Goal: Information Seeking & Learning: Learn about a topic

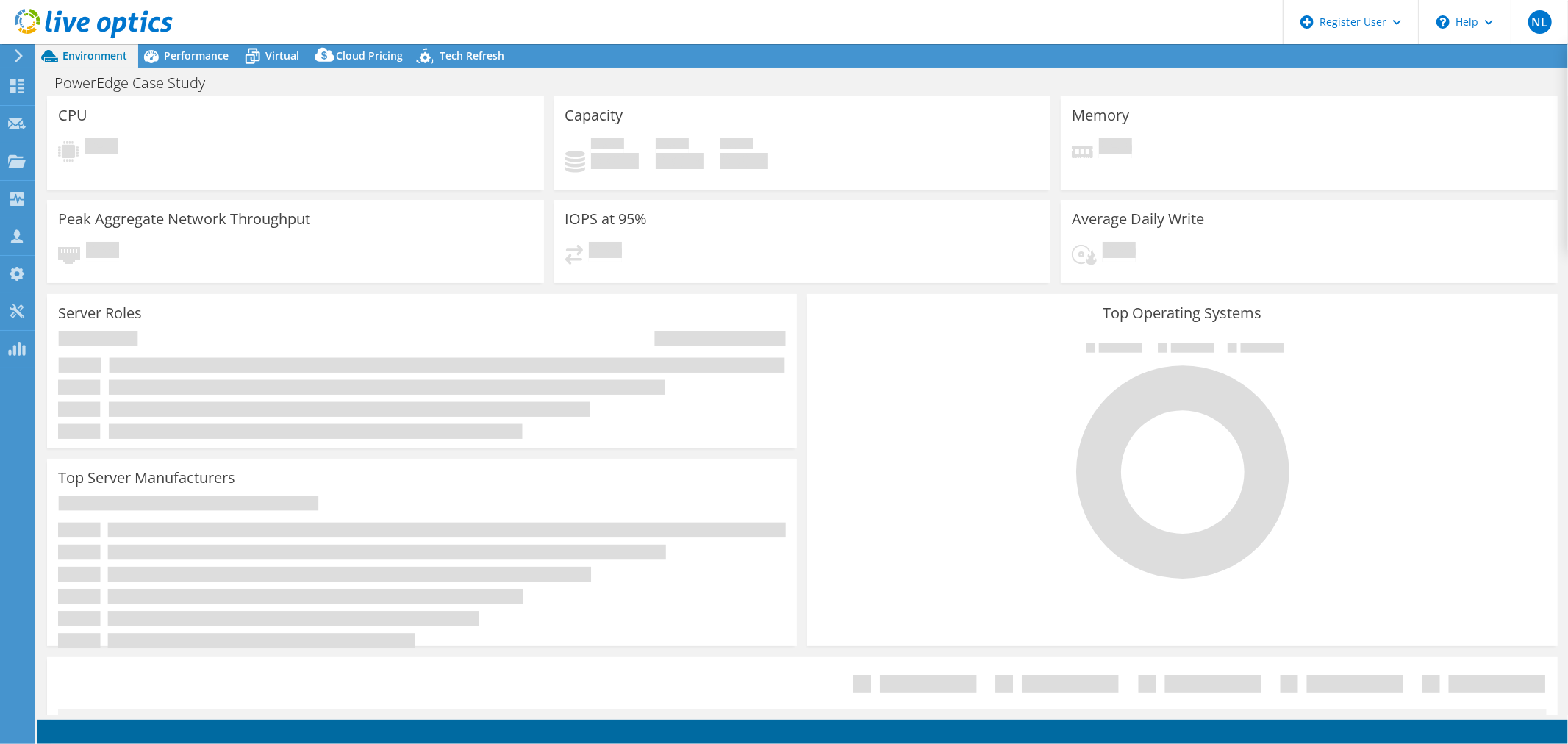
select select "USD"
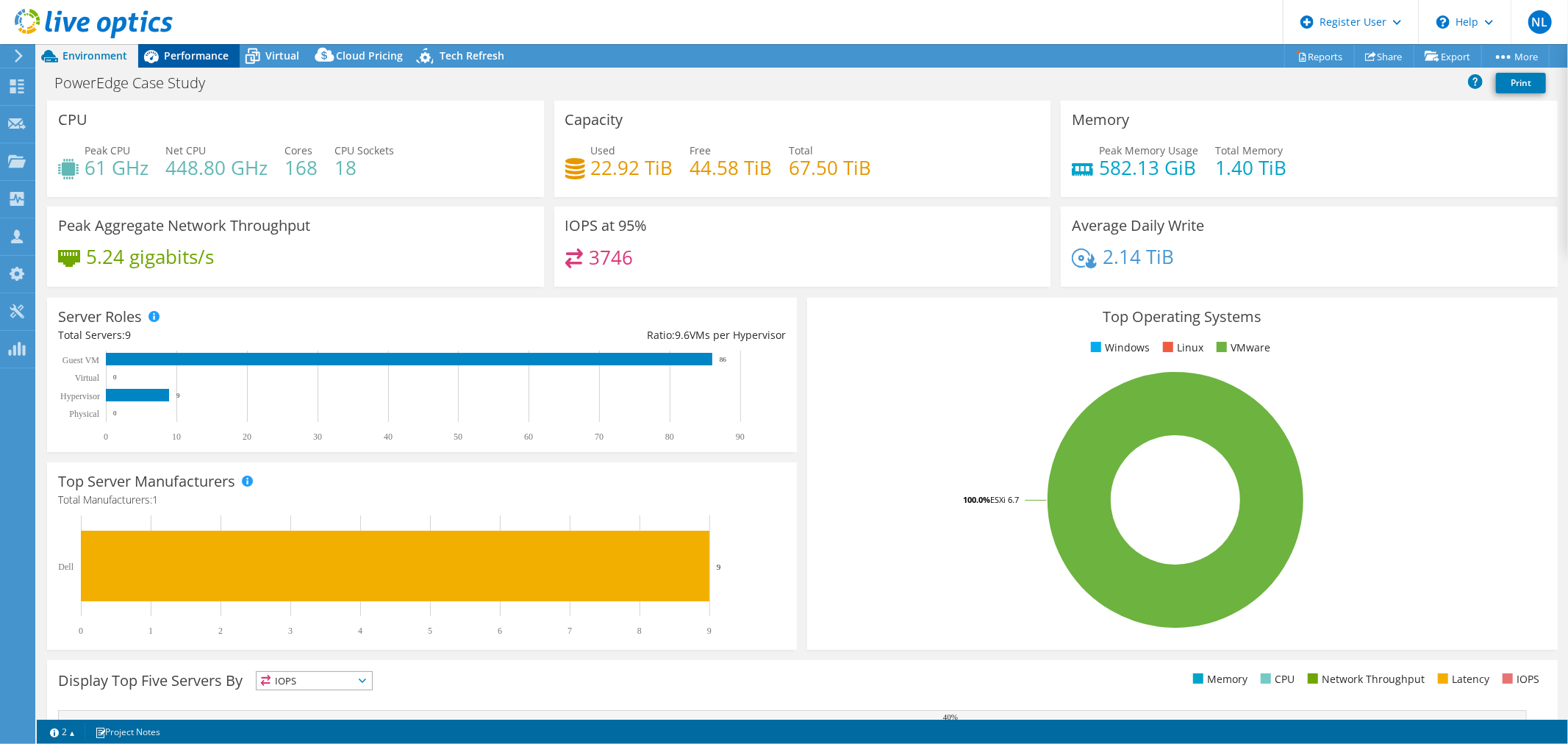
click at [223, 53] on span "Performance" at bounding box center [196, 55] width 65 height 14
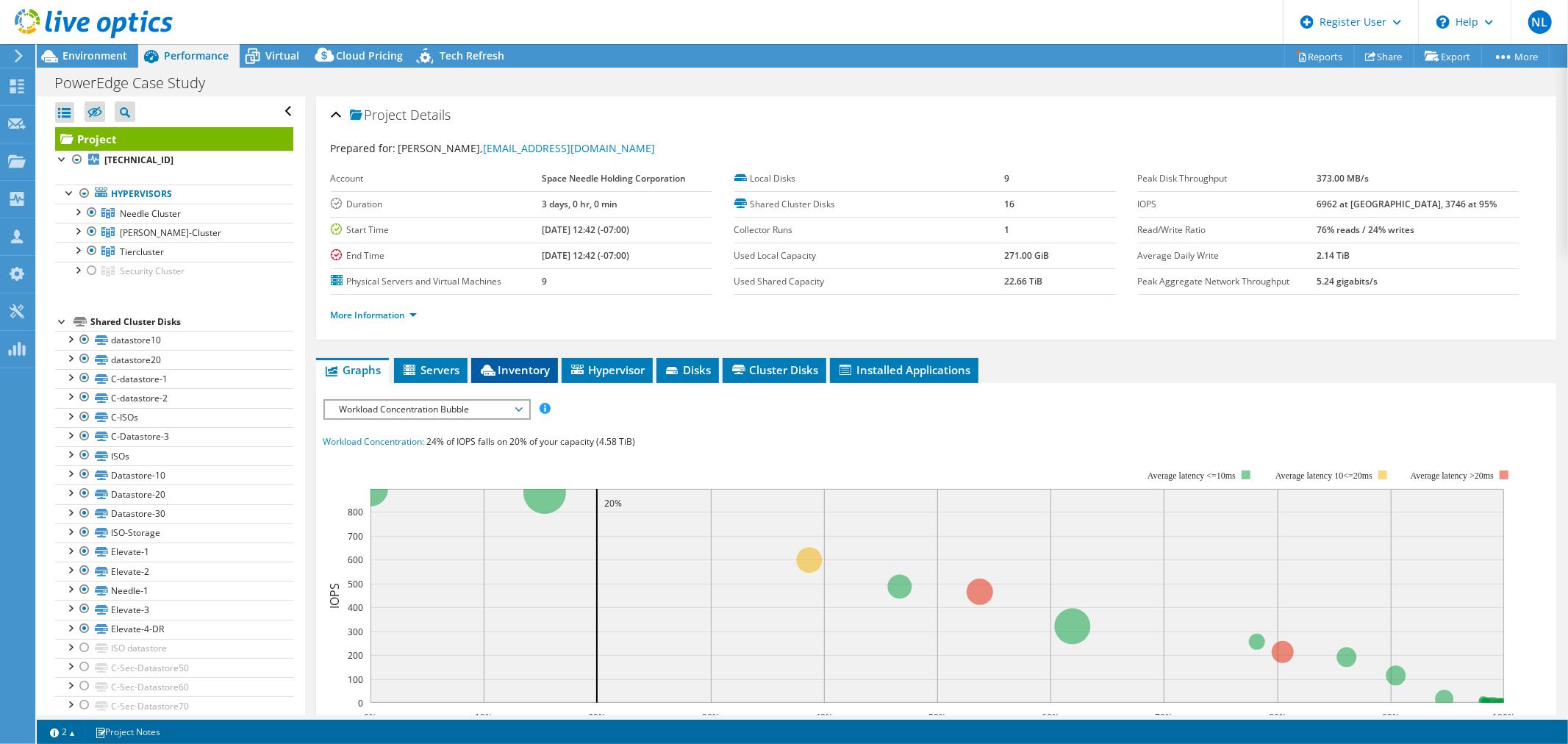
click at [504, 369] on span "Inventory" at bounding box center [514, 370] width 72 height 15
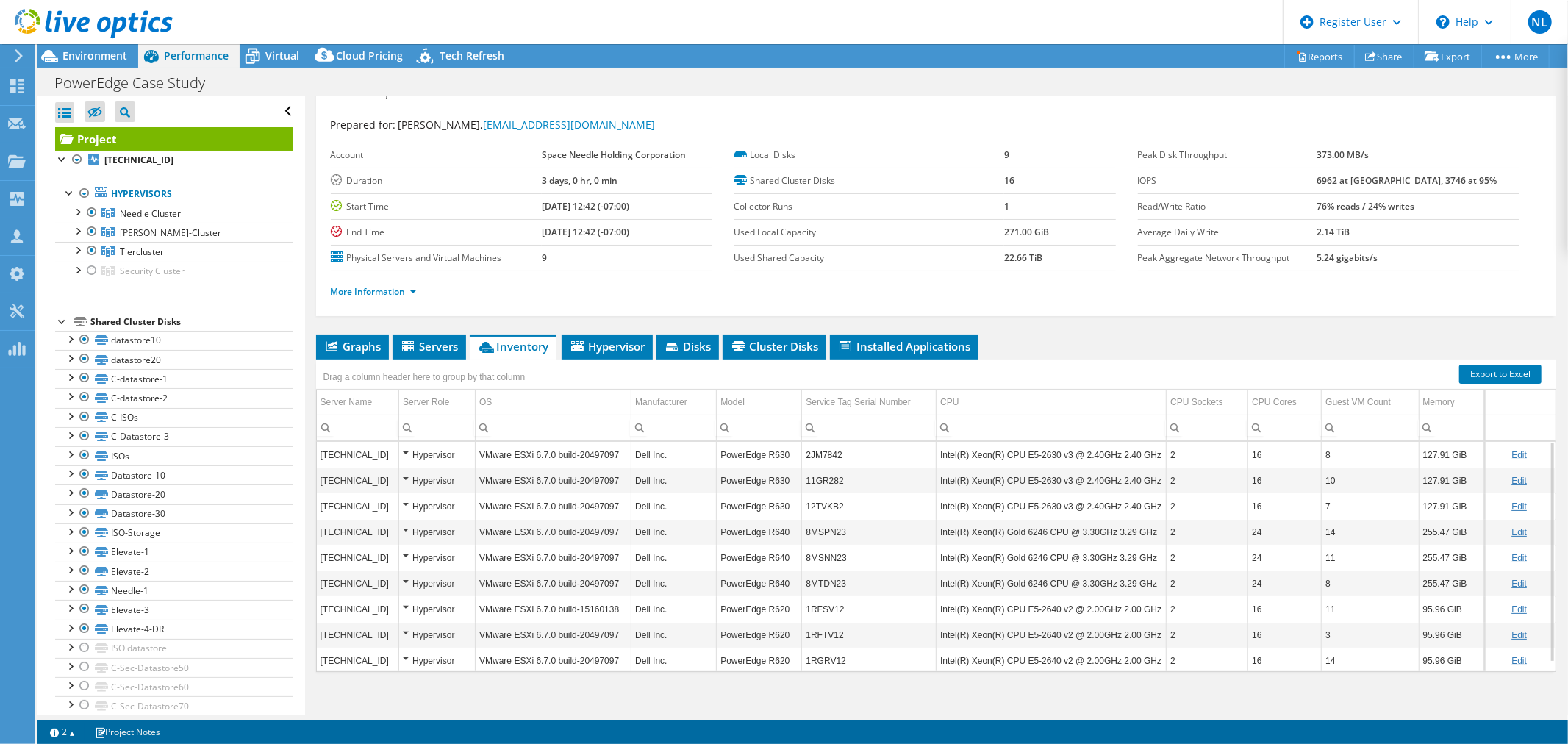
scroll to position [35, 0]
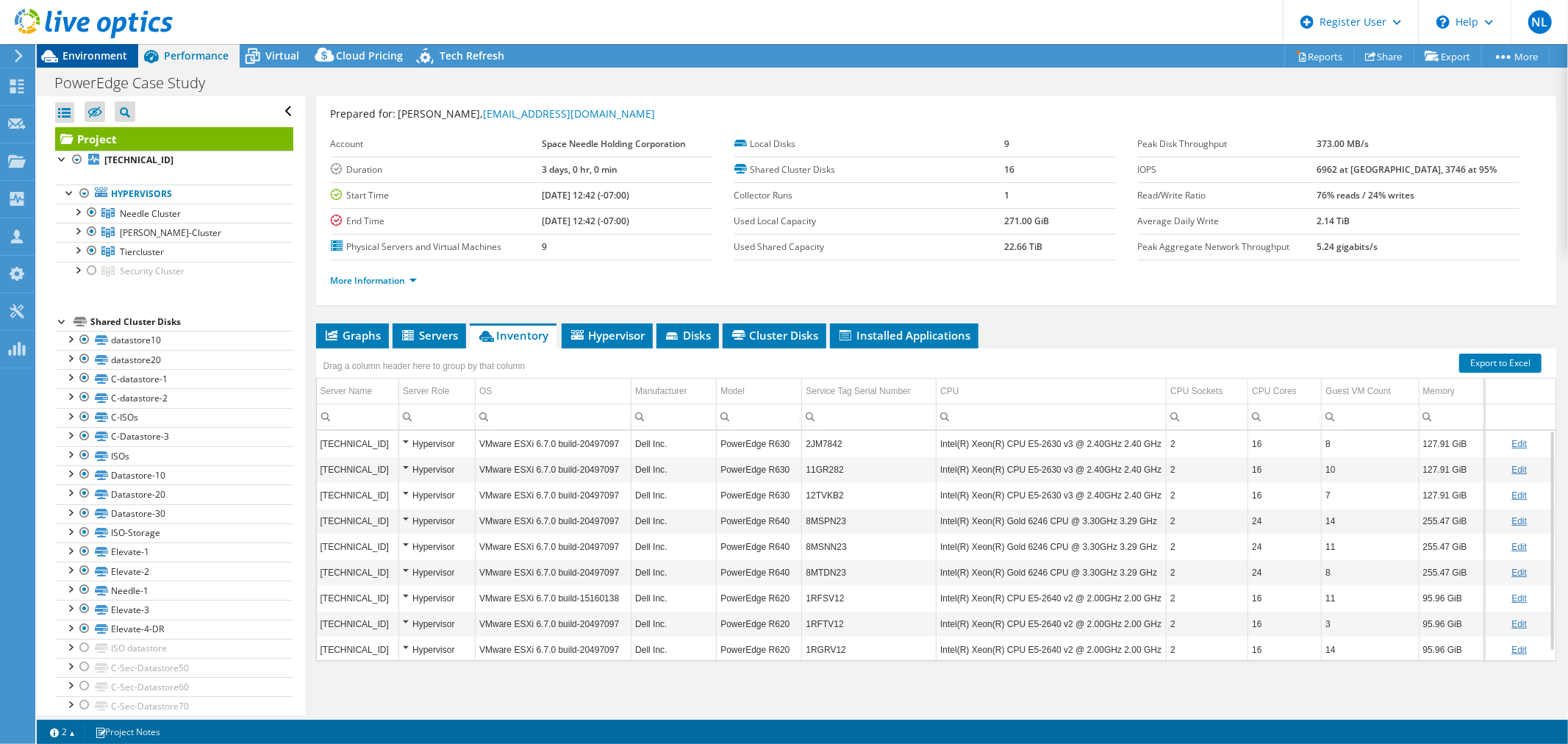
click at [107, 56] on span "Environment" at bounding box center [95, 55] width 65 height 14
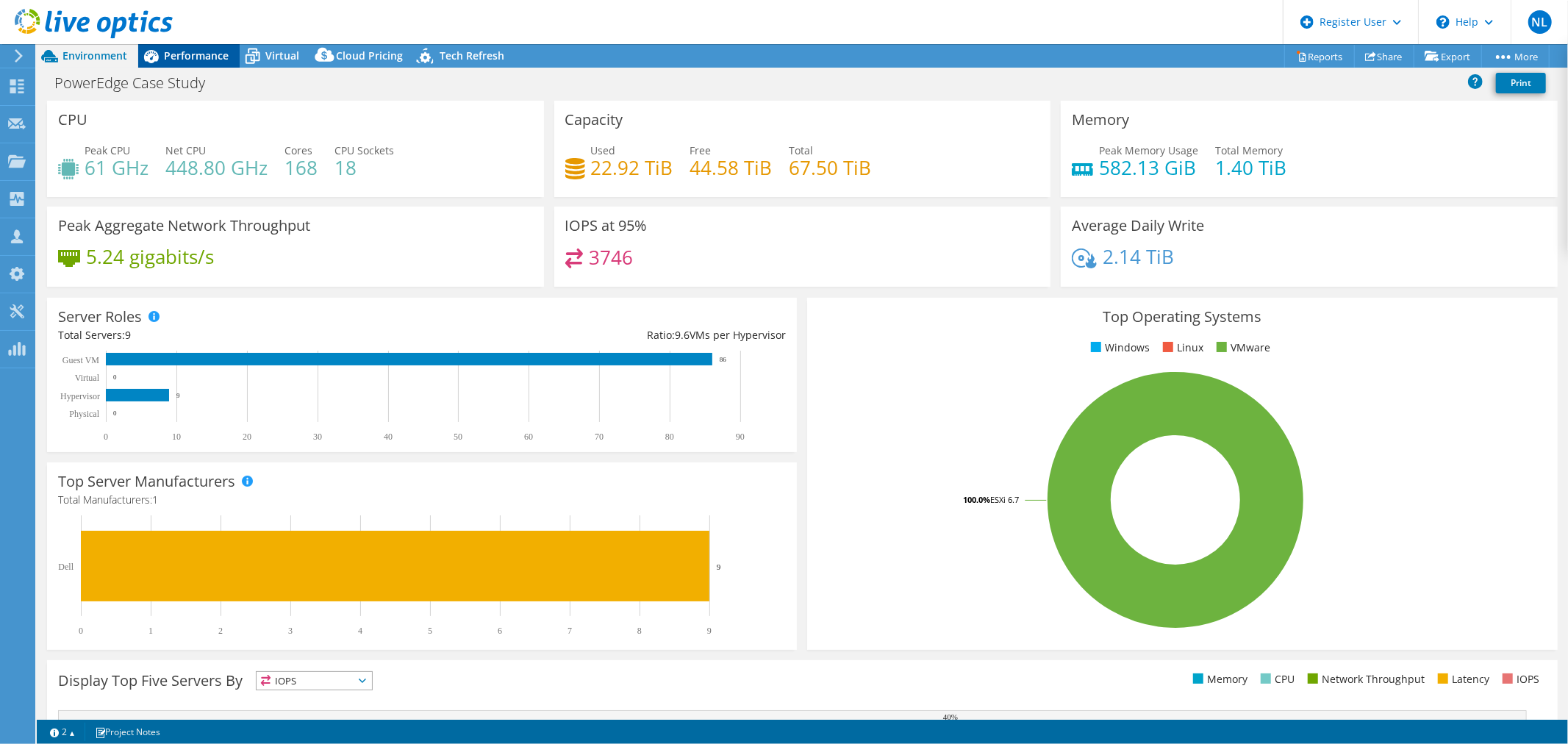
click at [171, 57] on span "Performance" at bounding box center [196, 55] width 65 height 14
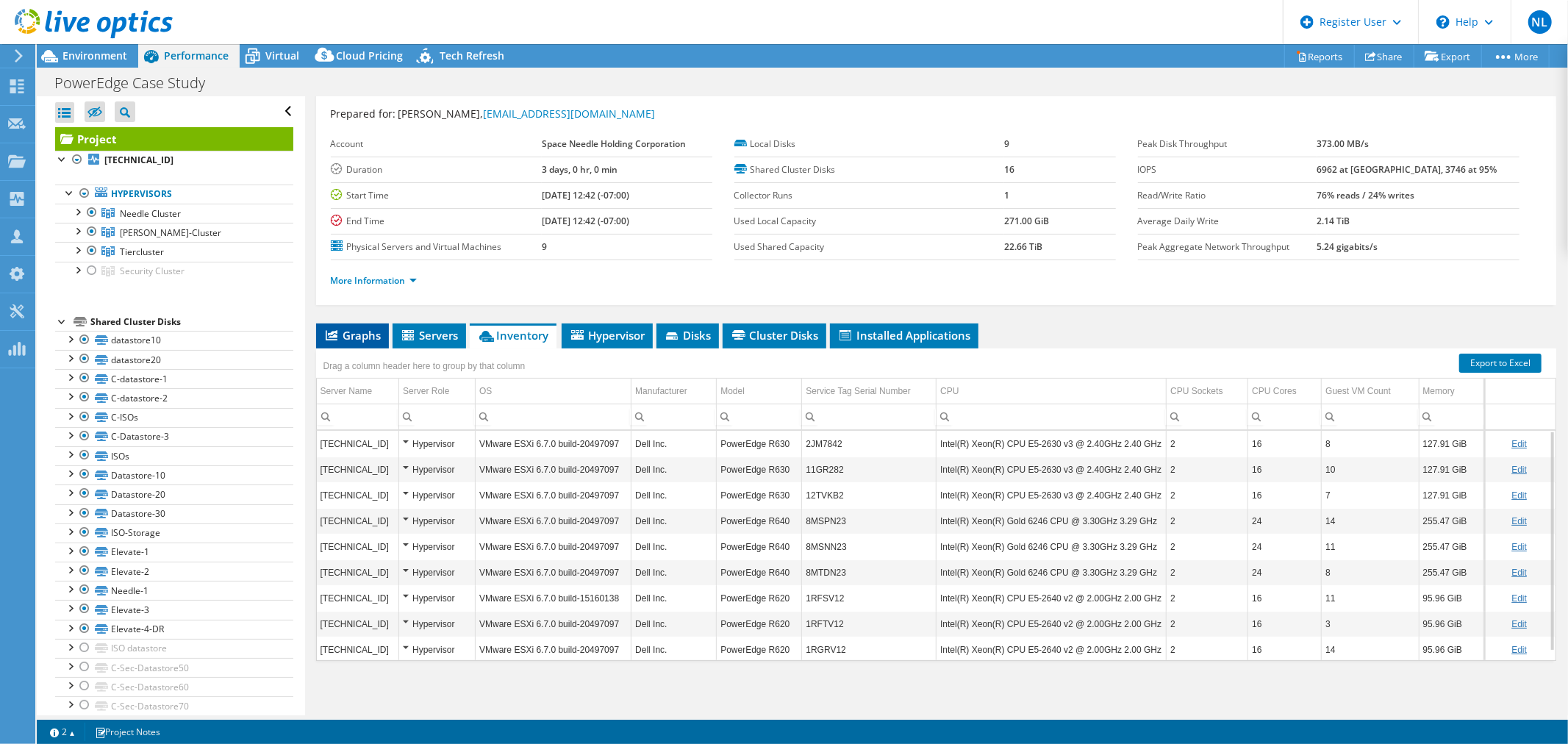
click at [362, 343] on li "Graphs" at bounding box center [353, 336] width 73 height 25
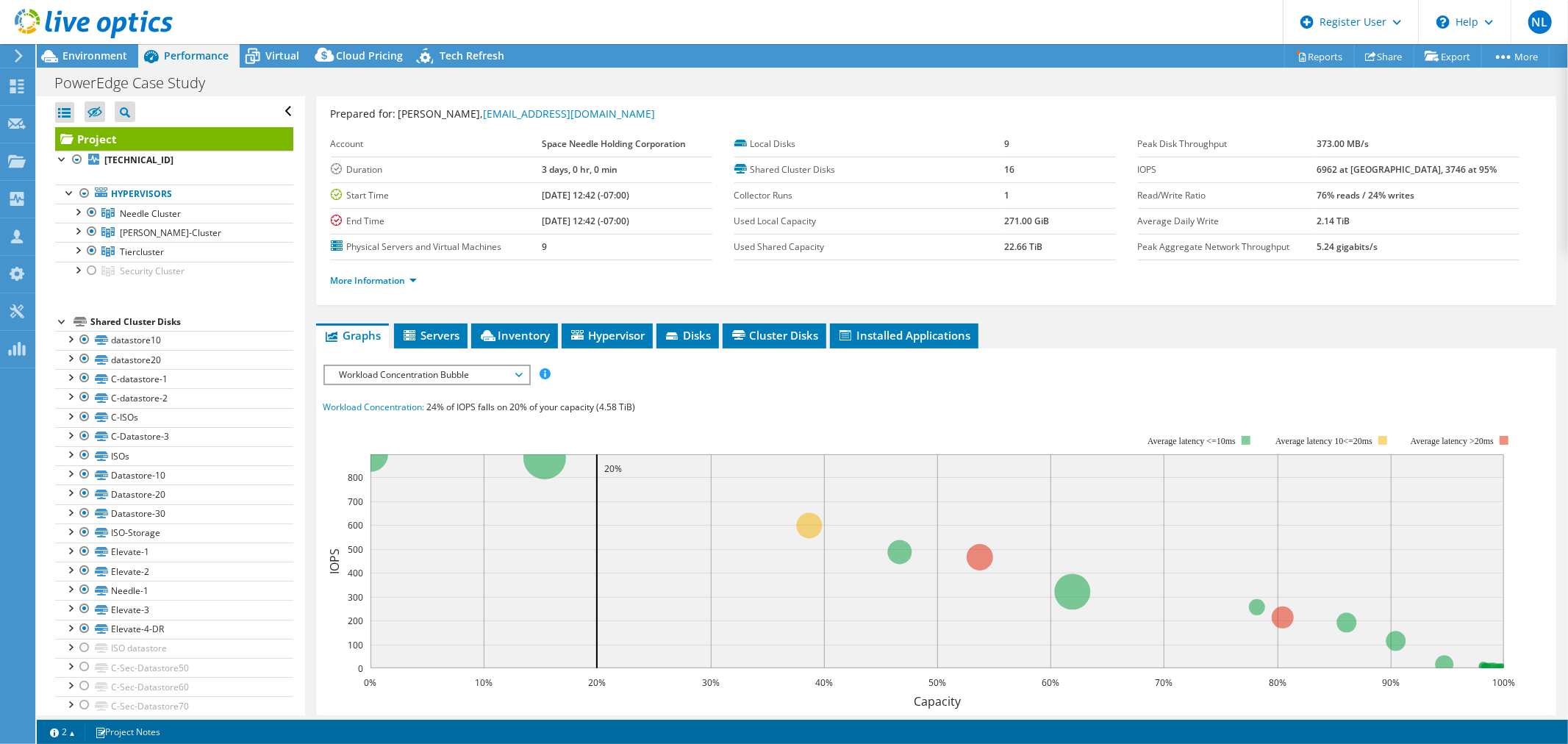
click at [420, 376] on span "Workload Concentration Bubble" at bounding box center [426, 374] width 188 height 18
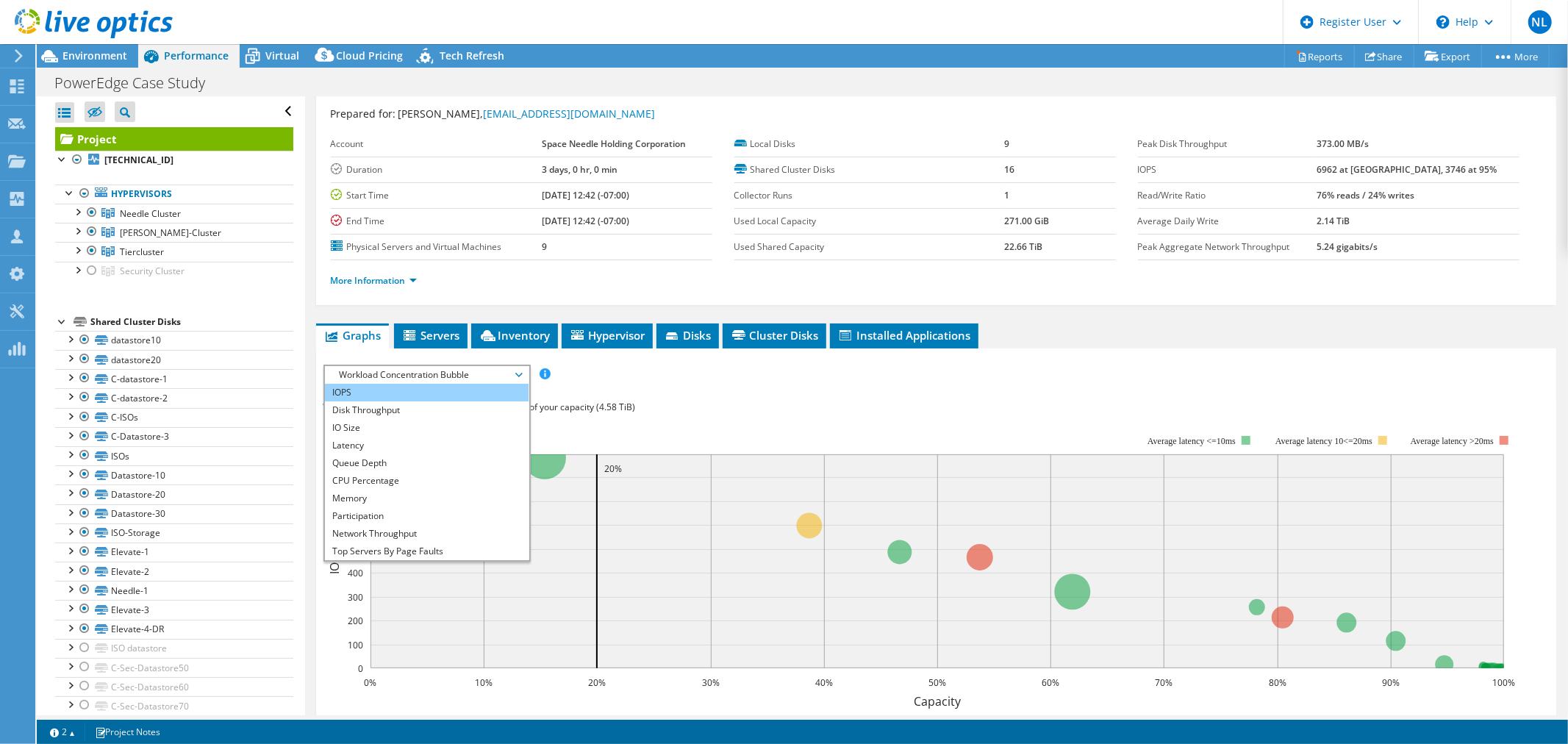
click at [425, 384] on li "IOPS" at bounding box center [426, 392] width 204 height 18
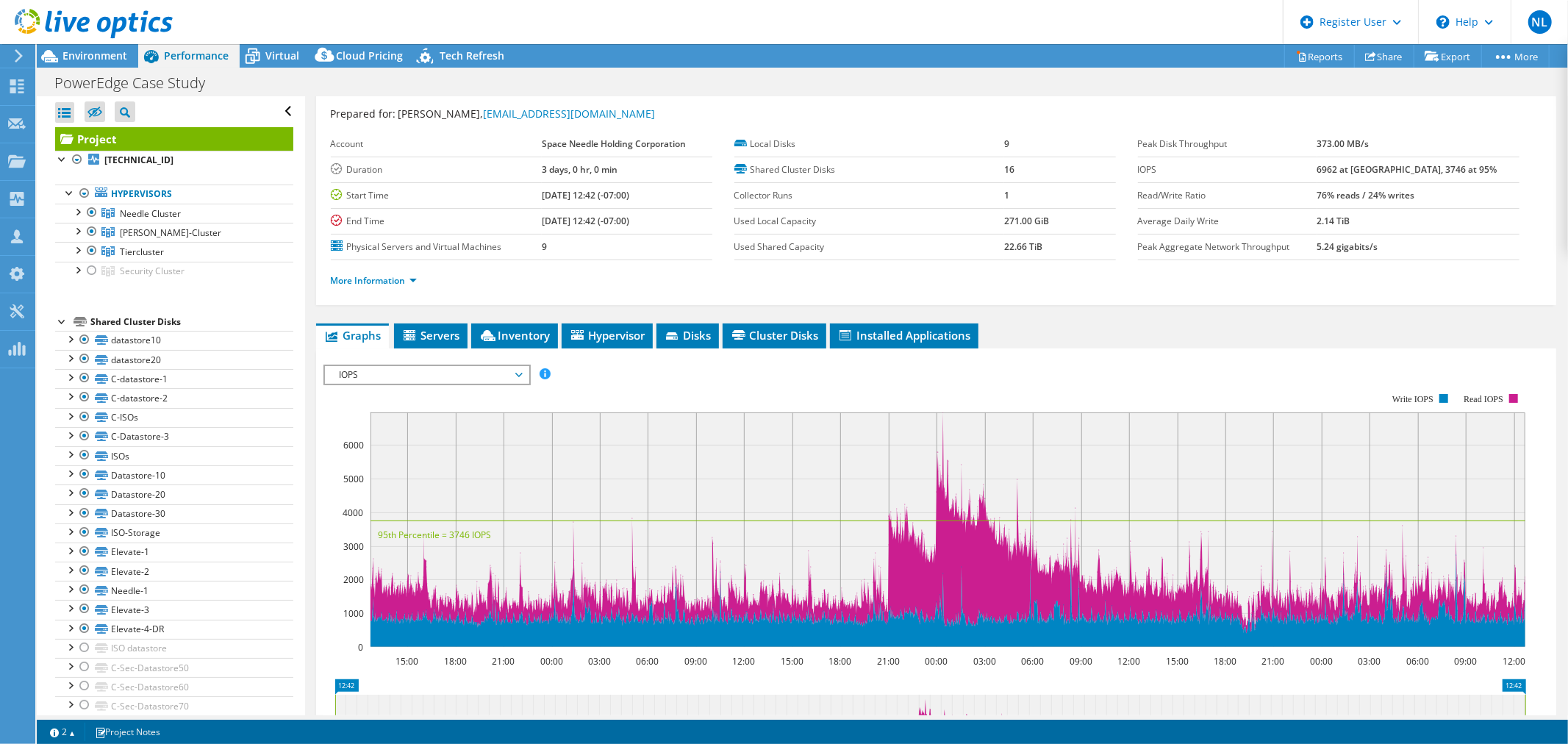
click at [381, 373] on span "IOPS" at bounding box center [426, 374] width 188 height 18
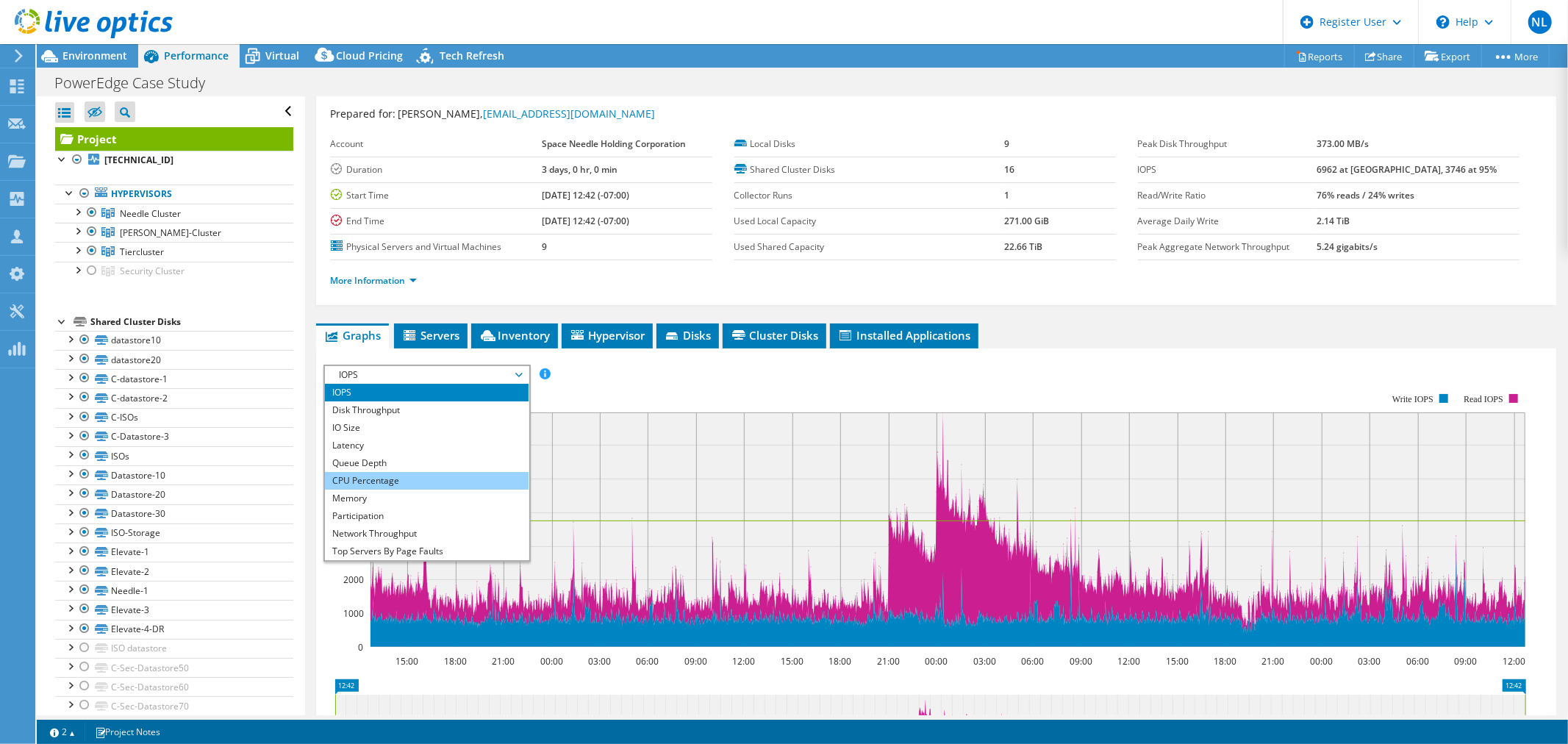
click at [396, 478] on li "CPU Percentage" at bounding box center [426, 480] width 204 height 18
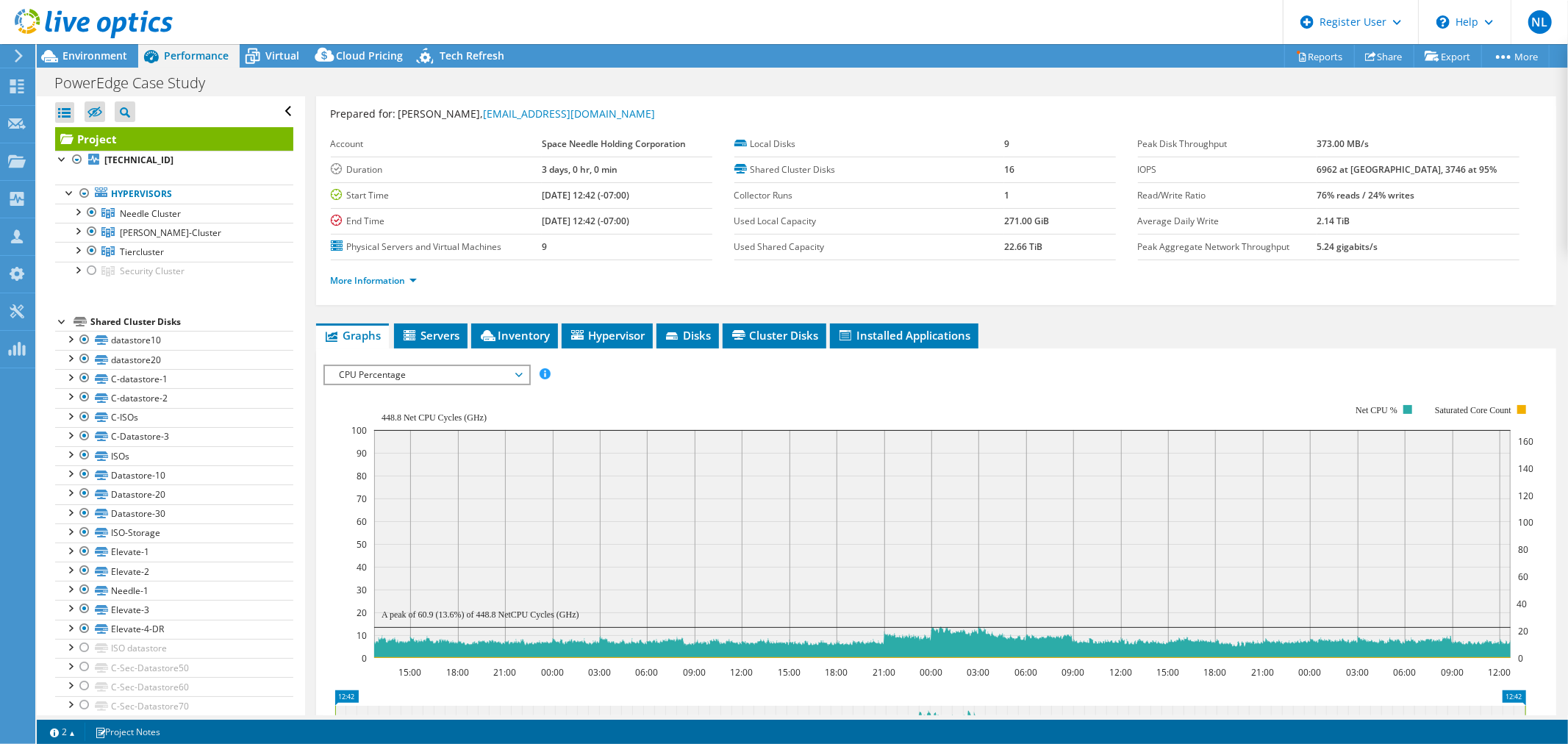
click at [85, 47] on div at bounding box center [86, 24] width 173 height 50
click at [88, 61] on span "Environment" at bounding box center [95, 55] width 65 height 14
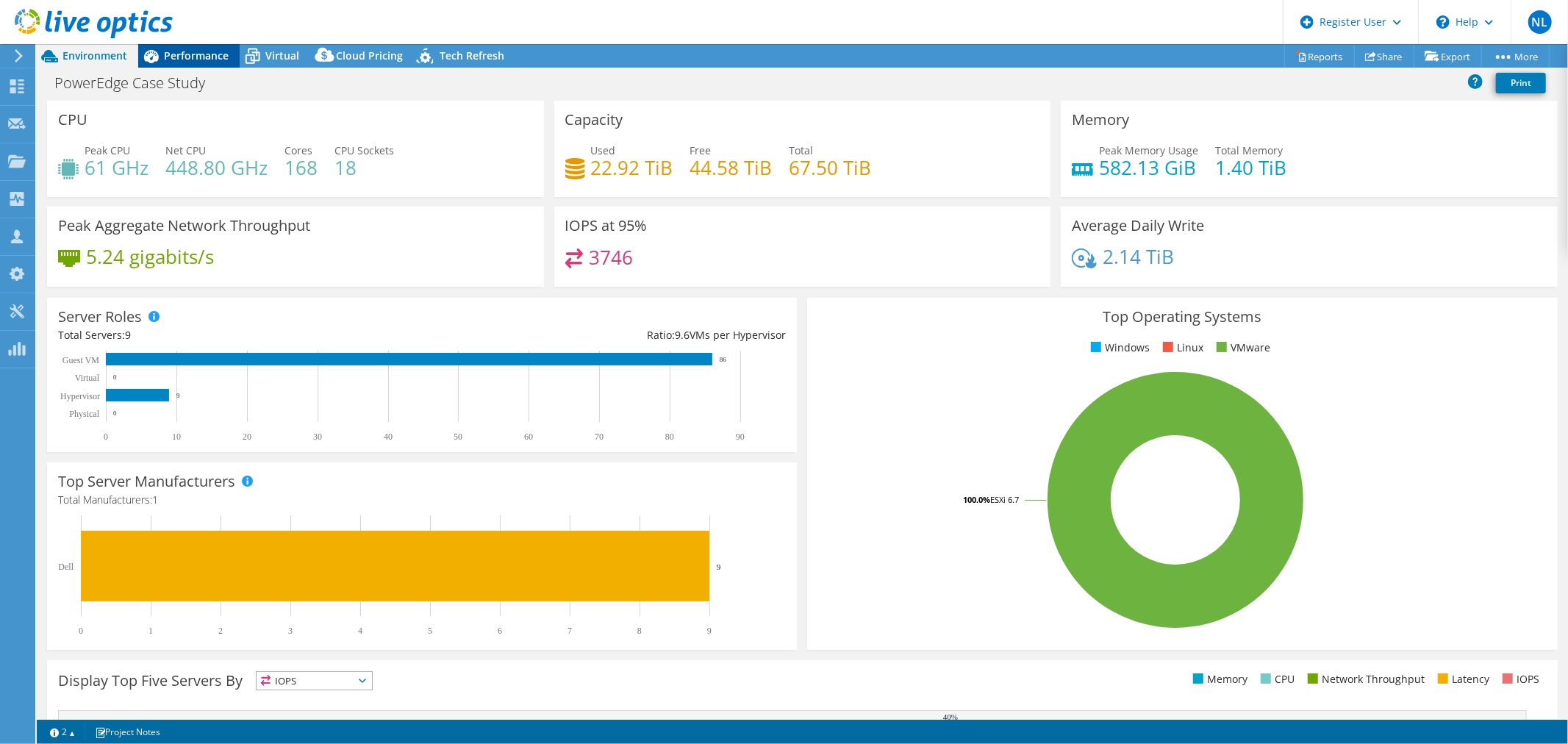
click at [215, 50] on span "Performance" at bounding box center [196, 55] width 65 height 14
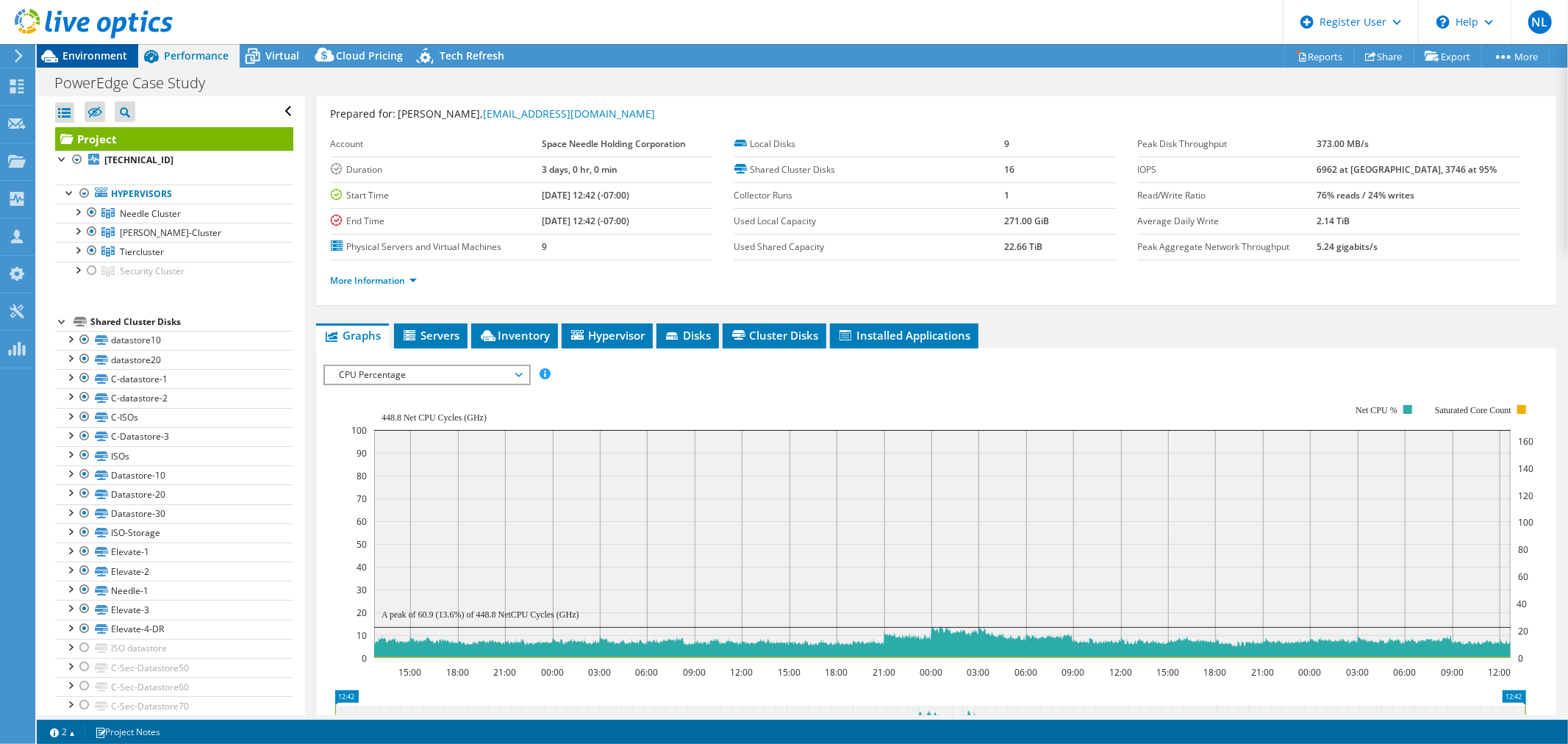
click at [90, 56] on span "Environment" at bounding box center [95, 55] width 65 height 14
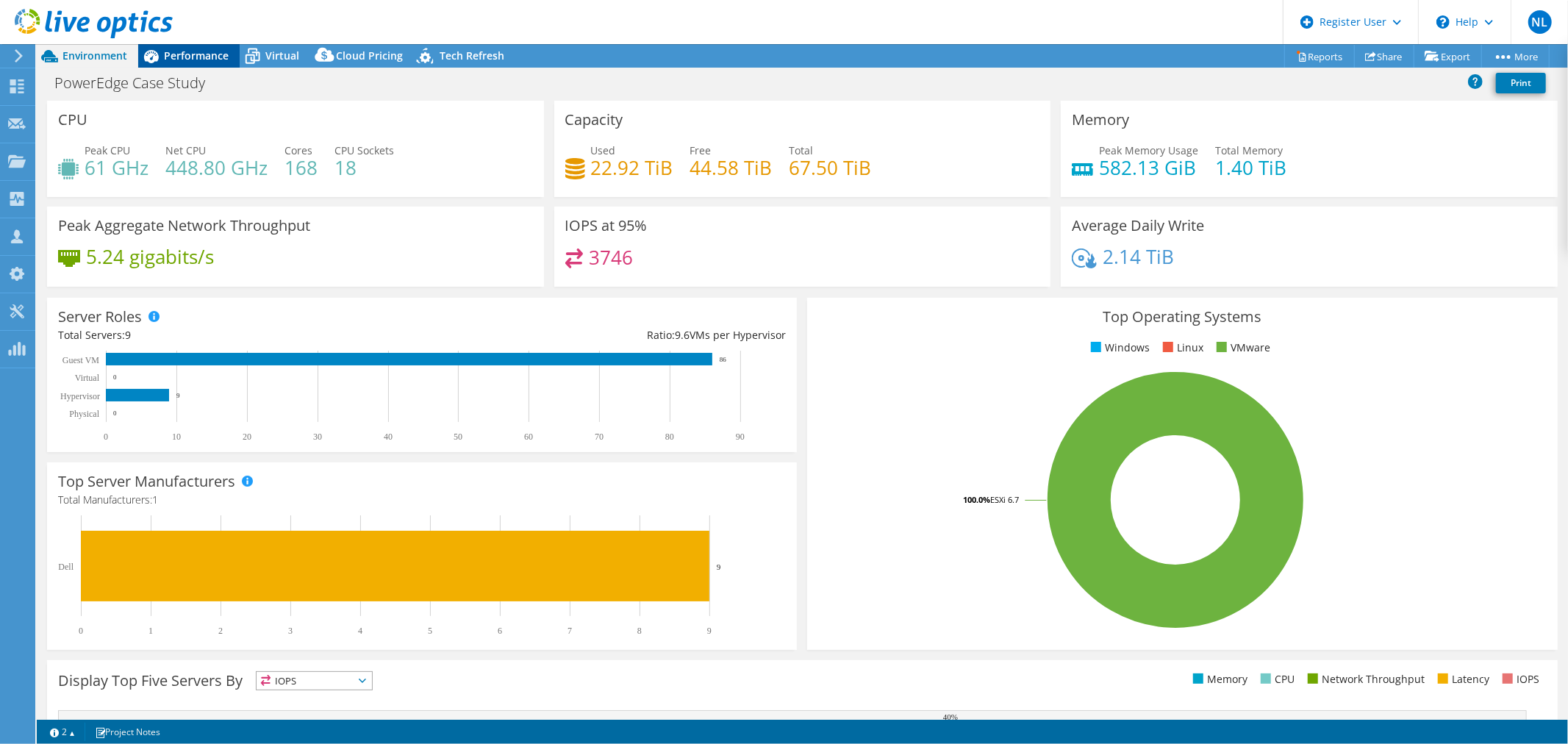
click at [149, 56] on icon at bounding box center [152, 56] width 15 height 13
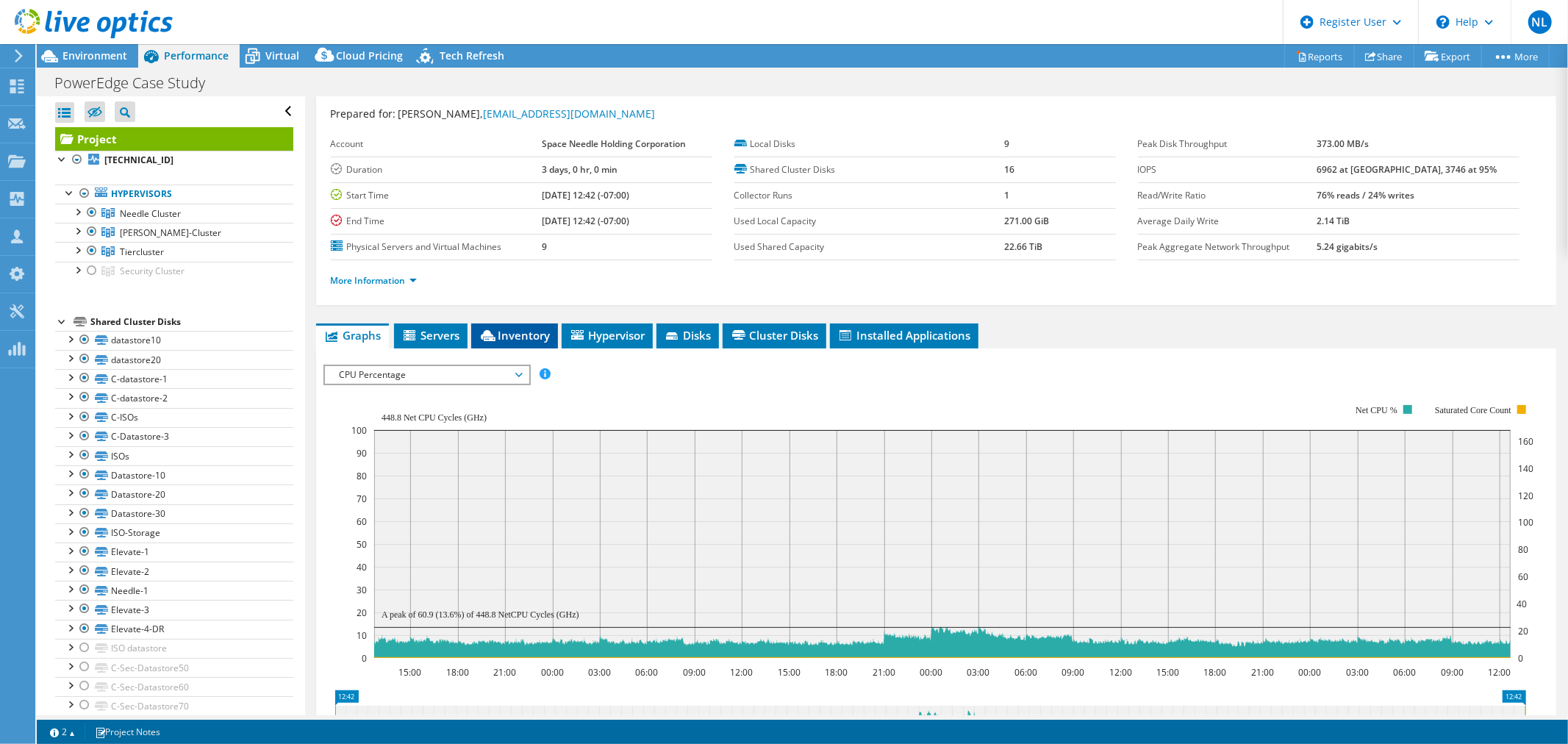
click at [510, 335] on span "Inventory" at bounding box center [514, 336] width 72 height 15
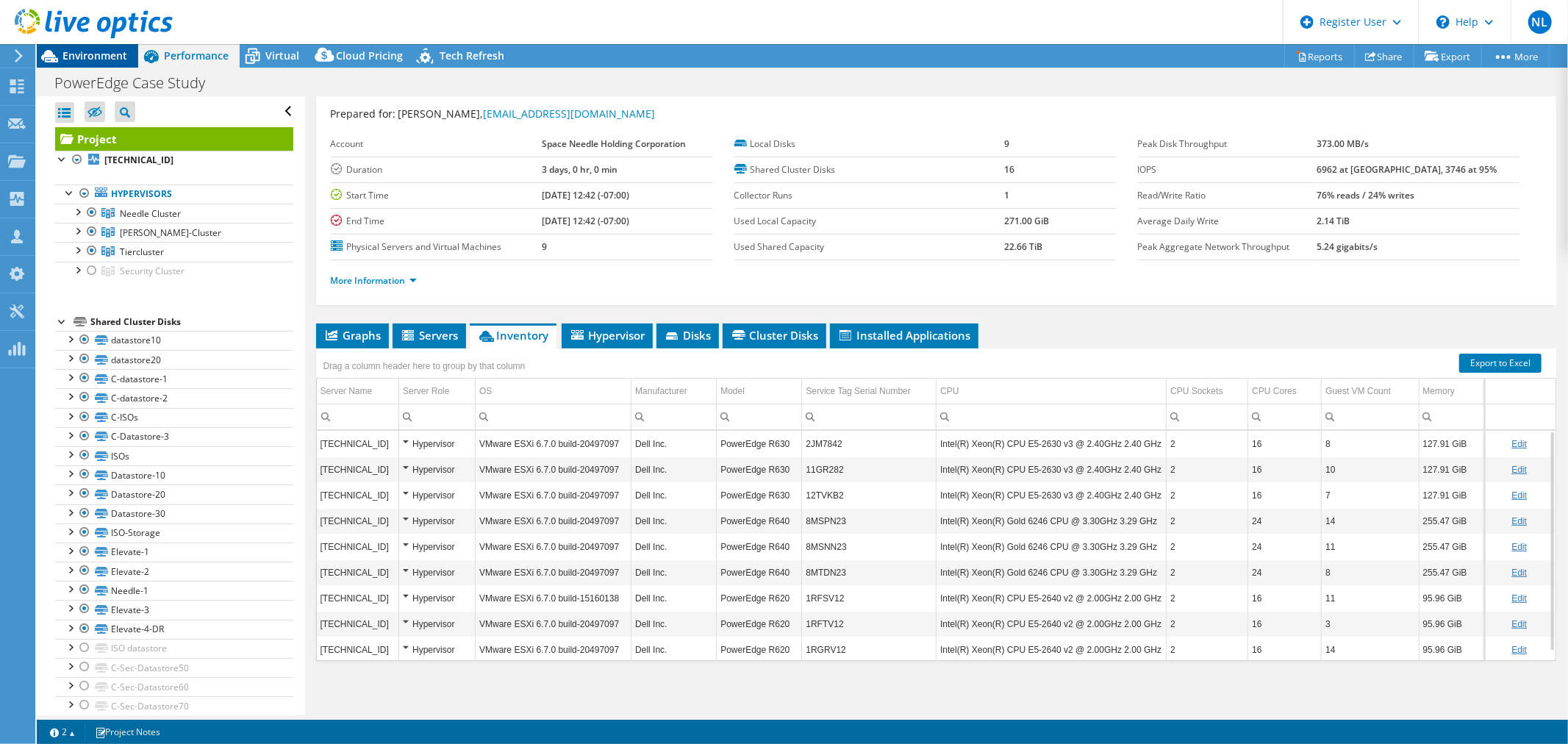
click at [98, 56] on span "Environment" at bounding box center [95, 55] width 65 height 14
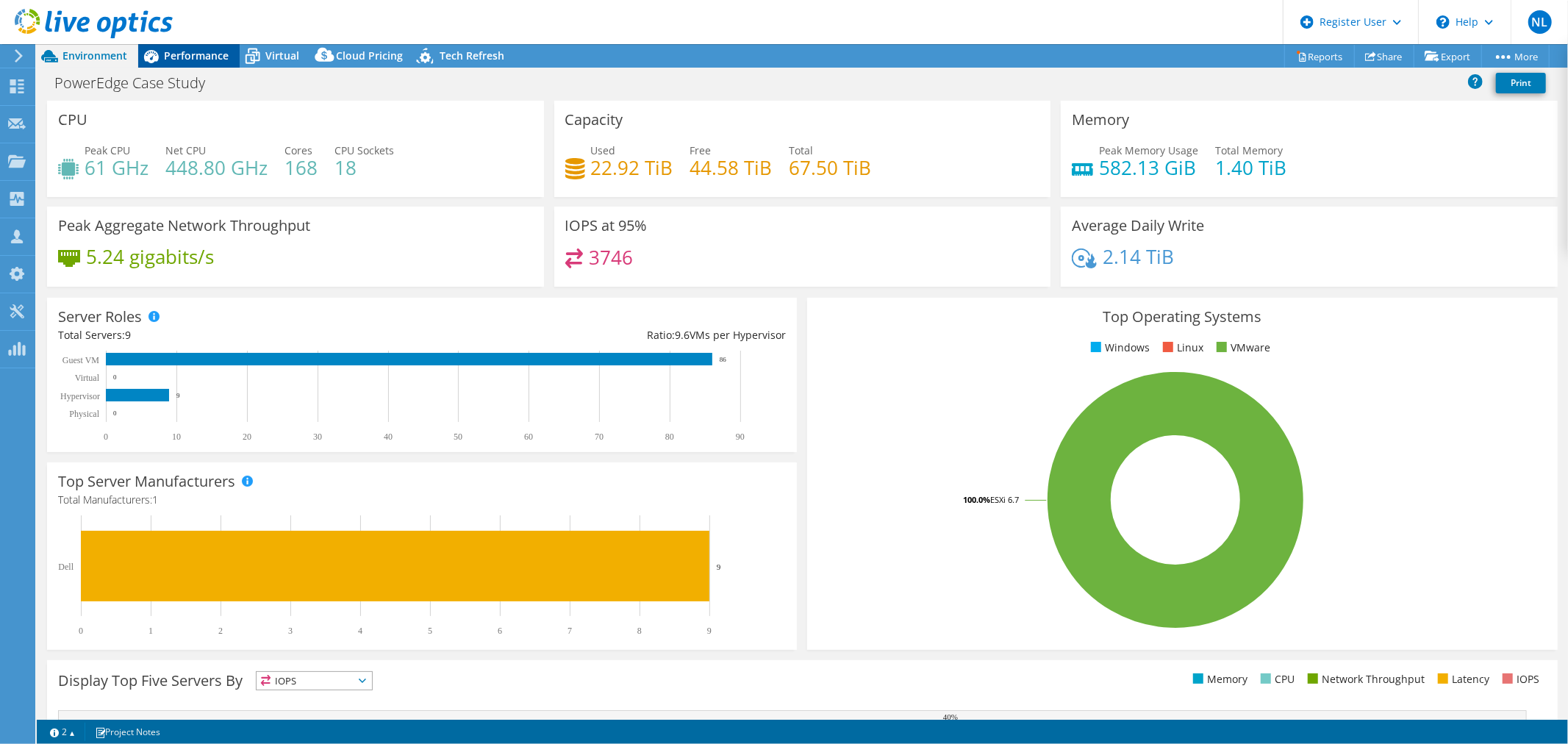
click at [178, 57] on span "Performance" at bounding box center [196, 55] width 65 height 14
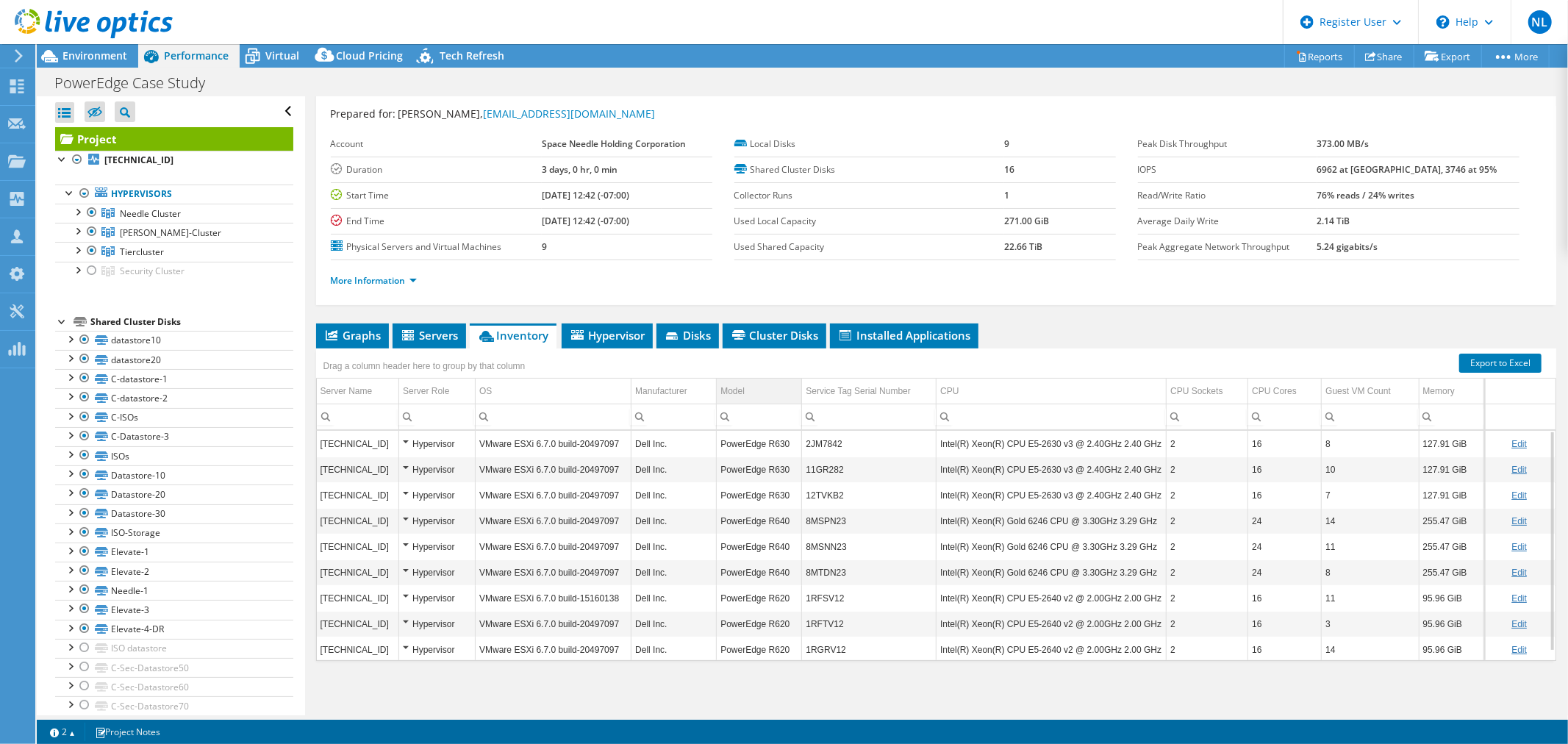
click at [750, 390] on td "Model" at bounding box center [759, 391] width 85 height 25
click at [107, 53] on span "Environment" at bounding box center [95, 55] width 65 height 14
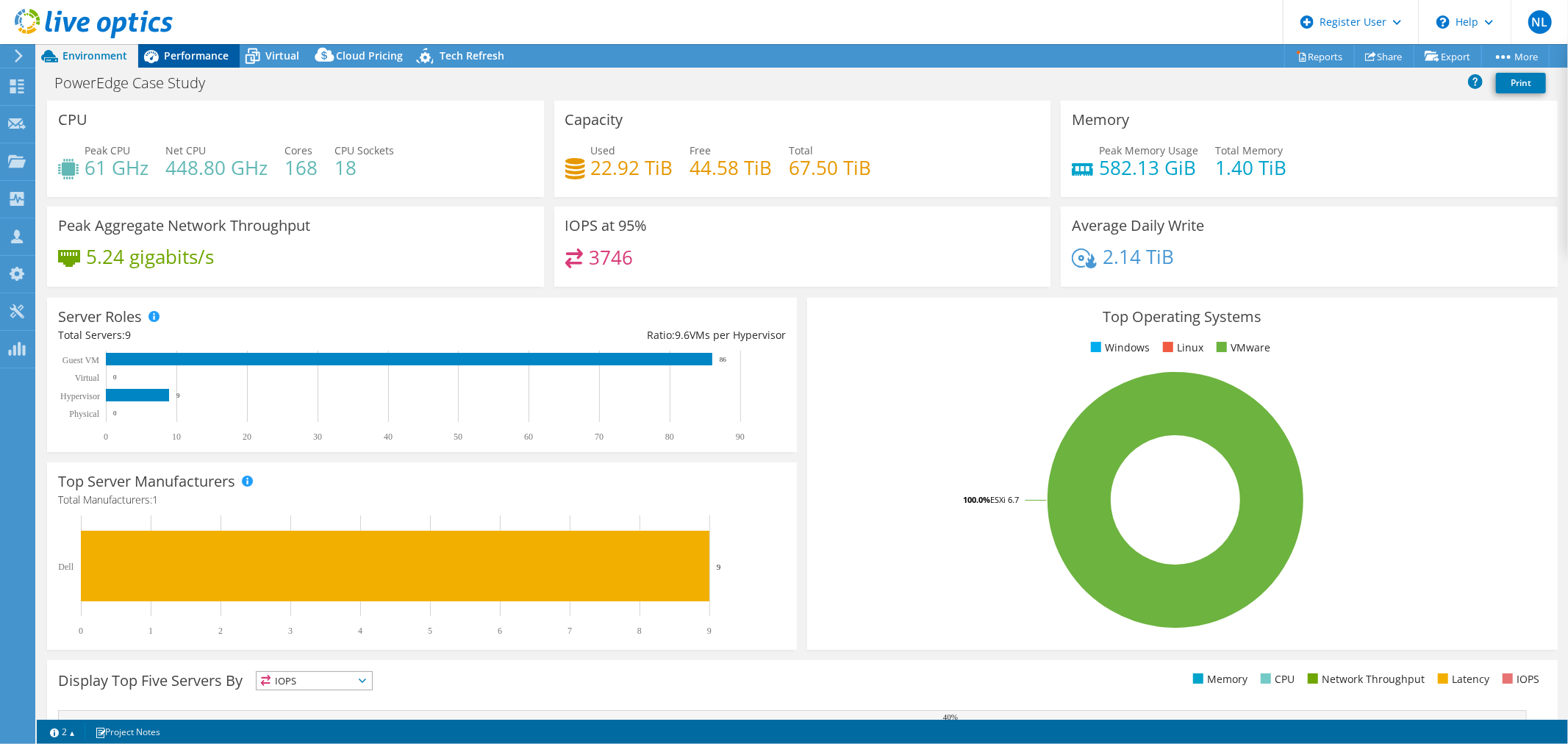
click at [196, 56] on span "Performance" at bounding box center [196, 55] width 65 height 14
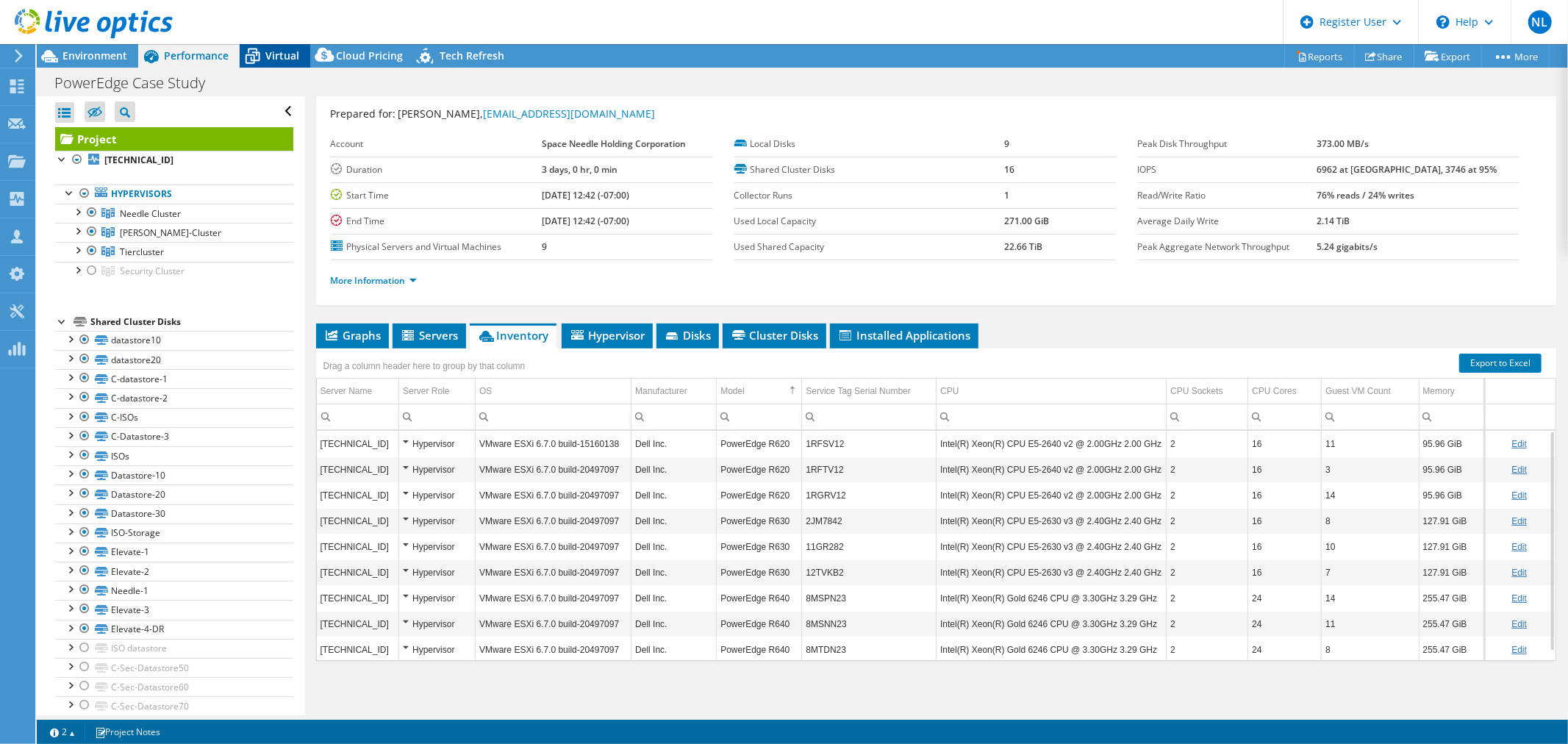
click at [254, 53] on icon at bounding box center [253, 57] width 15 height 12
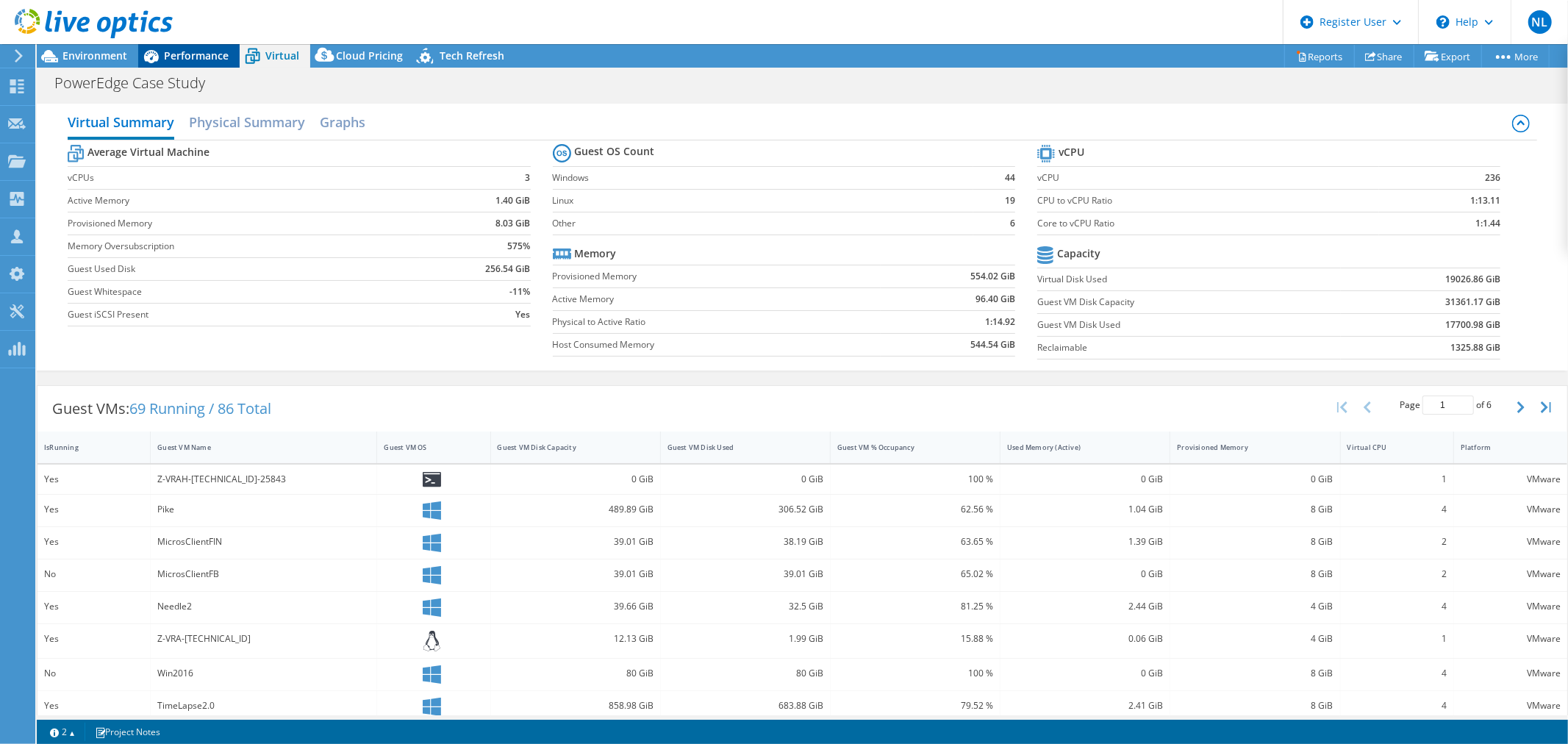
click at [172, 53] on span "Performance" at bounding box center [196, 55] width 65 height 14
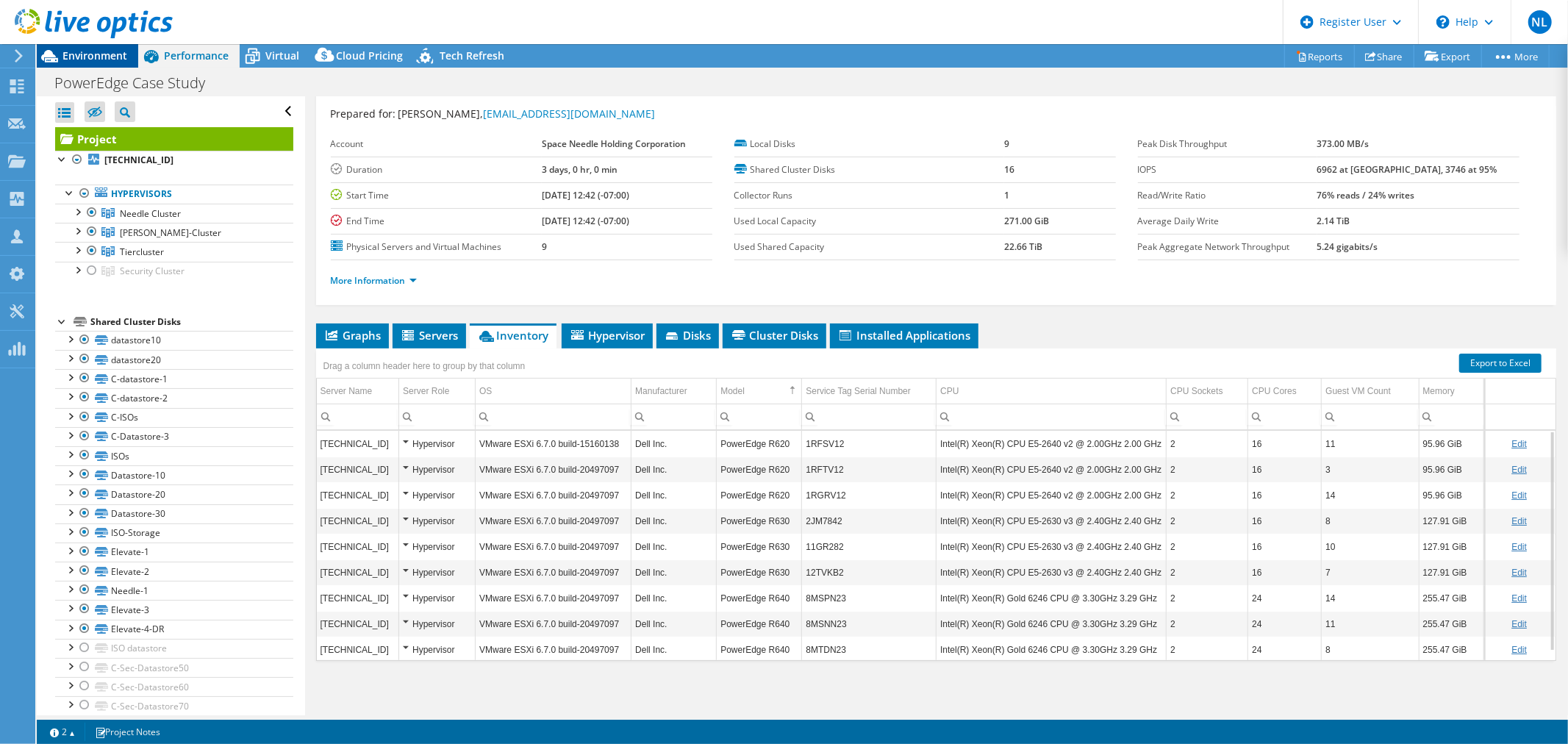
click at [118, 53] on span "Environment" at bounding box center [95, 55] width 65 height 14
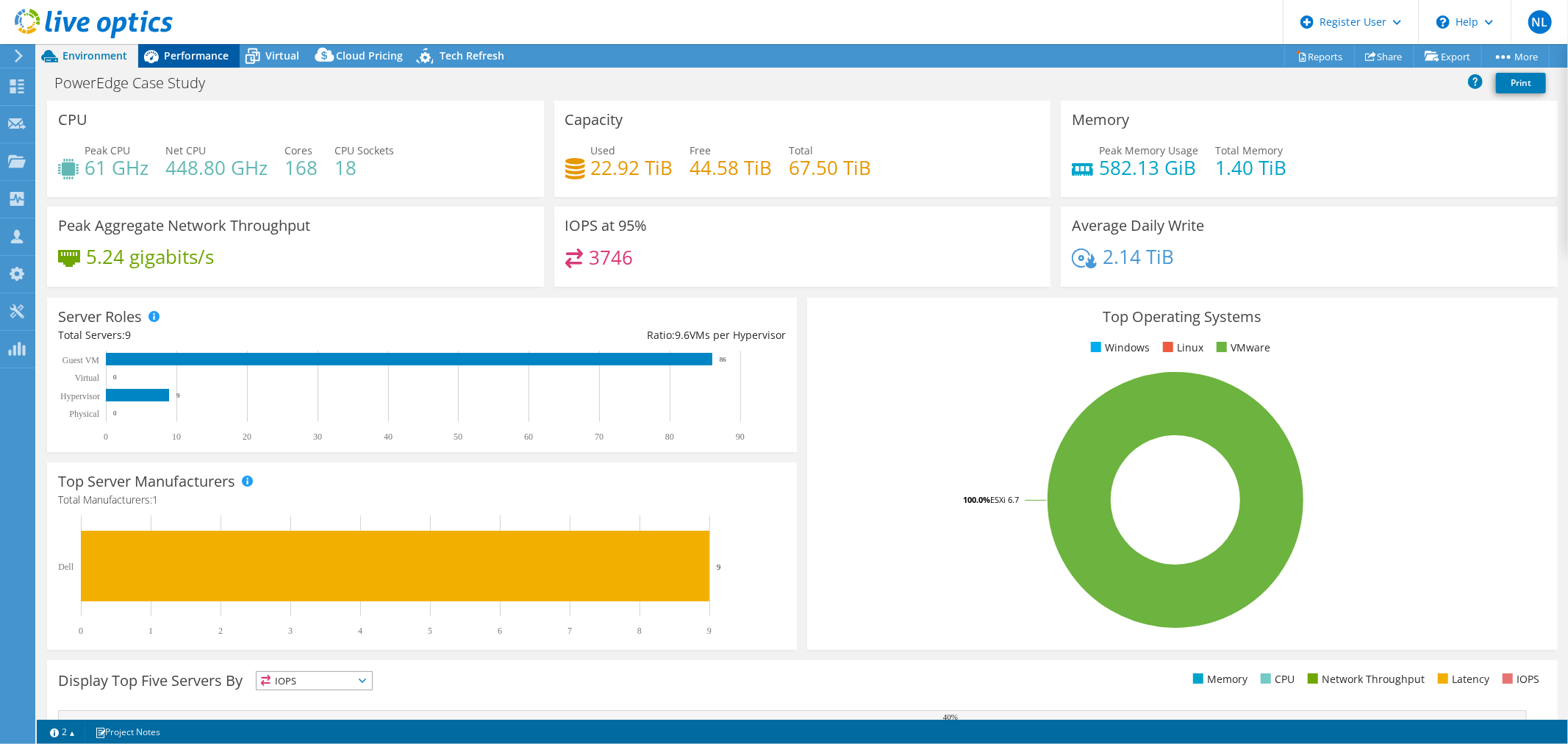
click at [189, 59] on span "Performance" at bounding box center [196, 55] width 65 height 14
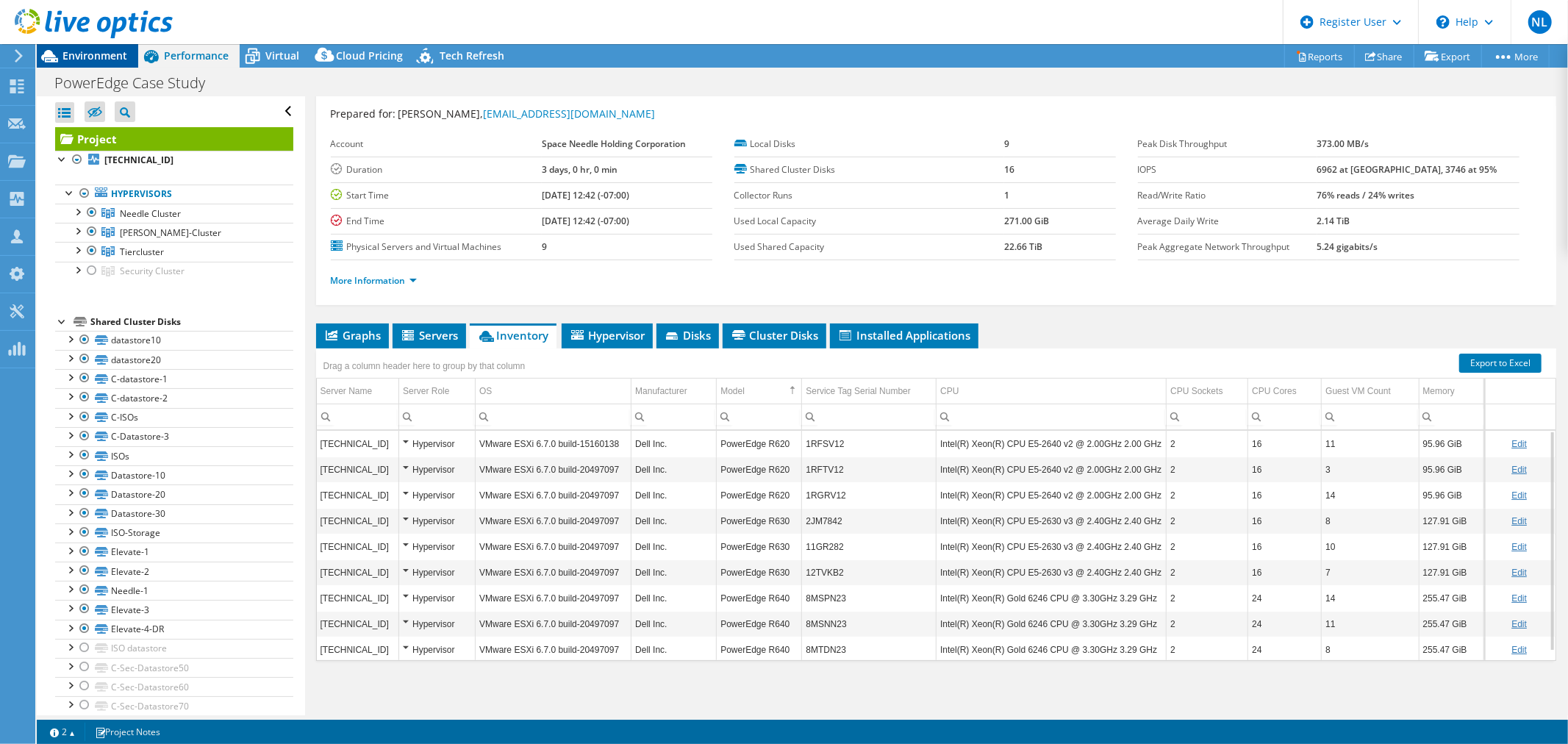
drag, startPoint x: 83, startPoint y: 50, endPoint x: 93, endPoint y: 60, distance: 14.1
click at [83, 50] on span "Environment" at bounding box center [95, 55] width 65 height 14
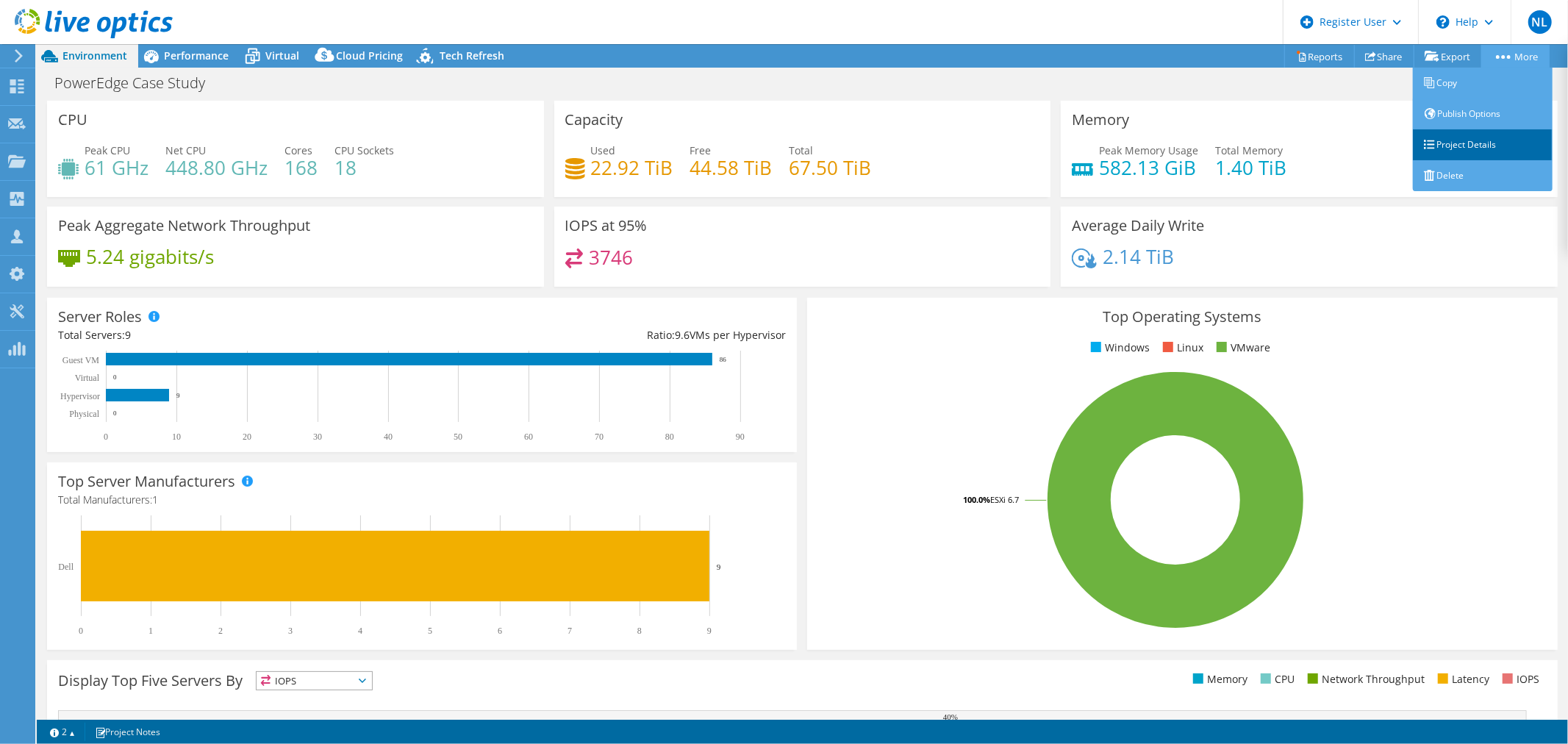
click at [1482, 137] on link "Project Details" at bounding box center [1483, 144] width 140 height 31
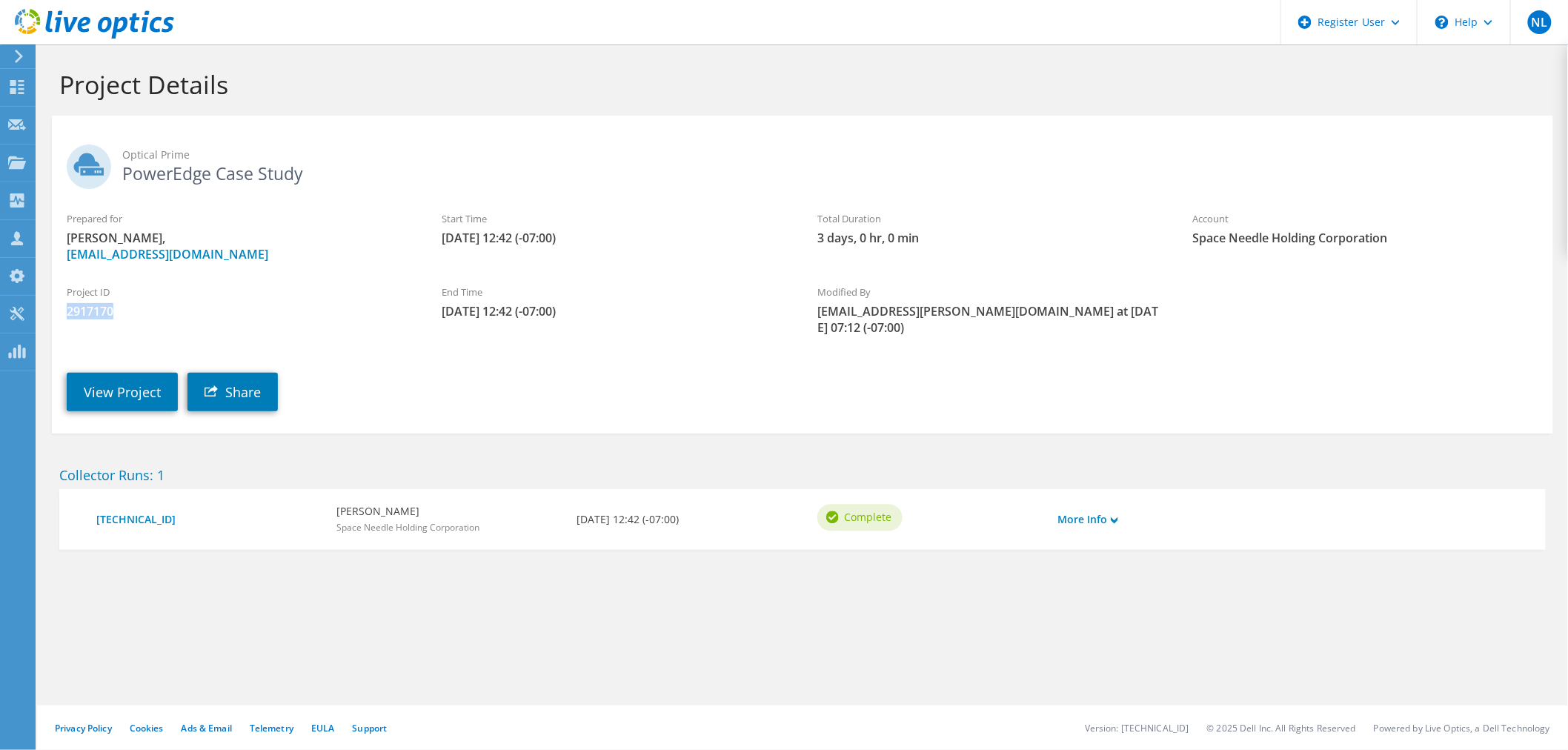
drag, startPoint x: 65, startPoint y: 308, endPoint x: 158, endPoint y: 308, distance: 93.0
click at [158, 308] on div "Project ID 2917170" at bounding box center [239, 302] width 375 height 50
copy span "2917170"
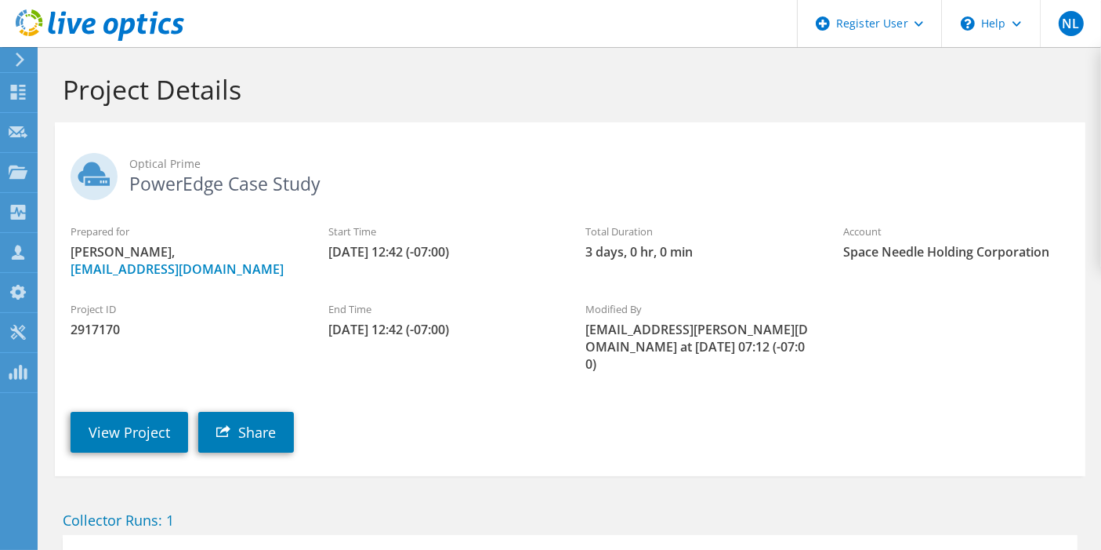
click at [19, 56] on use at bounding box center [20, 60] width 9 height 14
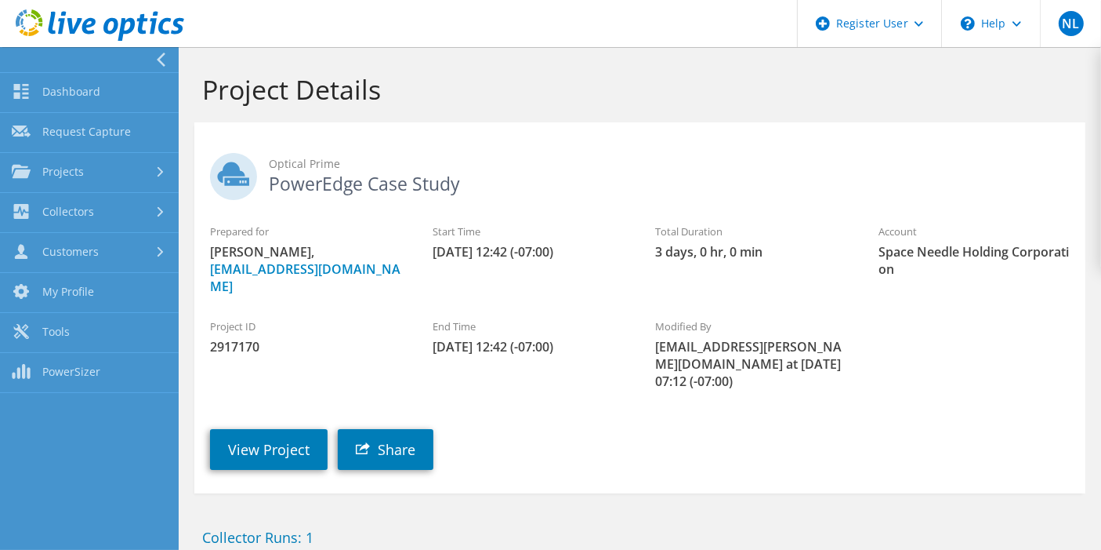
click at [159, 54] on icon at bounding box center [161, 60] width 12 height 14
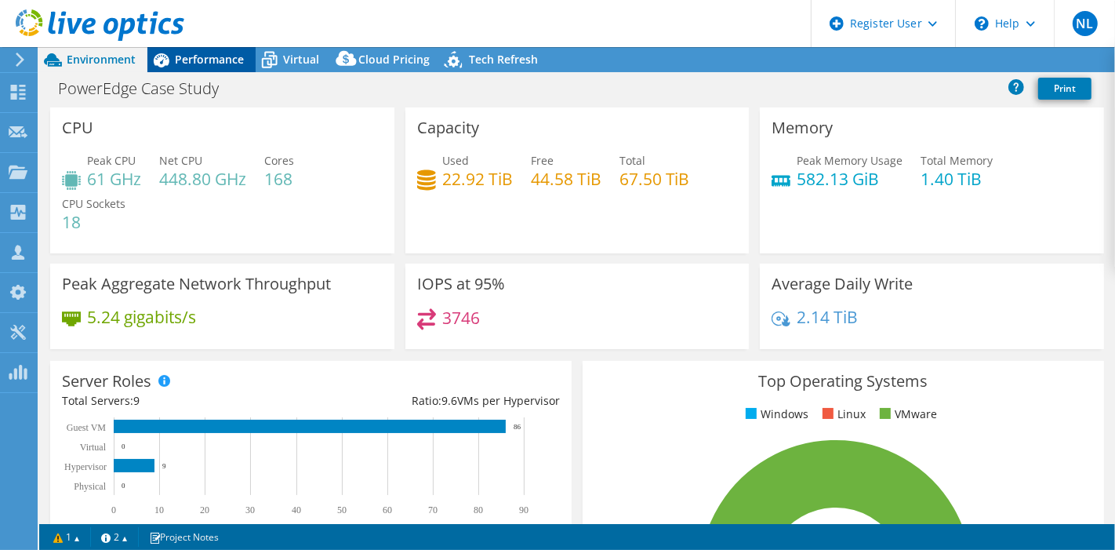
click at [196, 61] on span "Performance" at bounding box center [209, 59] width 69 height 15
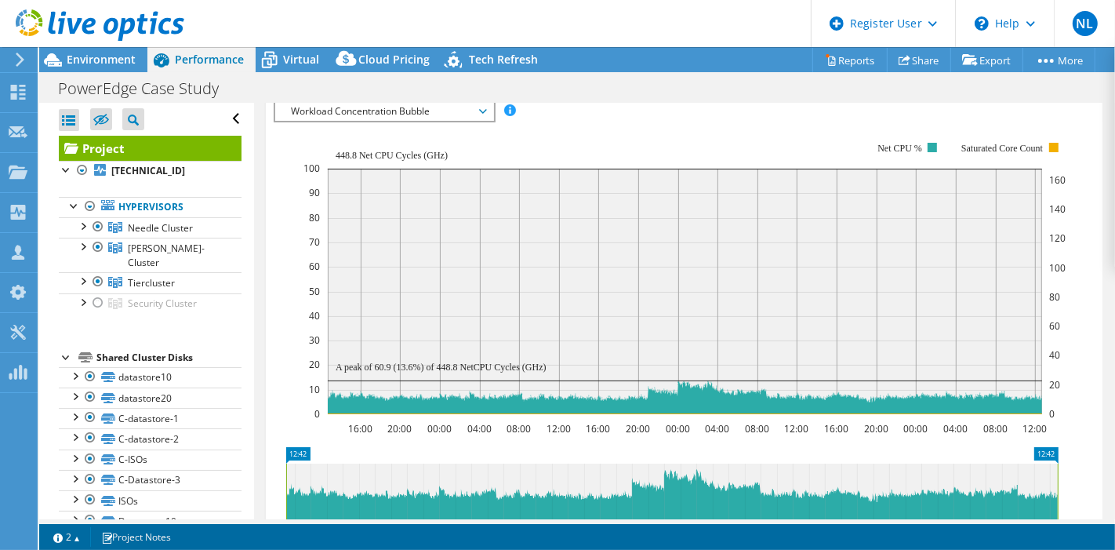
scroll to position [435, 0]
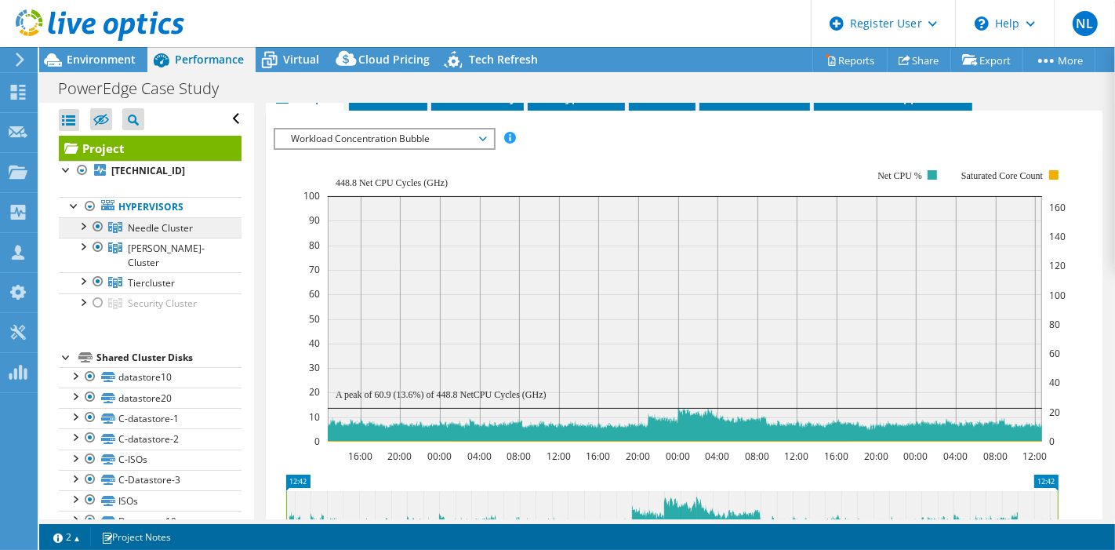
click at [161, 223] on span "Needle Cluster" at bounding box center [160, 227] width 65 height 13
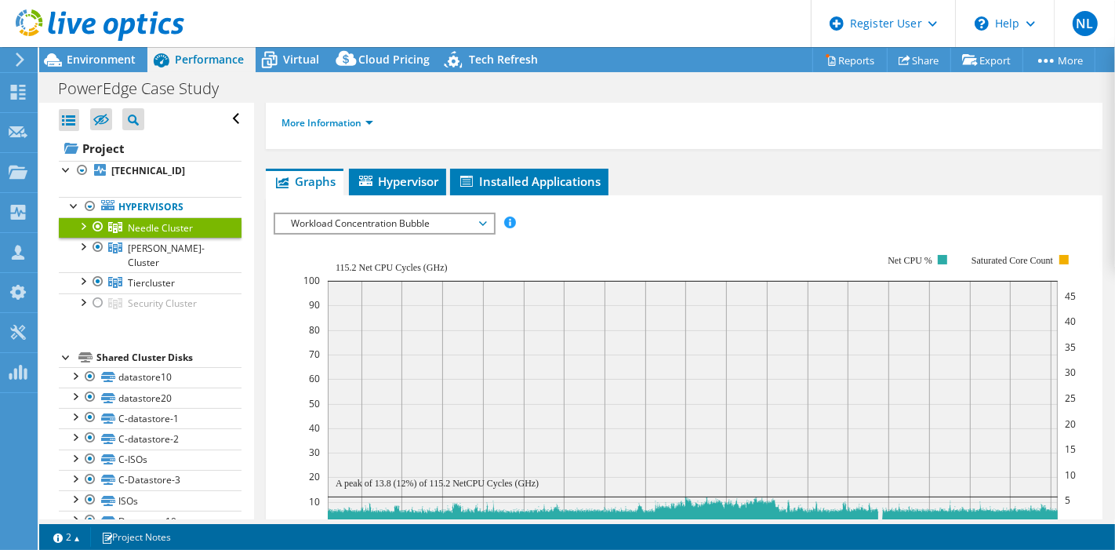
scroll to position [239, 0]
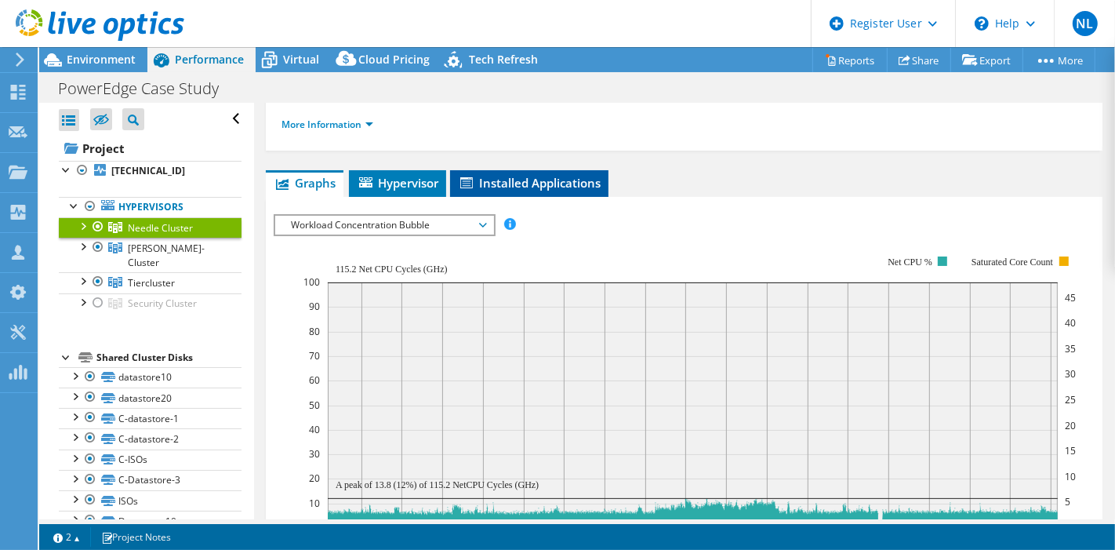
click at [495, 176] on span "Installed Applications" at bounding box center [529, 183] width 143 height 16
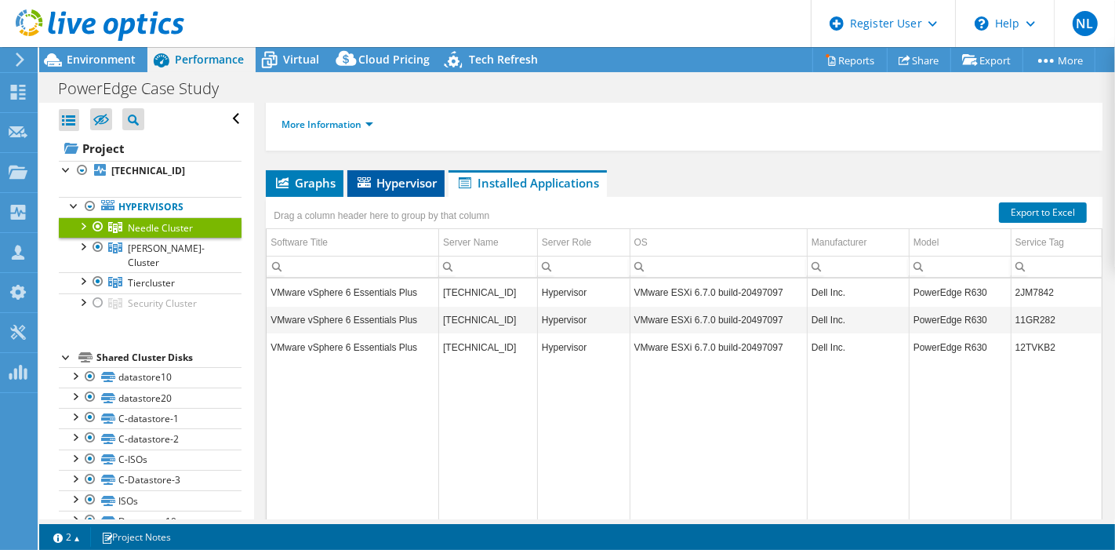
click at [415, 181] on span "Hypervisor" at bounding box center [396, 183] width 82 height 16
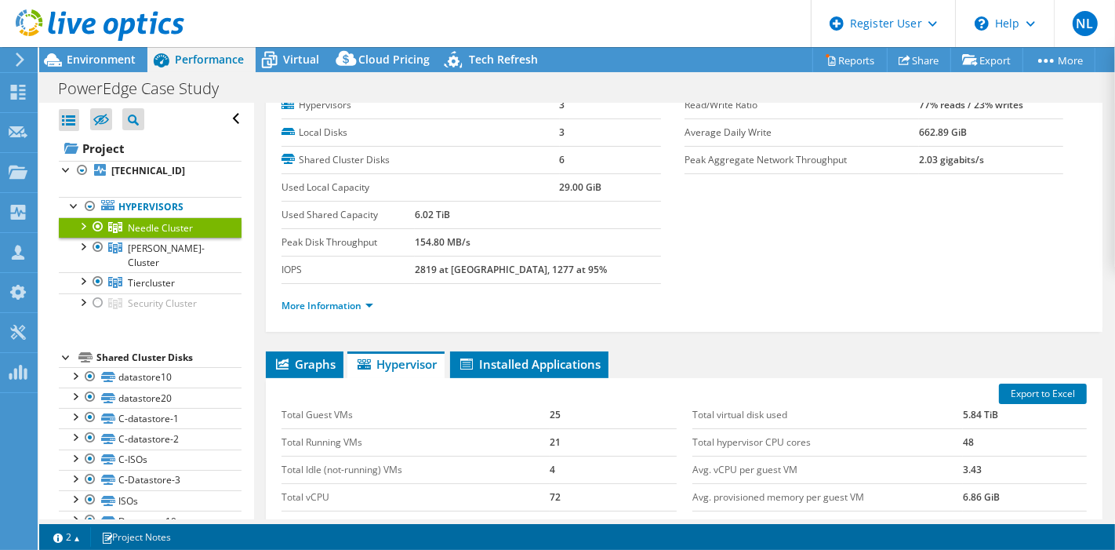
scroll to position [0, 0]
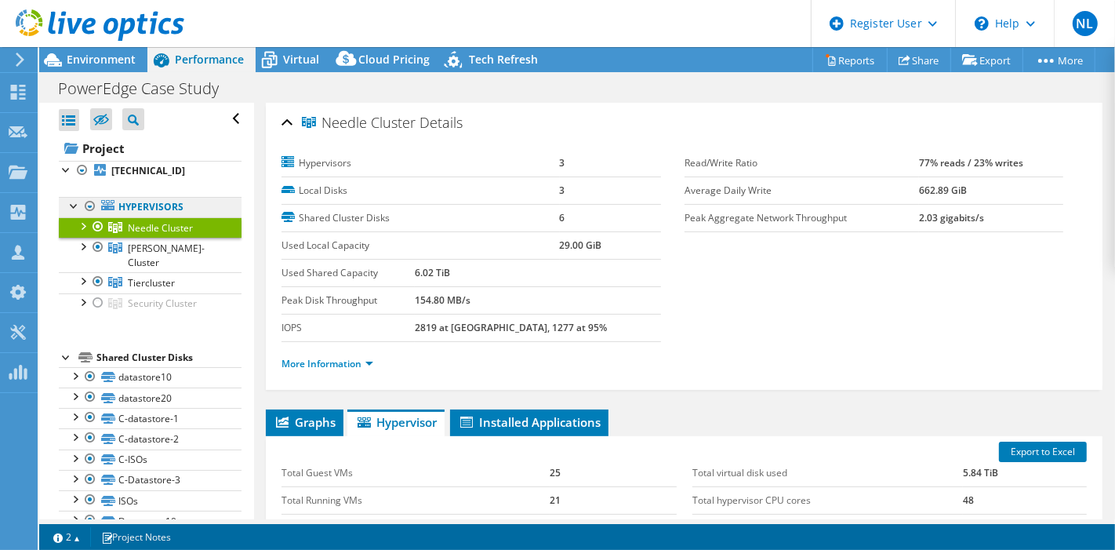
click at [146, 207] on link "Hypervisors" at bounding box center [150, 207] width 183 height 20
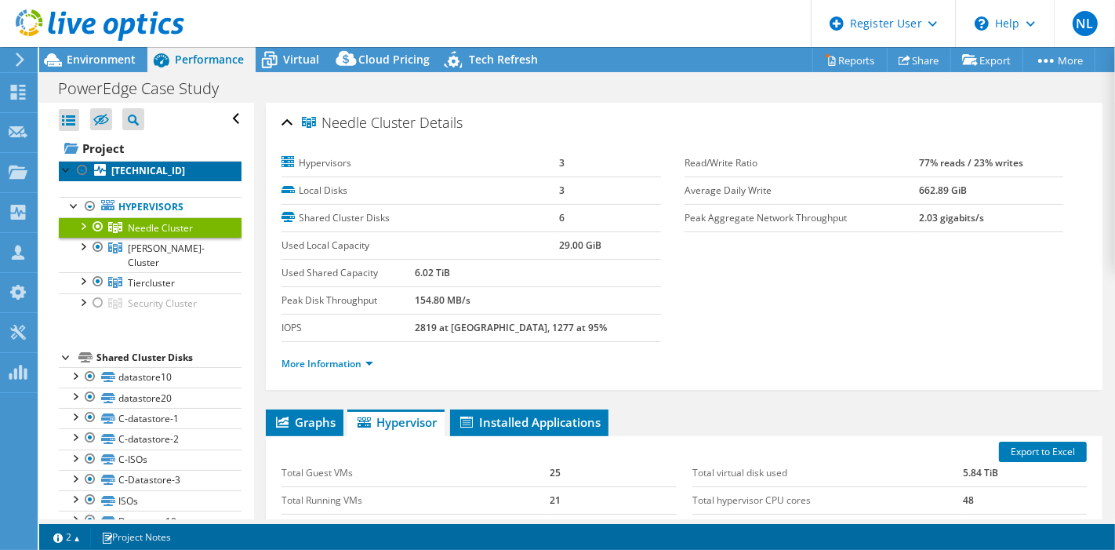
click at [133, 173] on b "[TECHNICAL_ID]" at bounding box center [148, 170] width 74 height 13
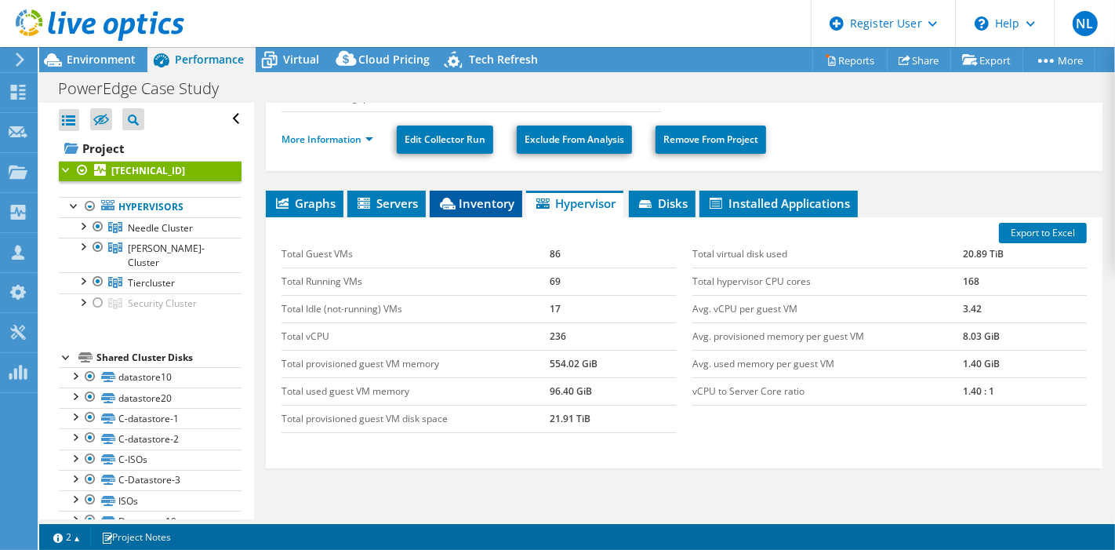
click at [476, 198] on span "Inventory" at bounding box center [475, 203] width 77 height 16
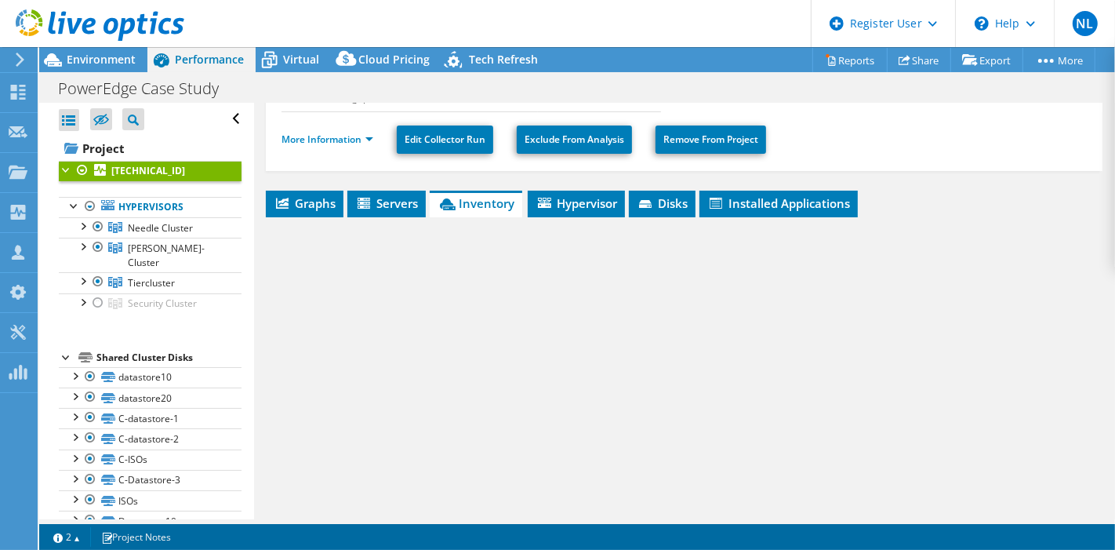
scroll to position [372, 0]
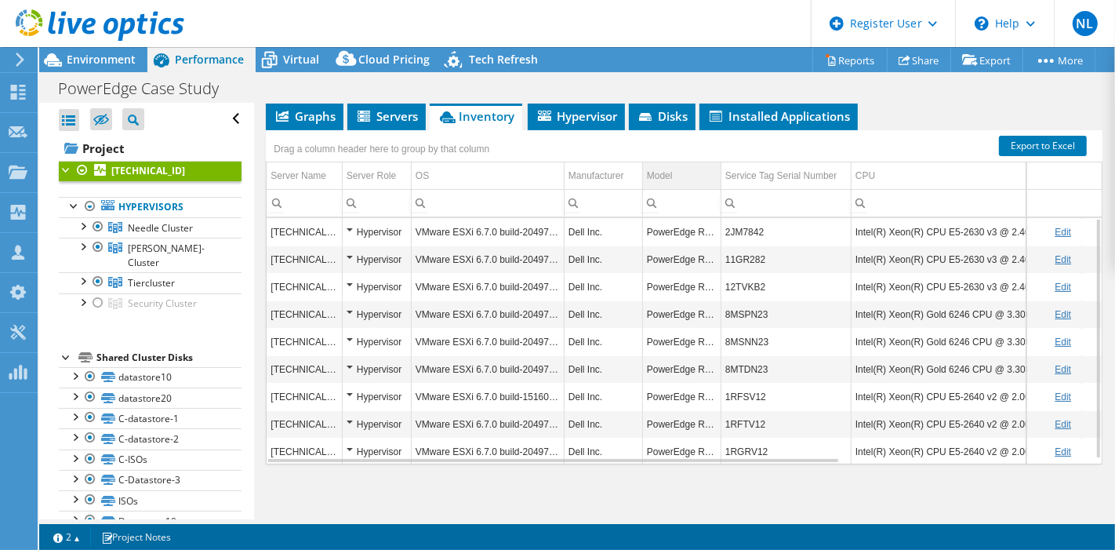
click at [682, 163] on td "Model" at bounding box center [681, 175] width 78 height 27
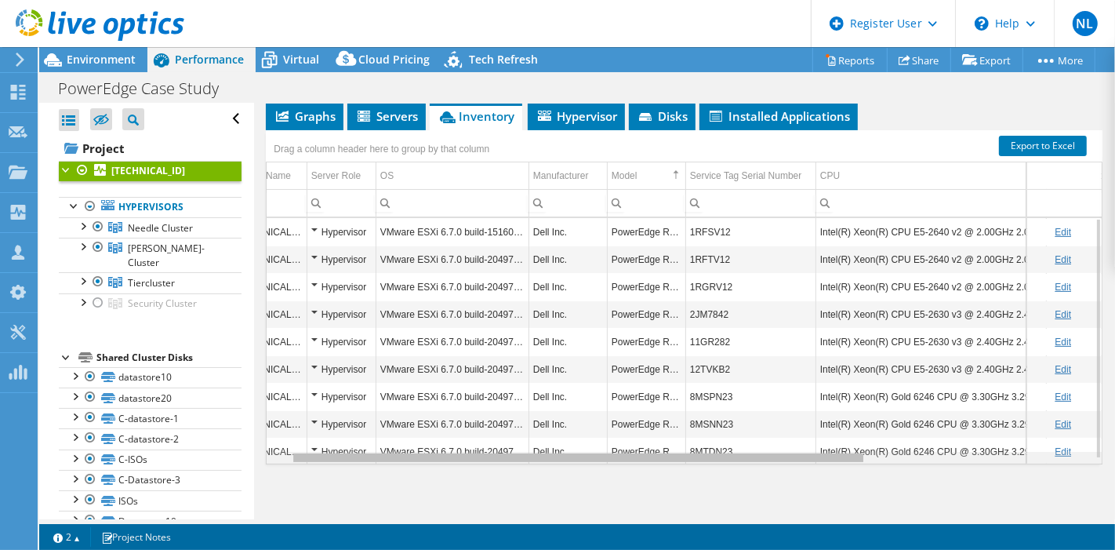
scroll to position [0, 38]
drag, startPoint x: 791, startPoint y: 454, endPoint x: 841, endPoint y: 442, distance: 51.5
click at [841, 442] on body "NL Dell User Nicholas Lambiase Nicholas.Lambiase@dell.com Dell My Profile Log O…" at bounding box center [557, 275] width 1115 height 550
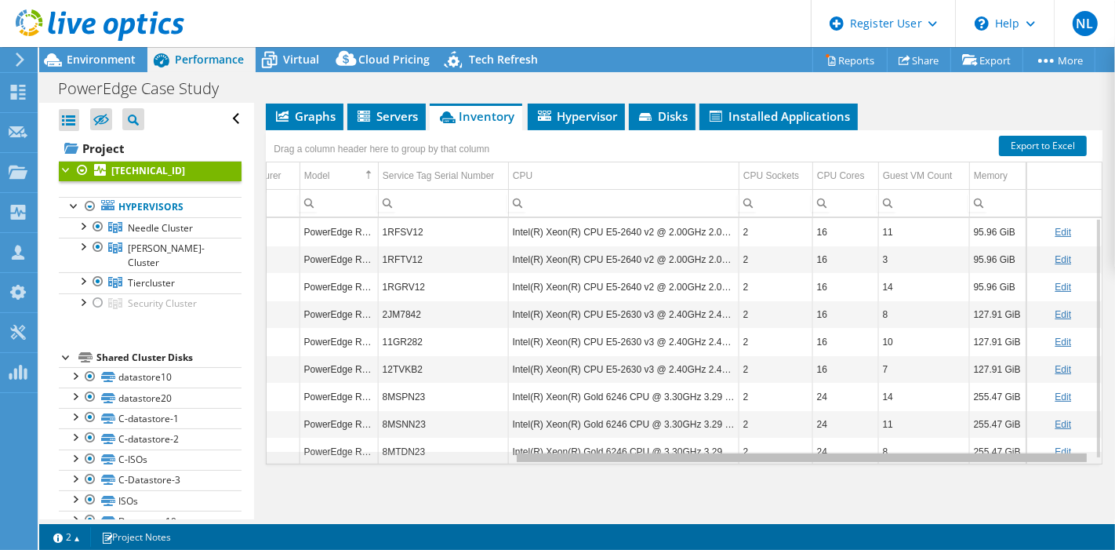
scroll to position [0, 356]
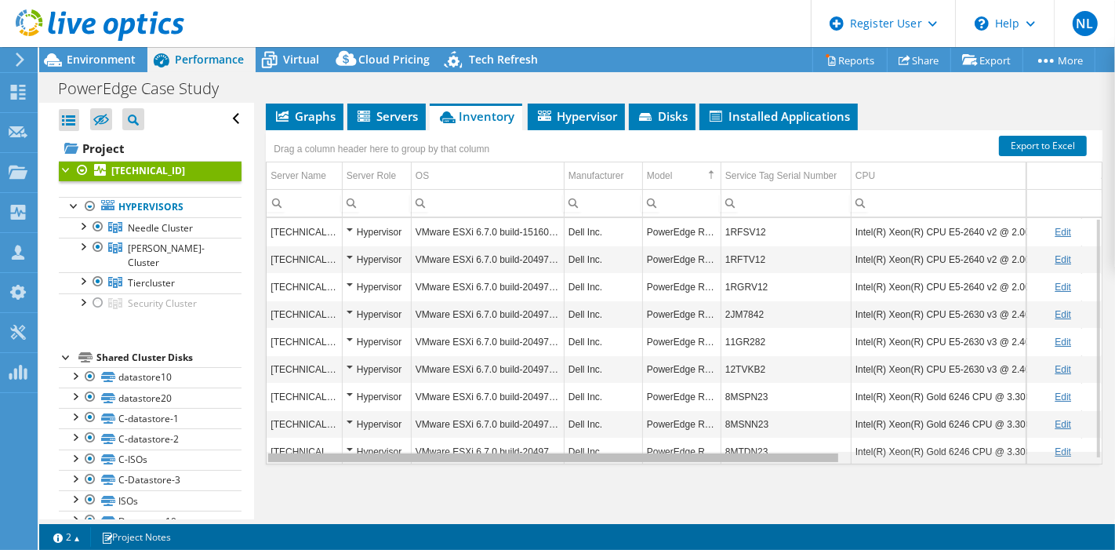
drag, startPoint x: 581, startPoint y: 455, endPoint x: 440, endPoint y: 450, distance: 141.2
click at [440, 450] on body "NL Dell User Nicholas Lambiase Nicholas.Lambiase@dell.com Dell My Profile Log O…" at bounding box center [557, 275] width 1115 height 550
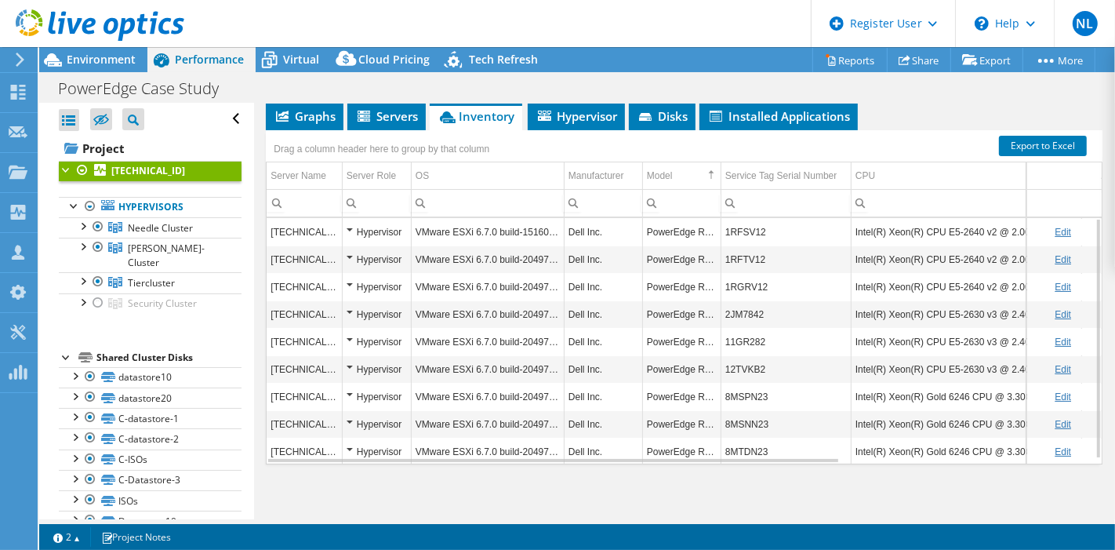
click at [690, 254] on td "PowerEdge R620" at bounding box center [681, 258] width 78 height 27
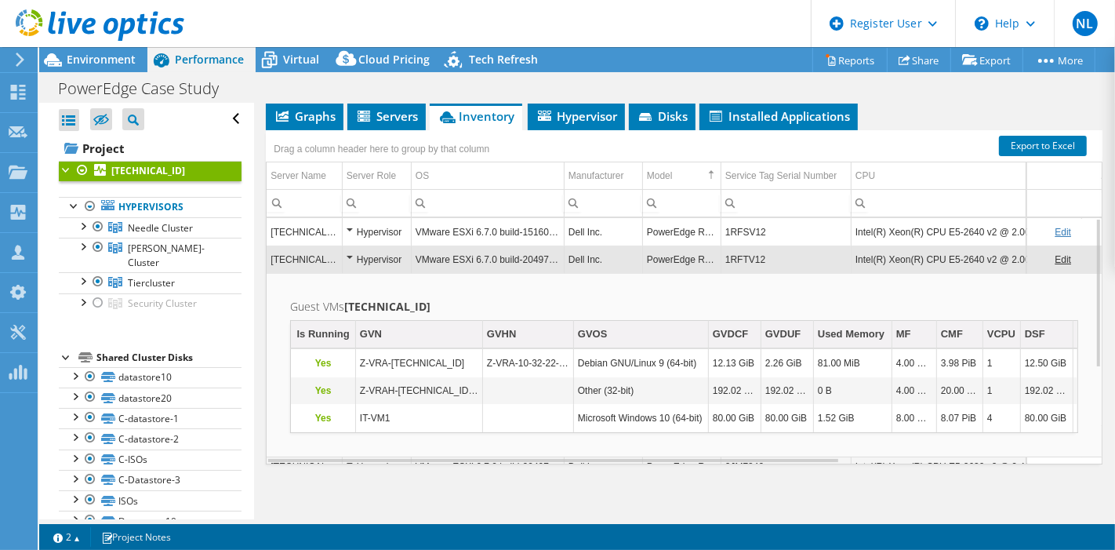
click at [698, 226] on td "PowerEdge R620" at bounding box center [681, 231] width 78 height 27
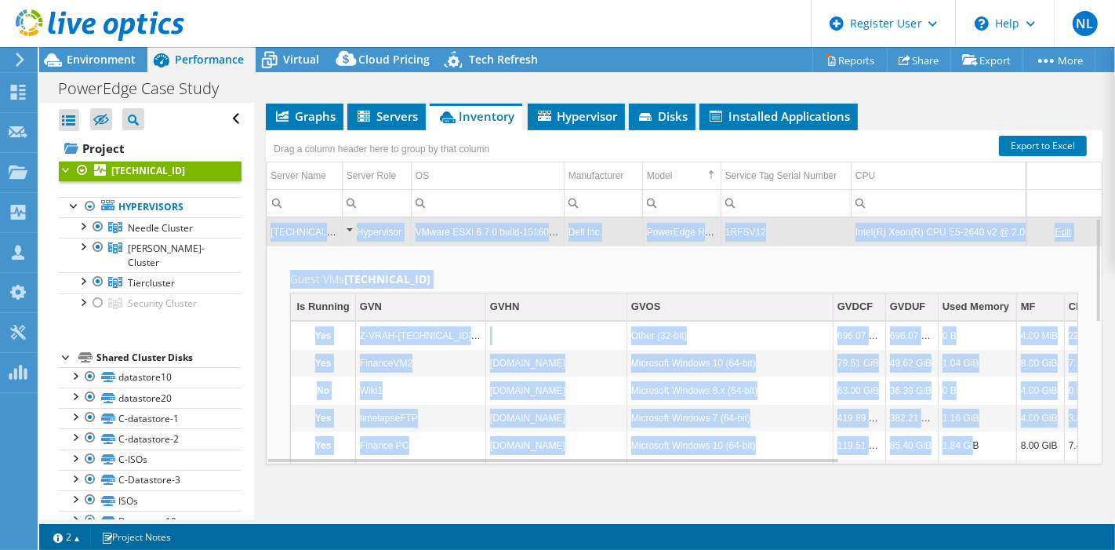
drag, startPoint x: 778, startPoint y: 459, endPoint x: 970, endPoint y: 451, distance: 191.5
click at [970, 451] on div "Graphs Servers Inventory Hypervisor Disks Cluster Disks Installed Applications …" at bounding box center [684, 299] width 836 height 392
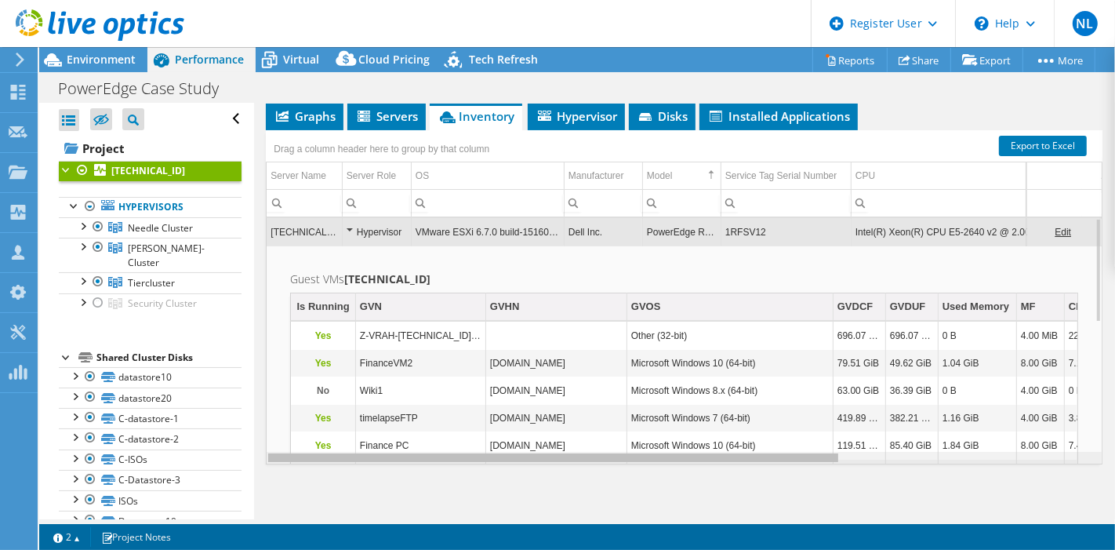
drag, startPoint x: 815, startPoint y: 455, endPoint x: 740, endPoint y: 457, distance: 75.3
click at [740, 457] on body "NL Dell User Nicholas Lambiase Nicholas.Lambiase@dell.com Dell My Profile Log O…" at bounding box center [557, 275] width 1115 height 550
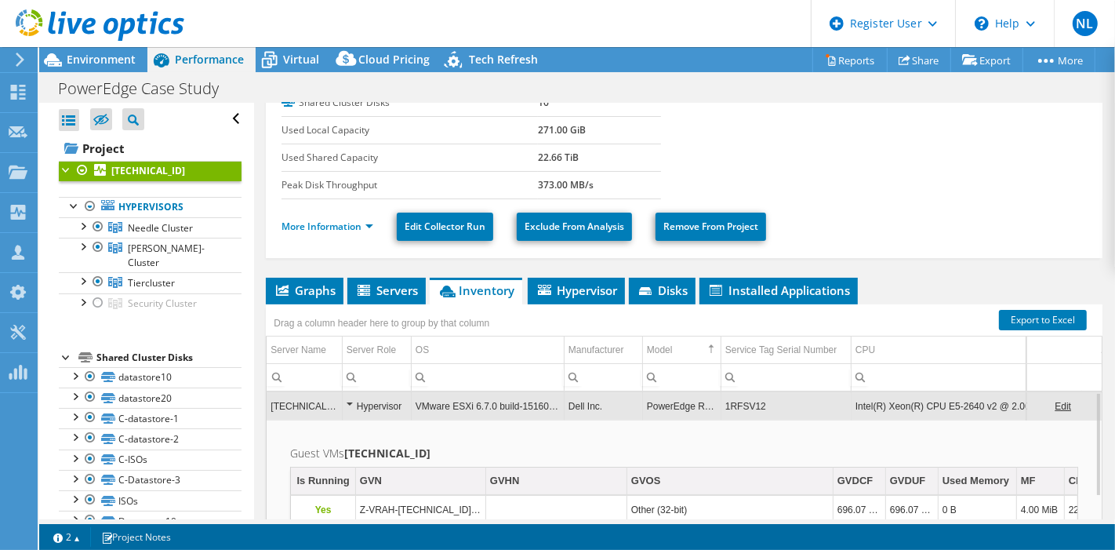
click at [1079, 278] on ul "Graphs Servers Inventory Hypervisor Disks Cluster Disks Installed Applications" at bounding box center [684, 291] width 836 height 27
click at [397, 406] on div "Hypervisor" at bounding box center [376, 406] width 60 height 19
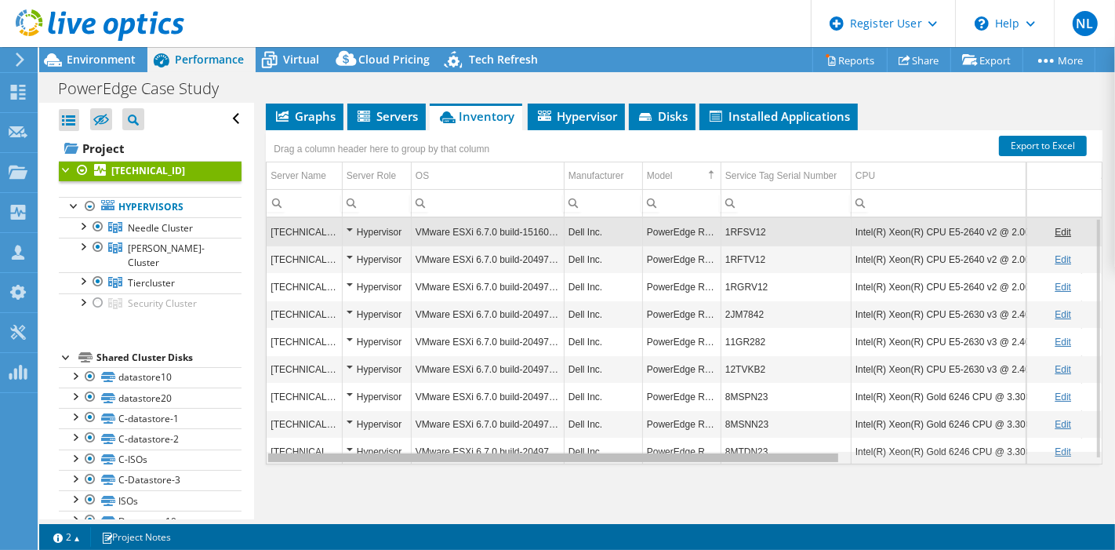
drag, startPoint x: 757, startPoint y: 452, endPoint x: 733, endPoint y: 451, distance: 24.4
click at [733, 451] on body "NL Dell User Nicholas Lambiase Nicholas.Lambiase@dell.com Dell My Profile Log O…" at bounding box center [557, 275] width 1115 height 550
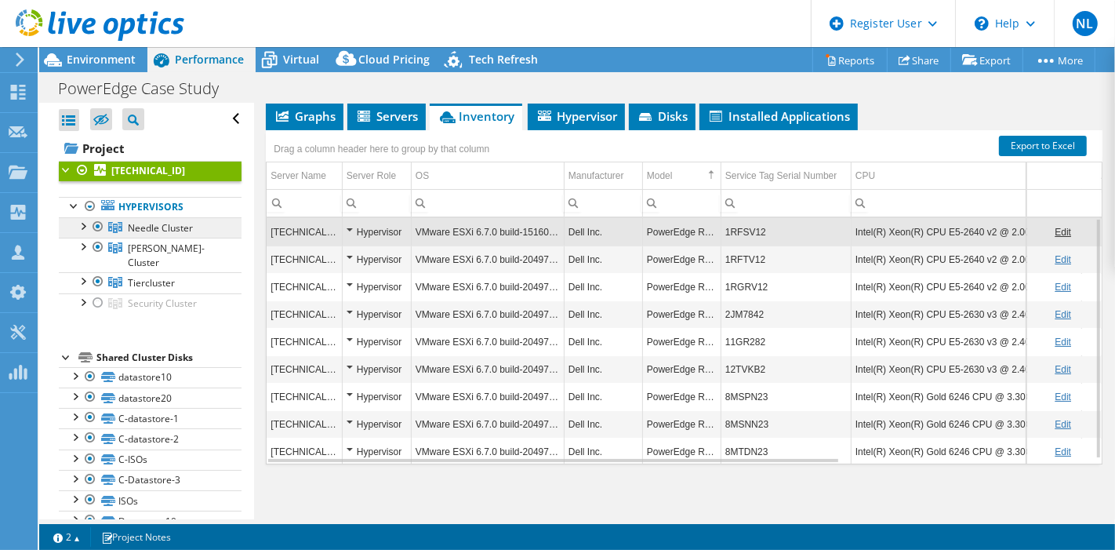
click at [156, 229] on span "Needle Cluster" at bounding box center [160, 227] width 65 height 13
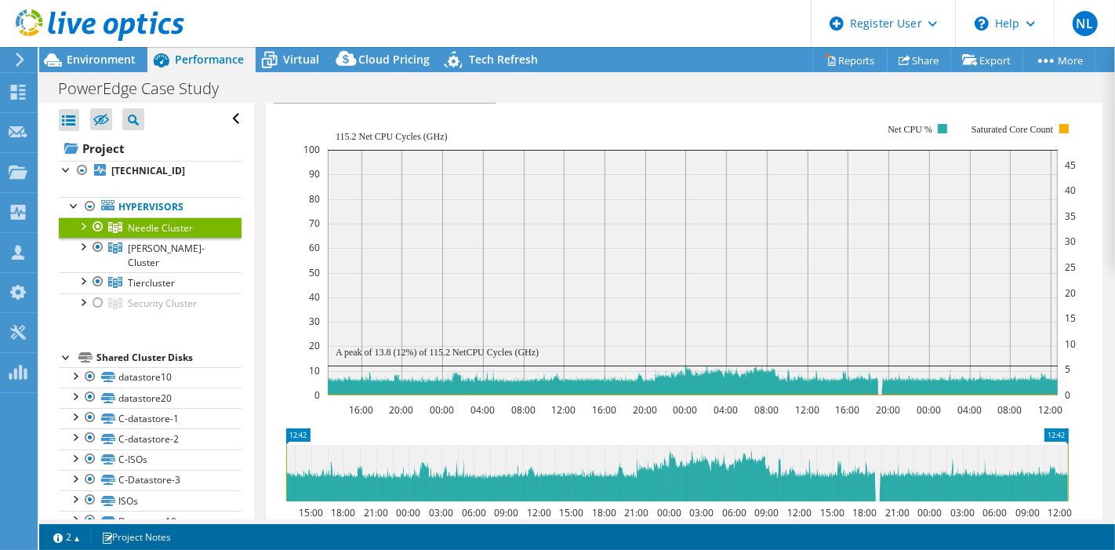
click at [82, 228] on div at bounding box center [82, 225] width 16 height 16
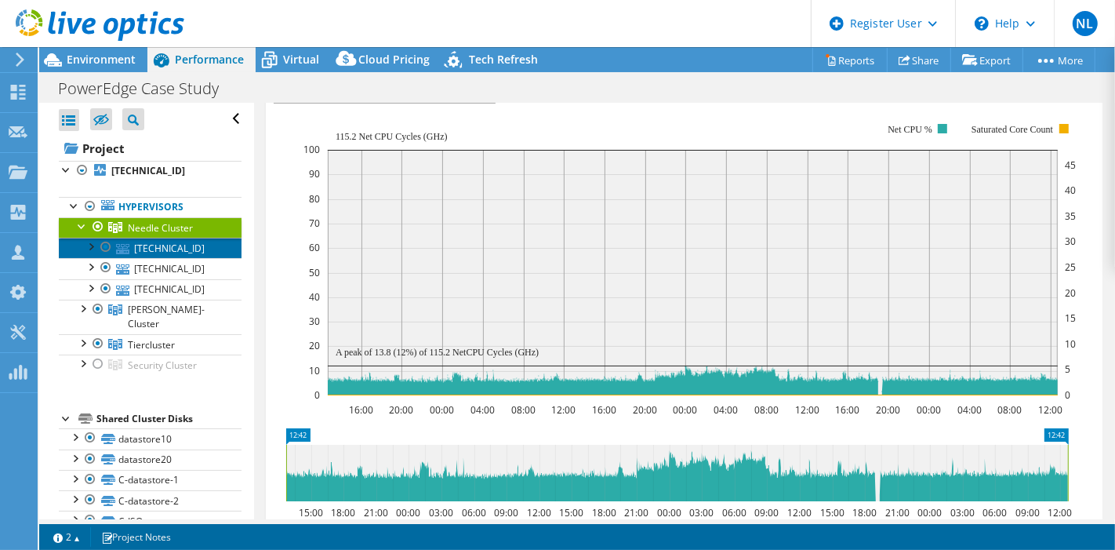
click at [195, 247] on link "[TECHNICAL_ID]" at bounding box center [150, 248] width 183 height 20
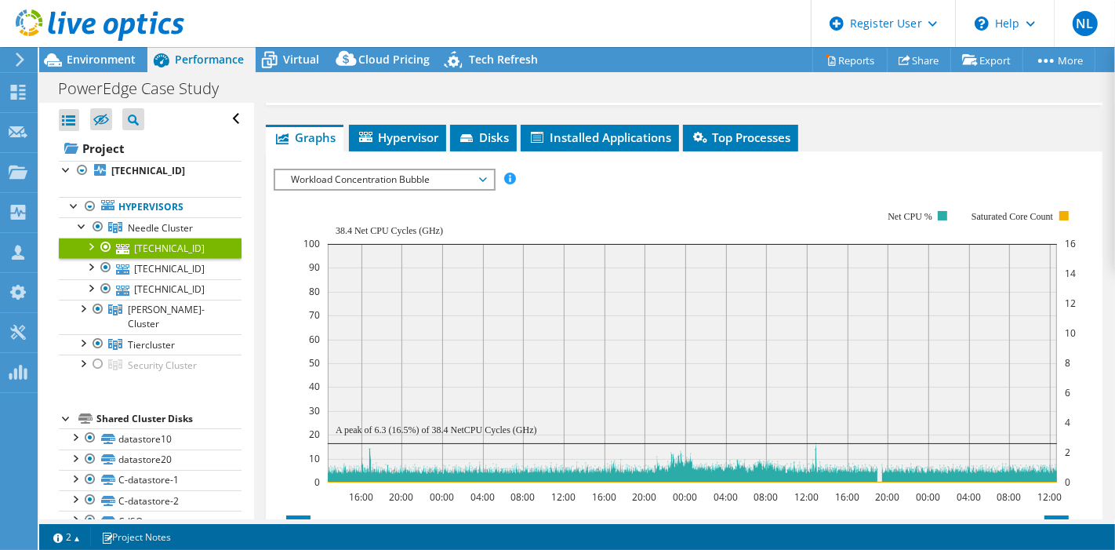
click at [434, 176] on span "Workload Concentration Bubble" at bounding box center [383, 179] width 201 height 19
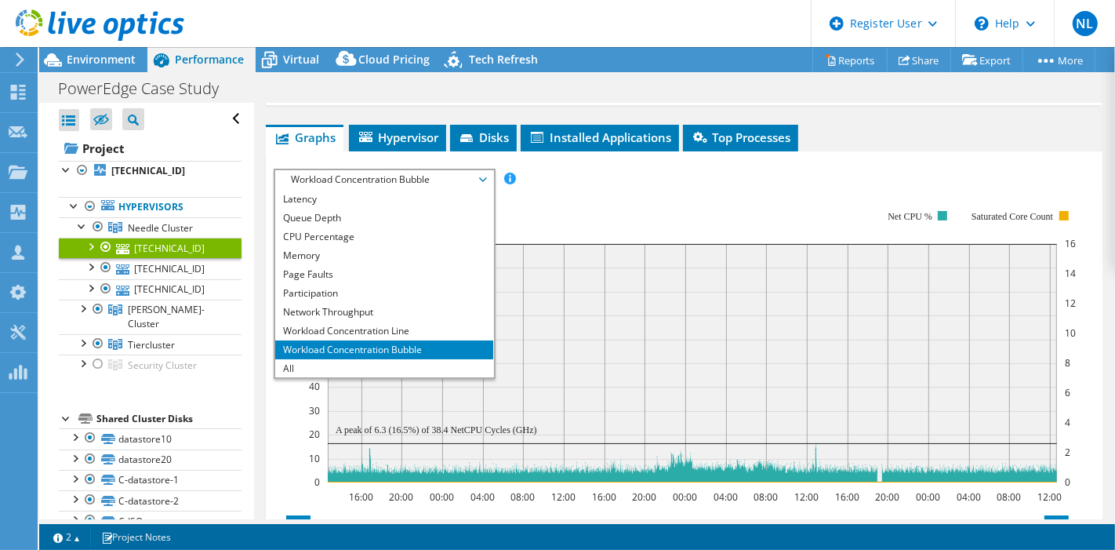
click at [754, 196] on rect at bounding box center [689, 347] width 773 height 314
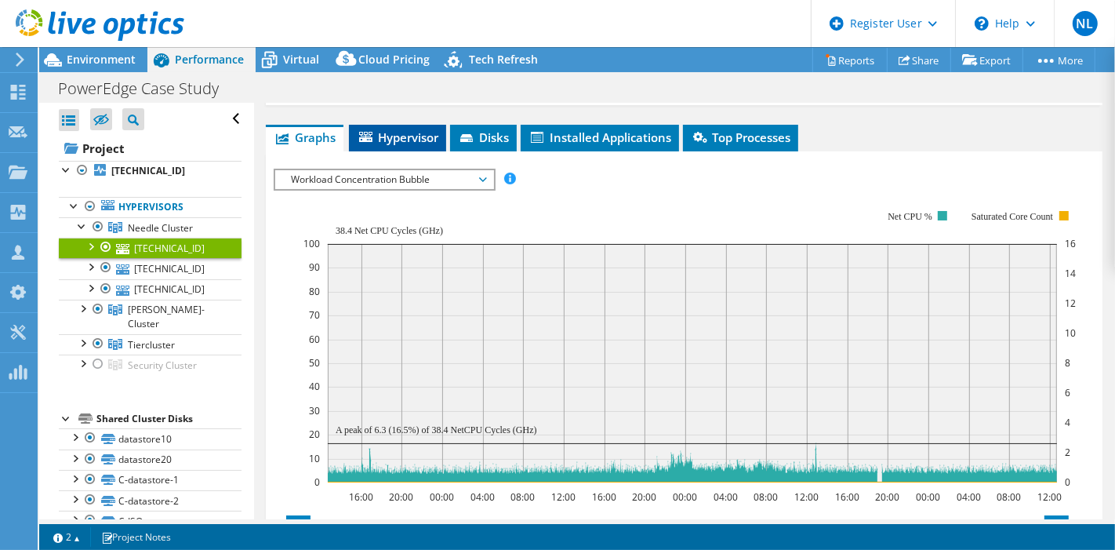
click at [405, 129] on span "Hypervisor" at bounding box center [398, 137] width 82 height 16
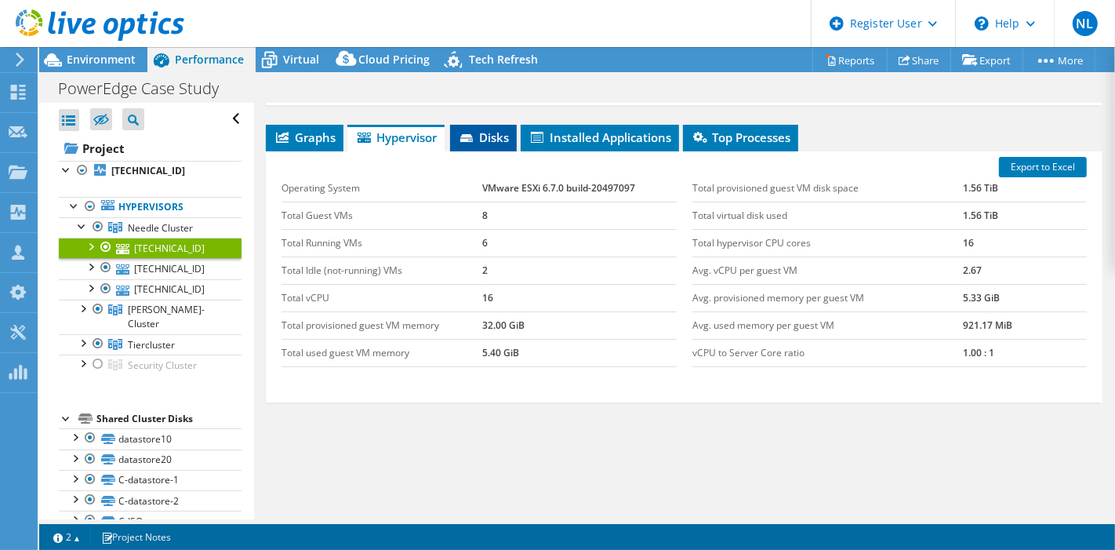
click at [478, 138] on span "Disks" at bounding box center [483, 137] width 51 height 16
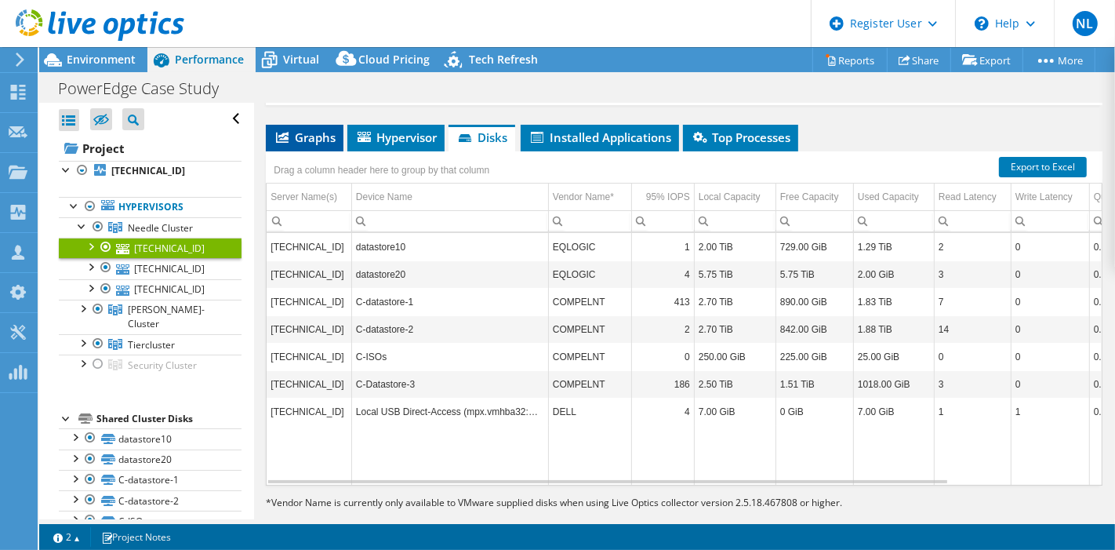
click at [339, 133] on li "Graphs" at bounding box center [305, 138] width 78 height 27
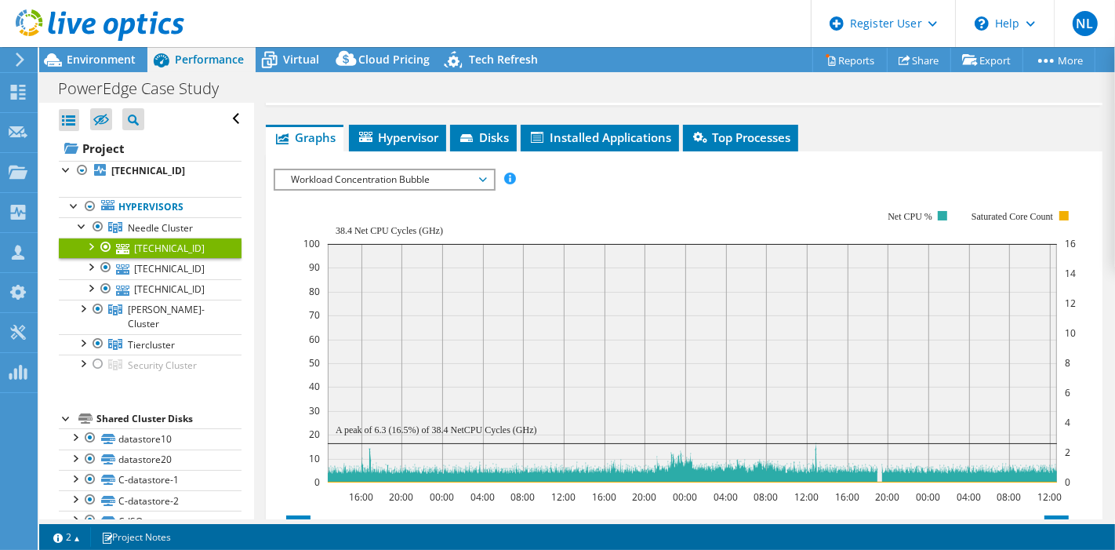
scroll to position [122, 0]
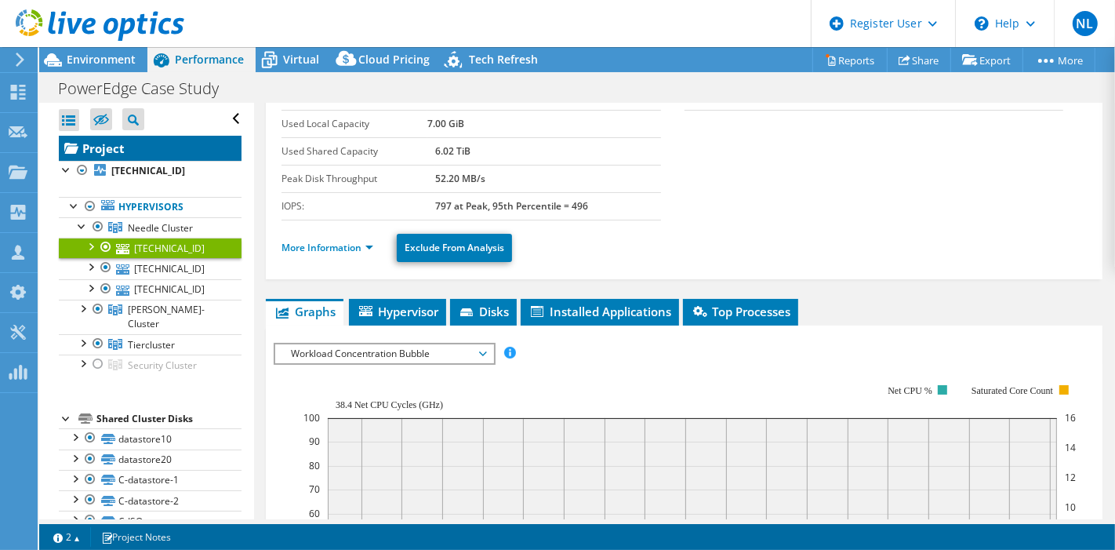
click at [152, 153] on link "Project" at bounding box center [150, 148] width 183 height 25
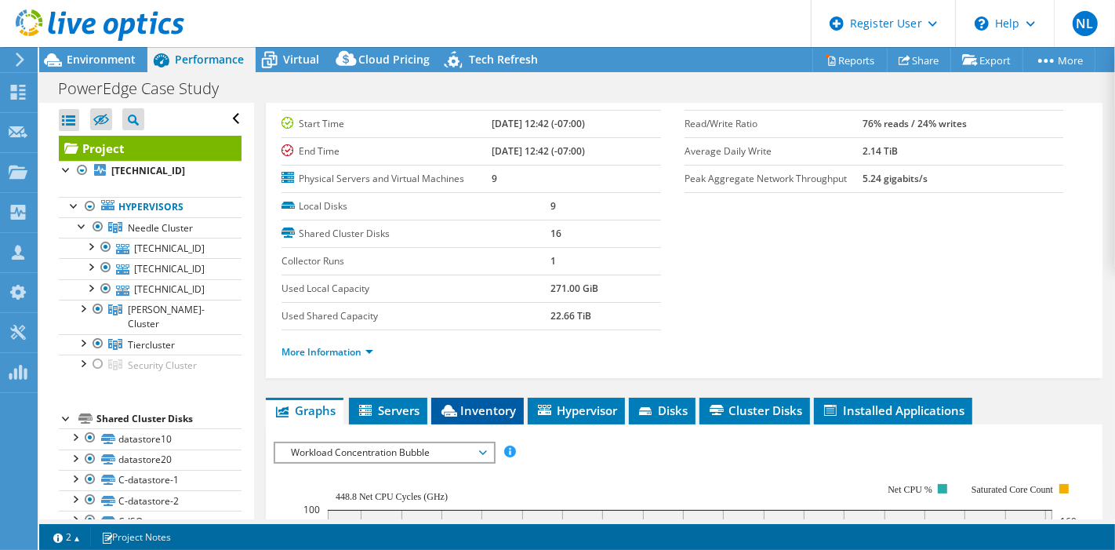
click at [512, 408] on span "Inventory" at bounding box center [477, 410] width 77 height 16
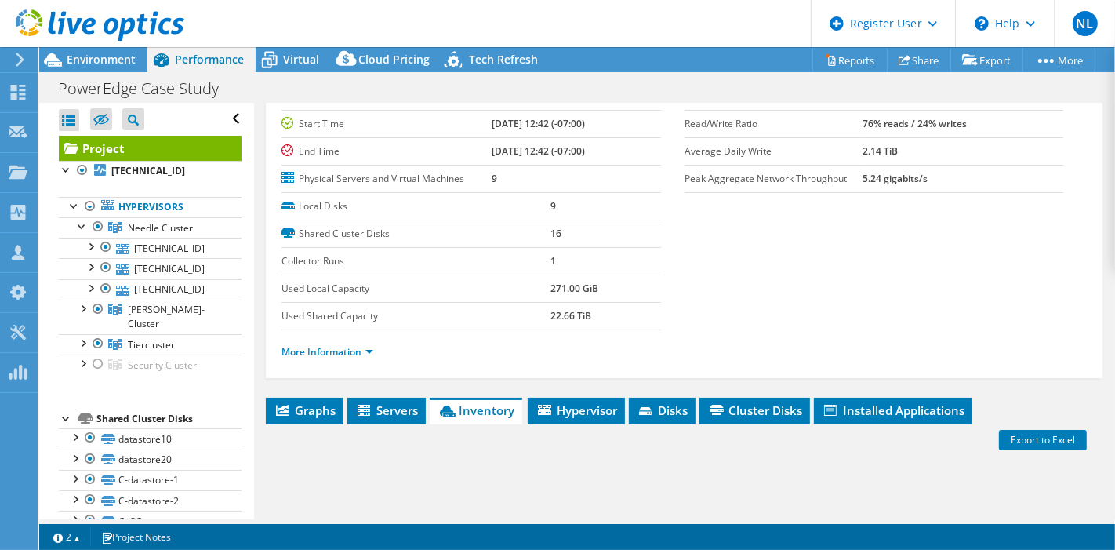
scroll to position [383, 0]
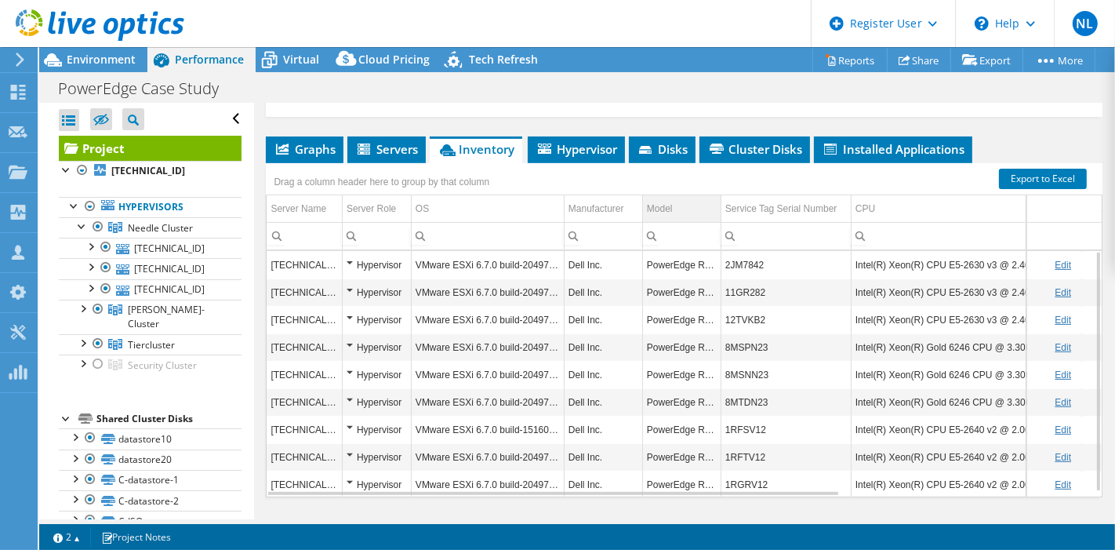
click at [688, 198] on td "Model" at bounding box center [681, 208] width 78 height 27
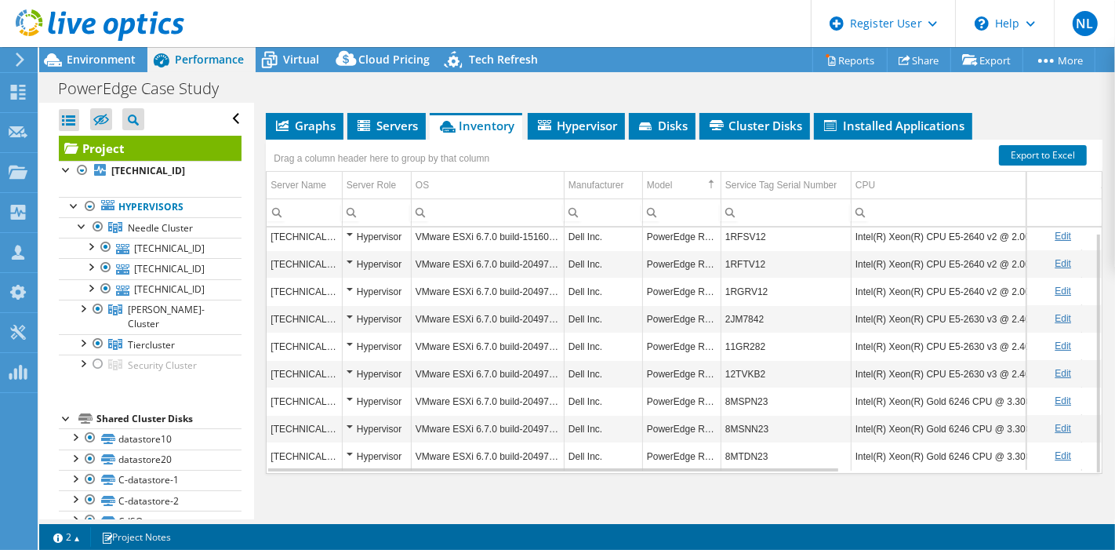
scroll to position [415, 0]
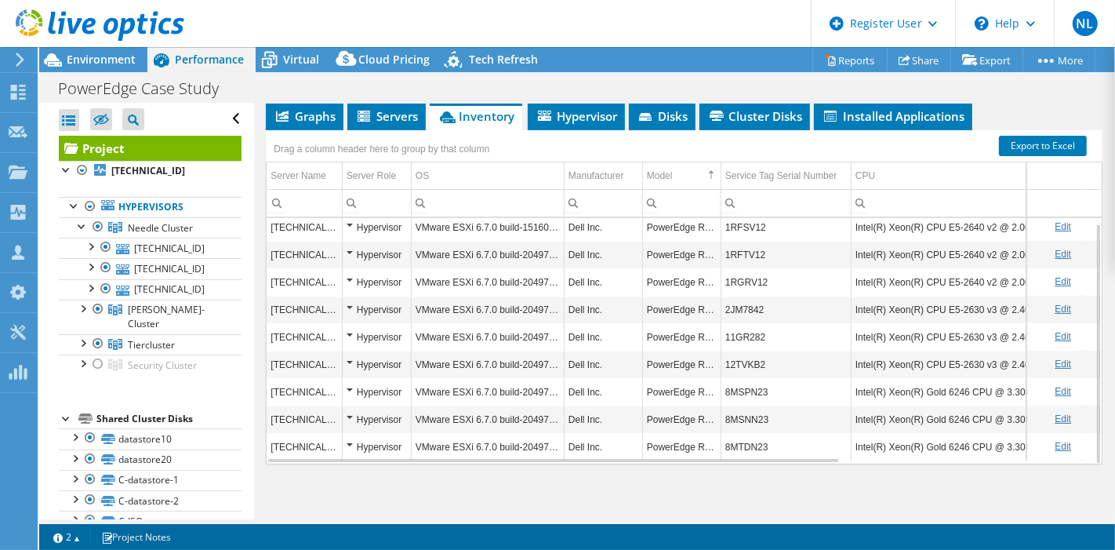
click at [731, 220] on td "1RFSV12" at bounding box center [785, 226] width 130 height 27
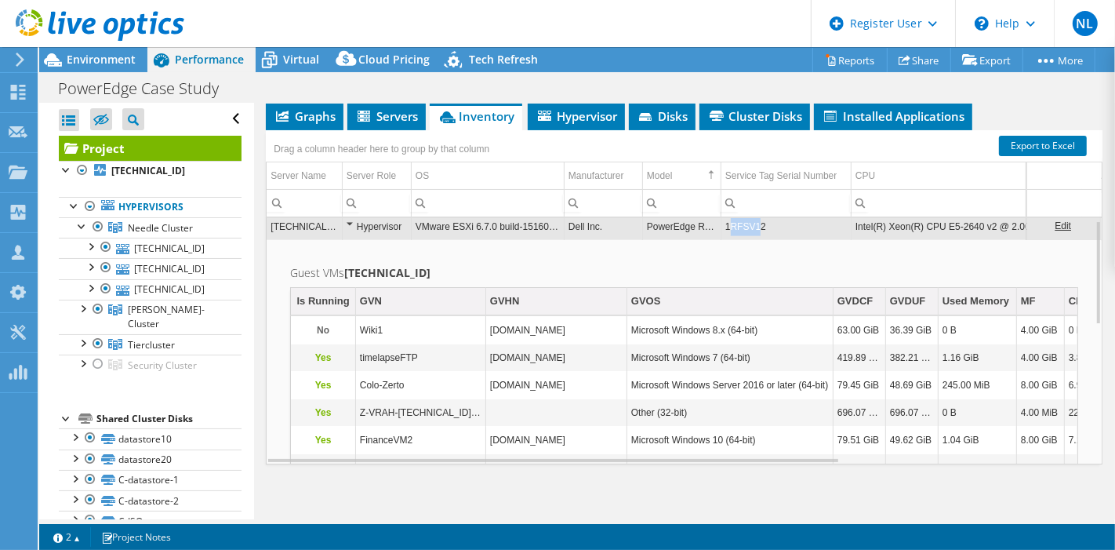
drag, startPoint x: 728, startPoint y: 222, endPoint x: 755, endPoint y: 222, distance: 26.7
click at [755, 222] on td "1RFSV12" at bounding box center [785, 225] width 130 height 27
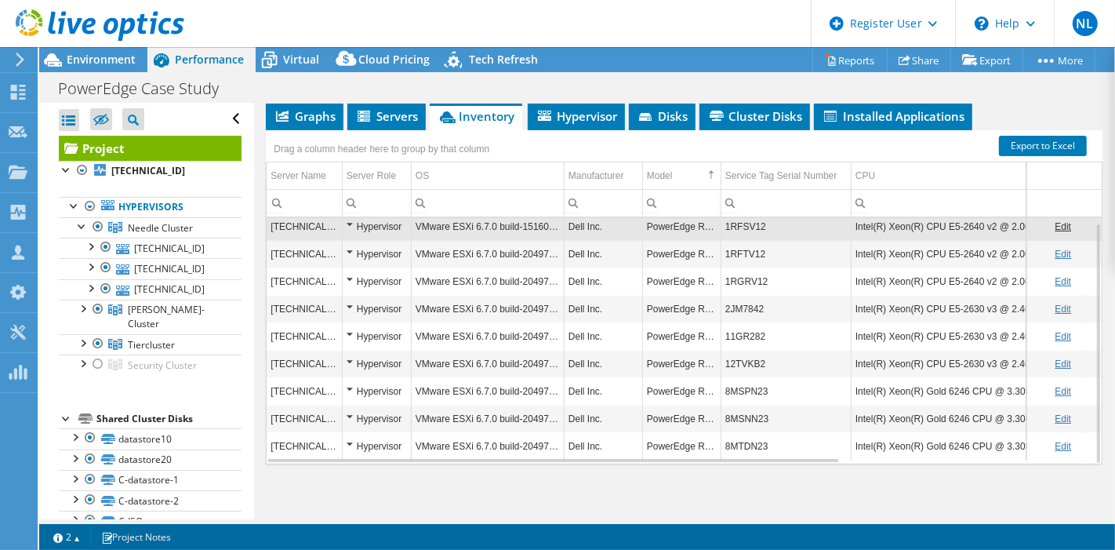
click at [755, 222] on td "1RFSV12" at bounding box center [785, 226] width 130 height 27
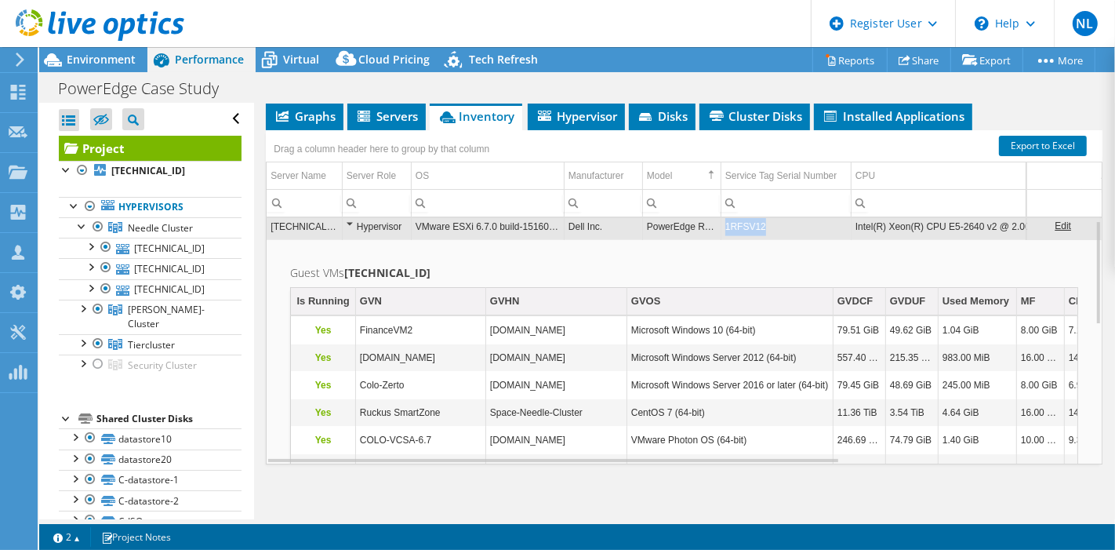
drag, startPoint x: 727, startPoint y: 220, endPoint x: 782, endPoint y: 224, distance: 55.8
click at [782, 224] on td "1RFSV12" at bounding box center [785, 225] width 130 height 27
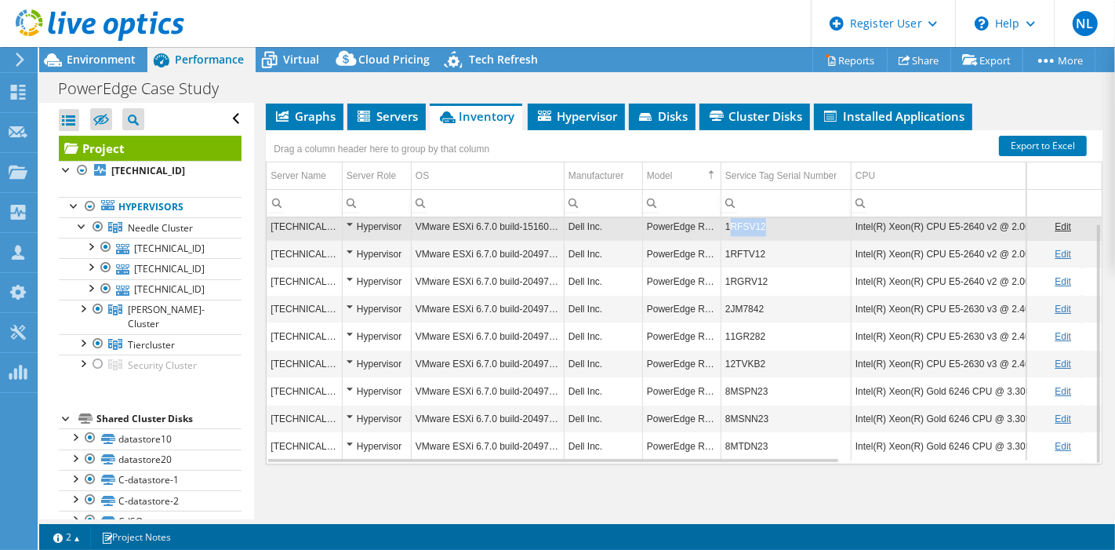
drag, startPoint x: 730, startPoint y: 219, endPoint x: 770, endPoint y: 222, distance: 40.0
click at [770, 222] on td "1RFSV12" at bounding box center [785, 226] width 130 height 27
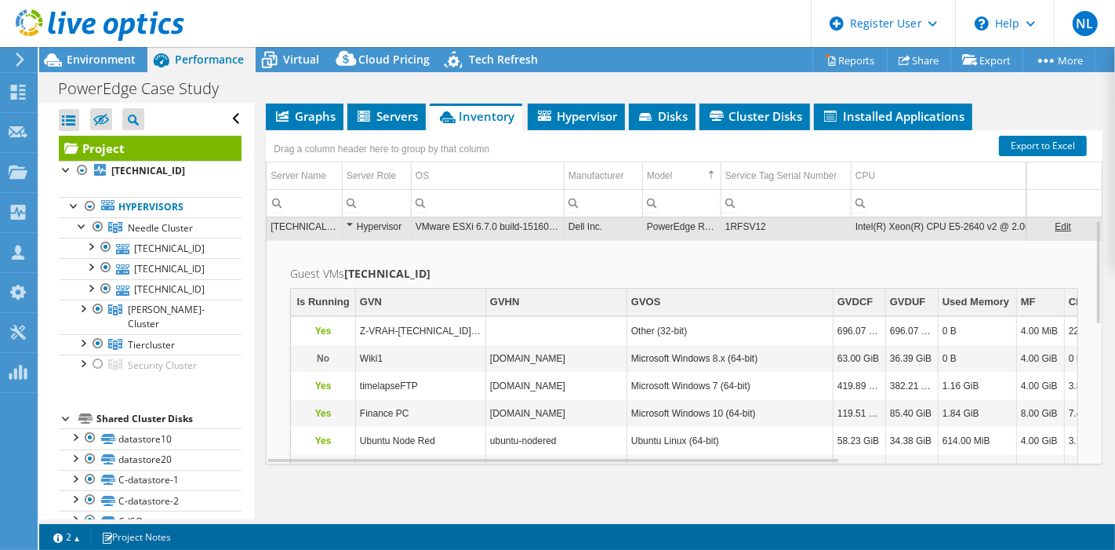
scroll to position [5, 0]
copy td "1RFSV12"
drag, startPoint x: 727, startPoint y: 223, endPoint x: 770, endPoint y: 221, distance: 43.1
click at [770, 221] on td "1RFSV12" at bounding box center [785, 225] width 130 height 27
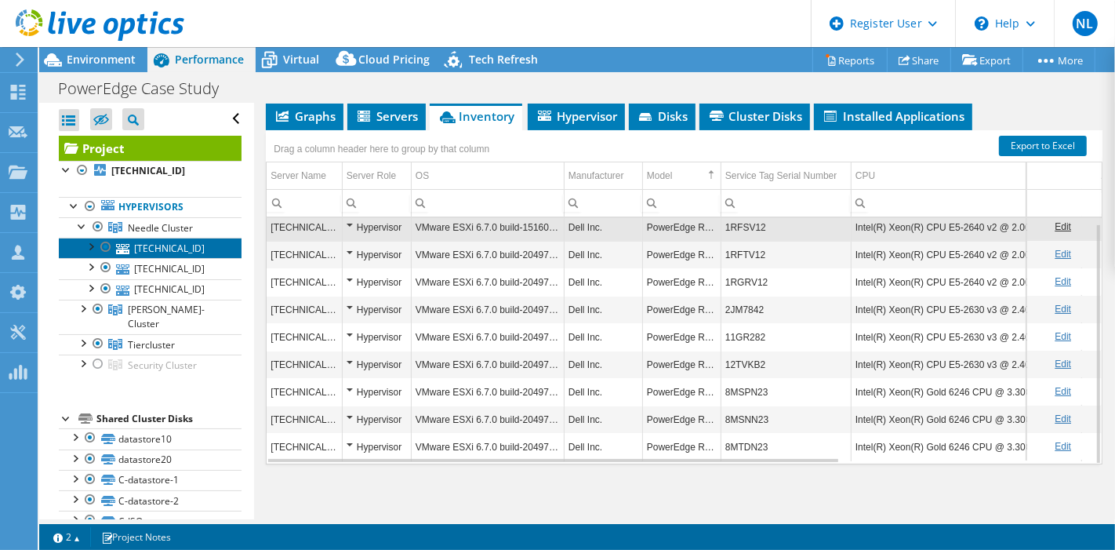
click at [137, 241] on link "[TECHNICAL_ID]" at bounding box center [150, 248] width 183 height 20
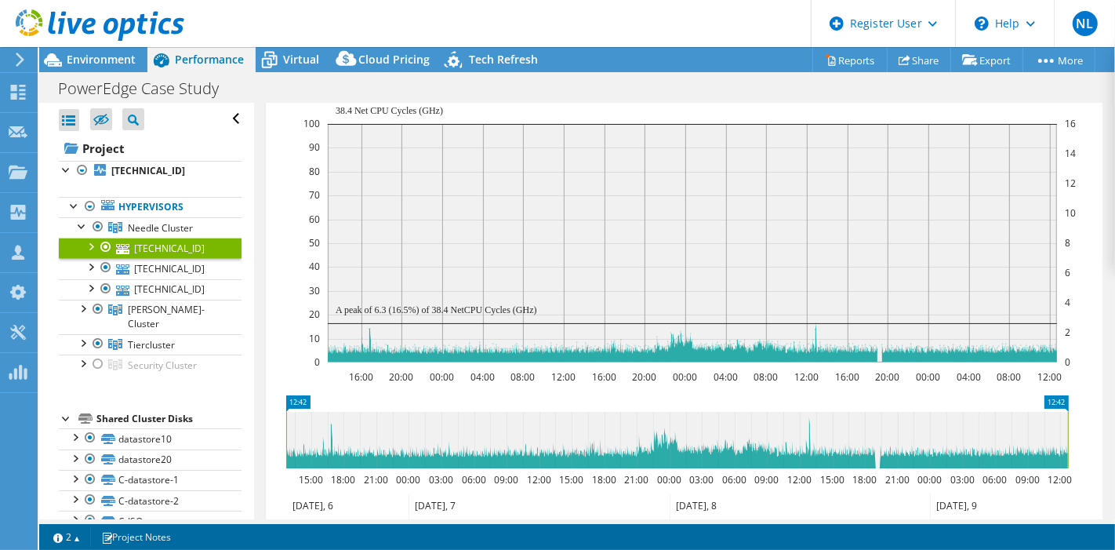
scroll to position [328, 0]
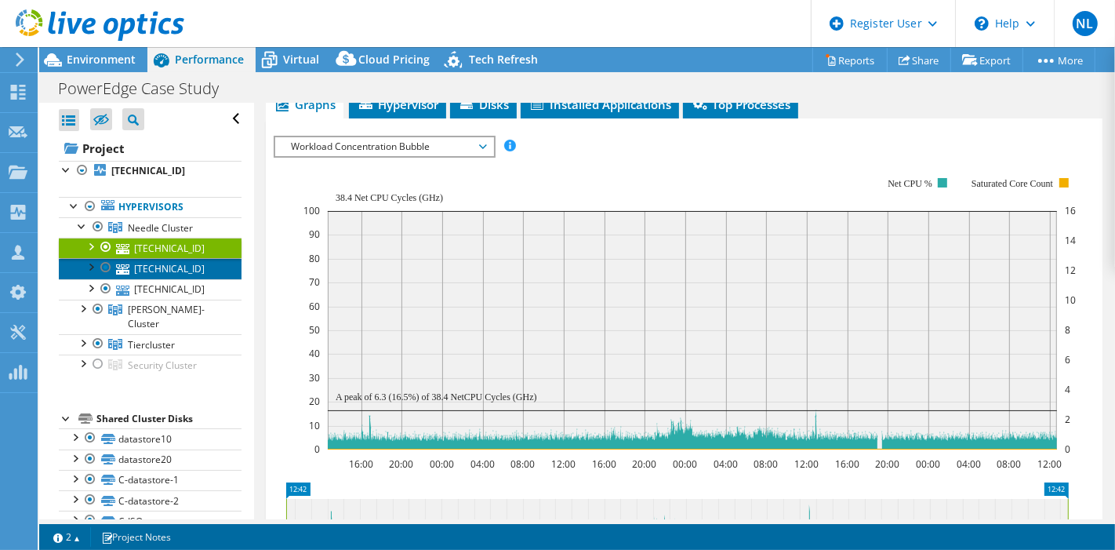
click at [170, 268] on link "[TECHNICAL_ID]" at bounding box center [150, 268] width 183 height 20
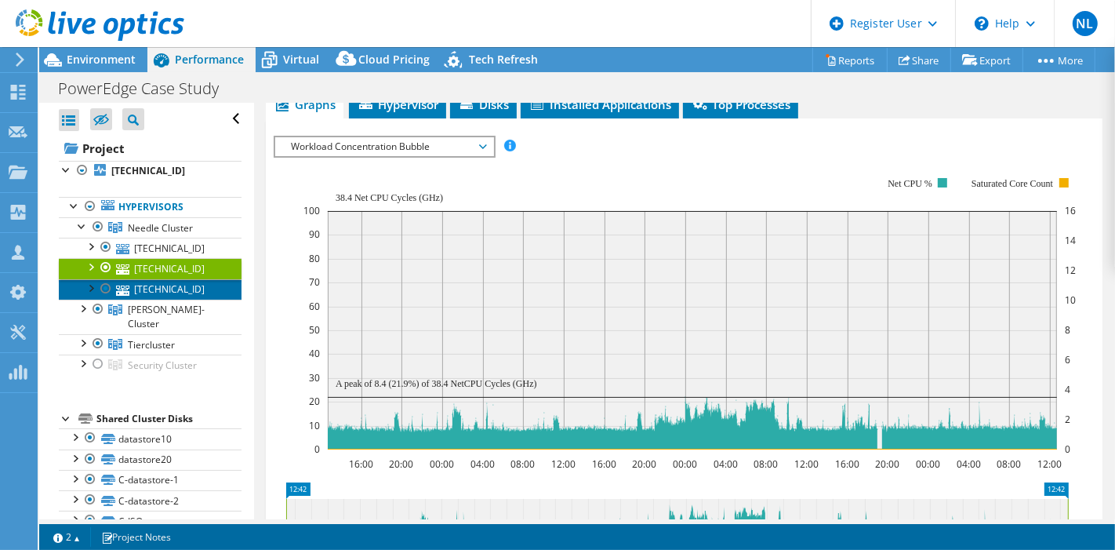
click at [170, 290] on link "[TECHNICAL_ID]" at bounding box center [150, 289] width 183 height 20
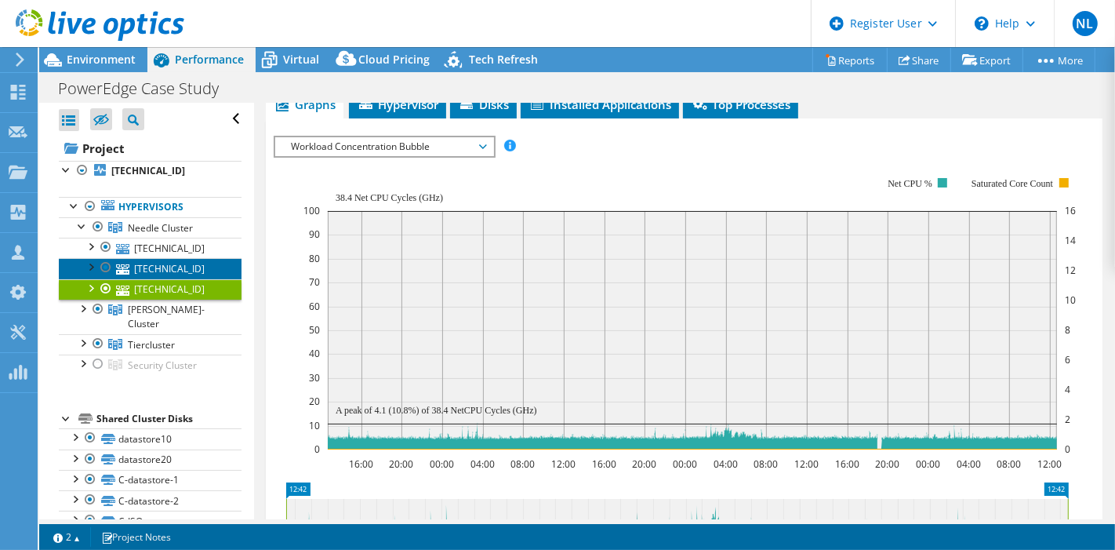
drag, startPoint x: 151, startPoint y: 270, endPoint x: 154, endPoint y: 260, distance: 9.7
click at [151, 270] on link "[TECHNICAL_ID]" at bounding box center [150, 268] width 183 height 20
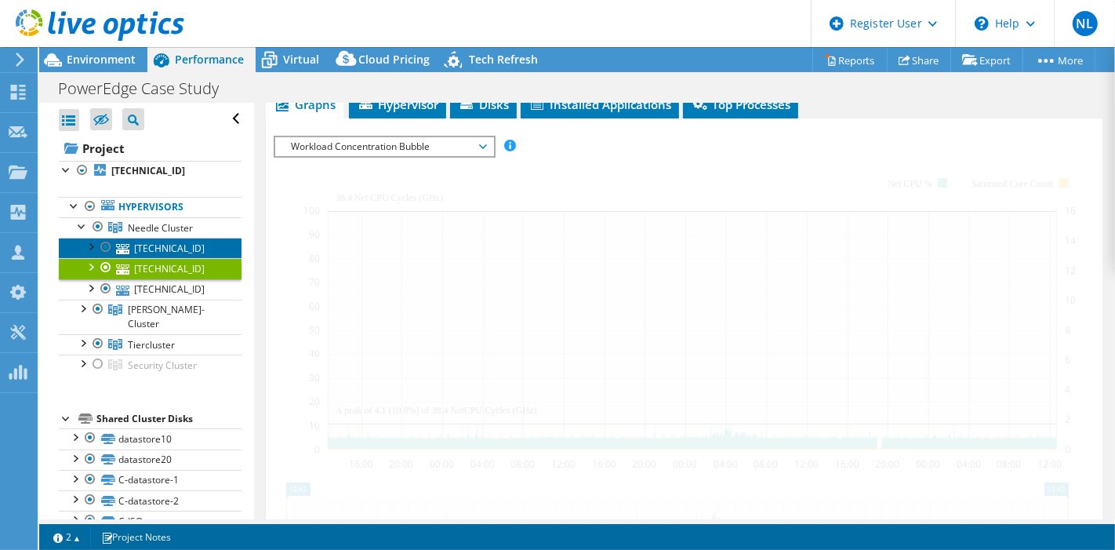
click at [161, 243] on link "[TECHNICAL_ID]" at bounding box center [150, 248] width 183 height 20
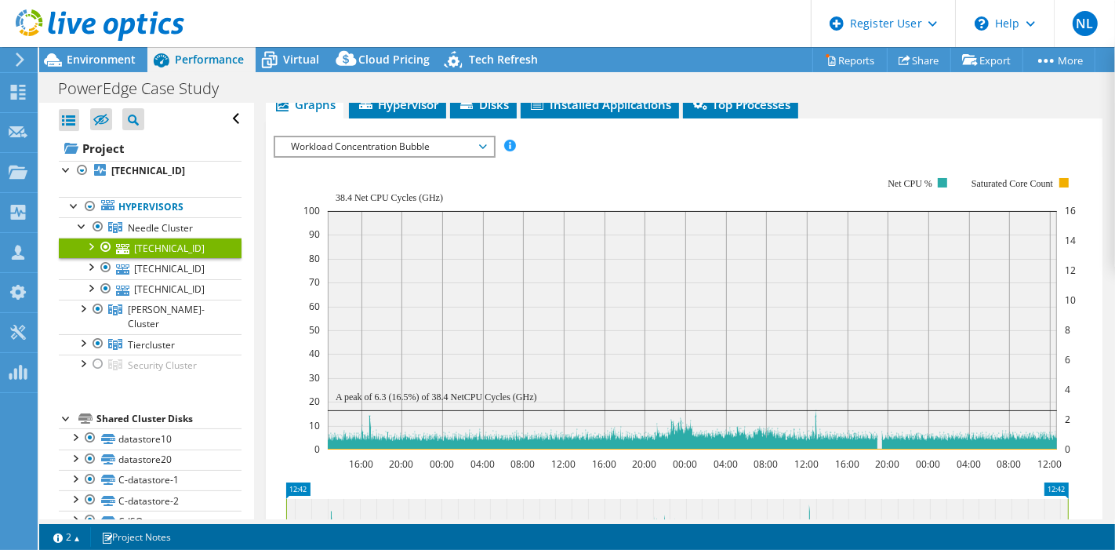
click at [408, 130] on div "IOPS Disk Throughput IO Size Latency Queue Depth CPU Percentage Memory Page Fau…" at bounding box center [684, 405] width 821 height 555
click at [408, 137] on span "Workload Concentration Bubble" at bounding box center [383, 146] width 201 height 19
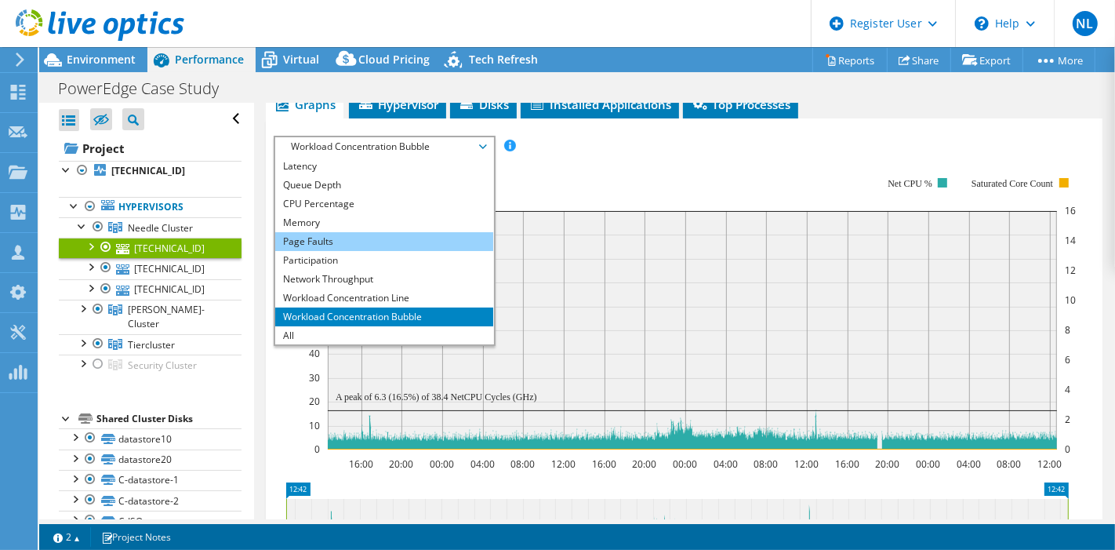
click at [361, 232] on li "Page Faults" at bounding box center [383, 241] width 217 height 19
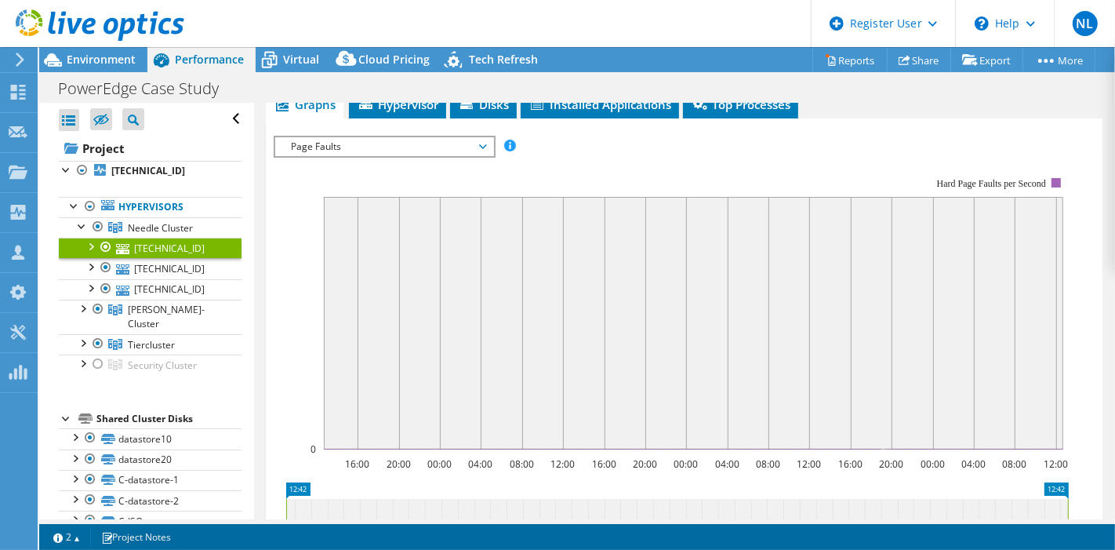
click at [369, 144] on span "Page Faults" at bounding box center [383, 146] width 201 height 19
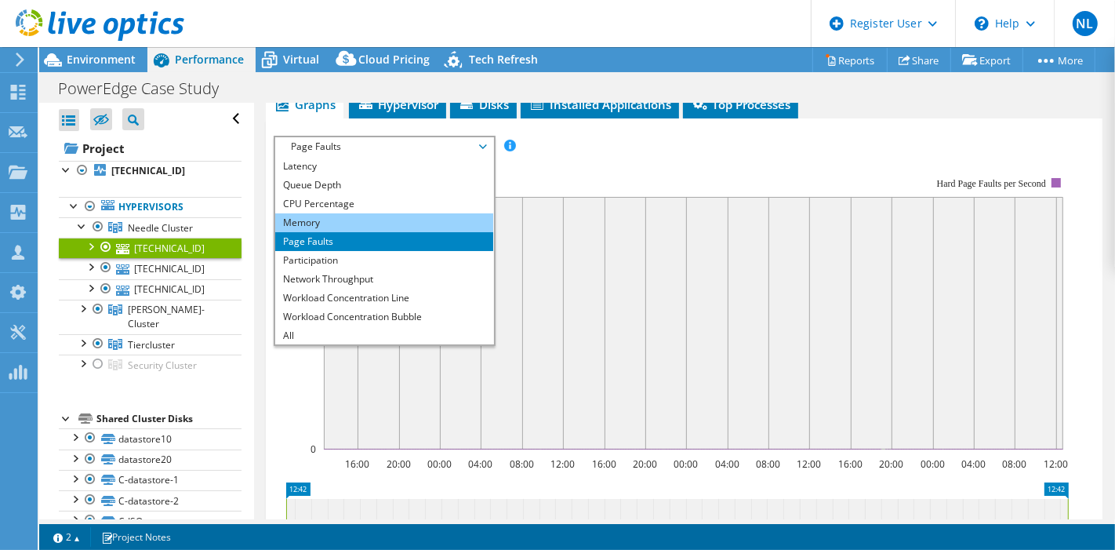
click at [349, 216] on li "Memory" at bounding box center [383, 222] width 217 height 19
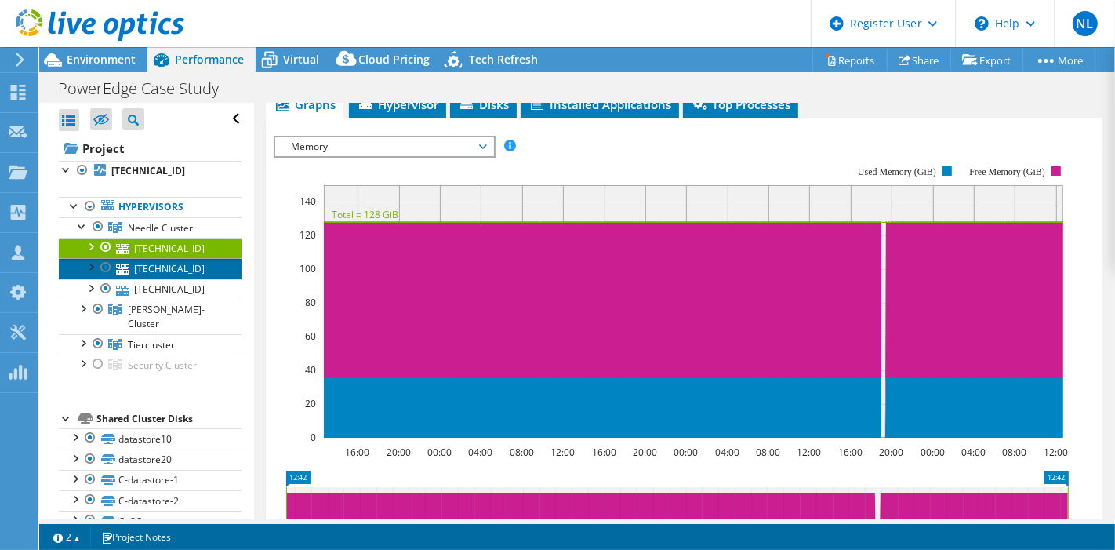
click at [174, 262] on link "[TECHNICAL_ID]" at bounding box center [150, 268] width 183 height 20
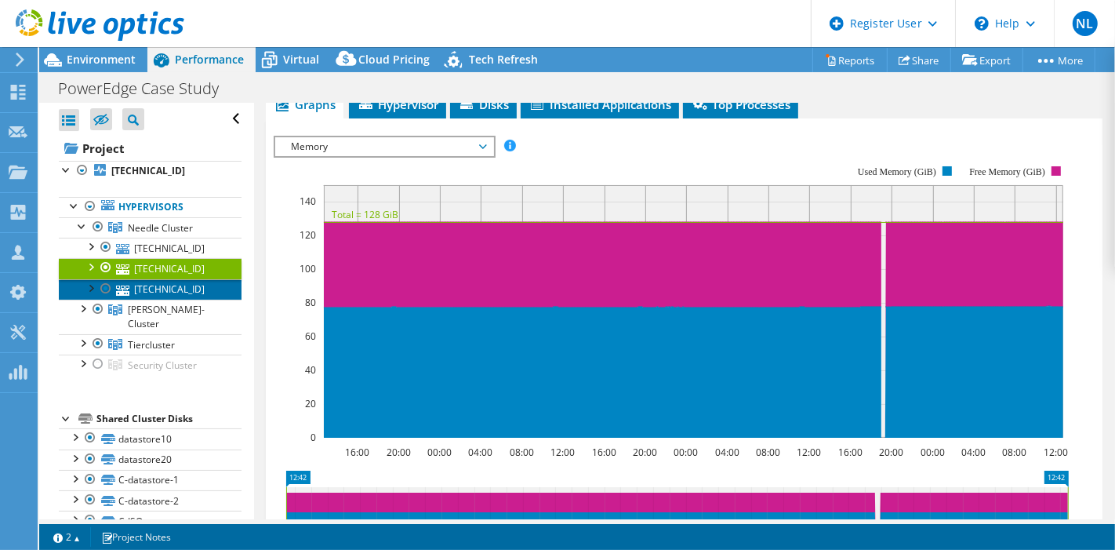
click at [172, 285] on link "[TECHNICAL_ID]" at bounding box center [150, 289] width 183 height 20
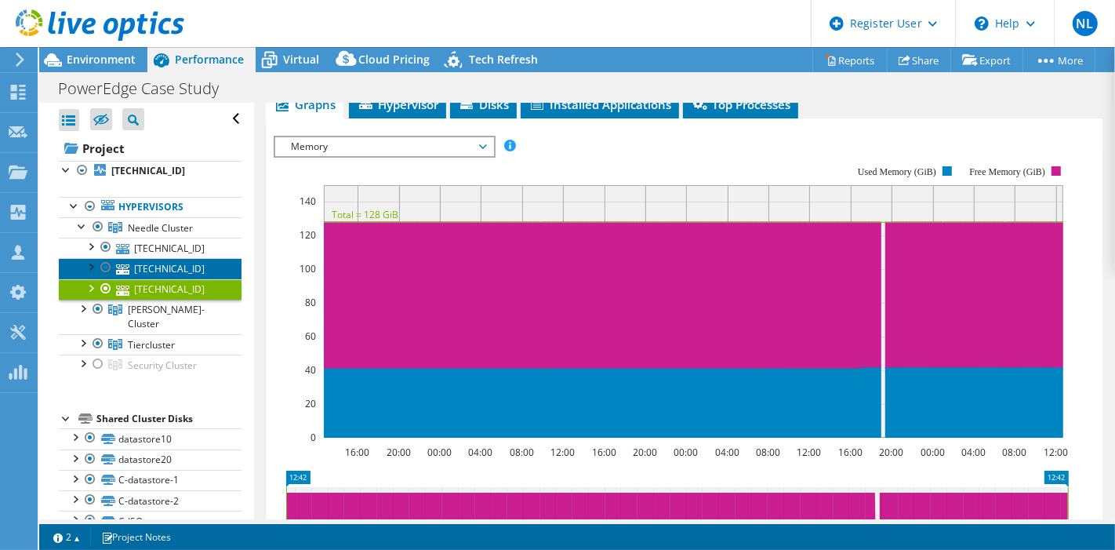
click at [167, 264] on link "[TECHNICAL_ID]" at bounding box center [150, 268] width 183 height 20
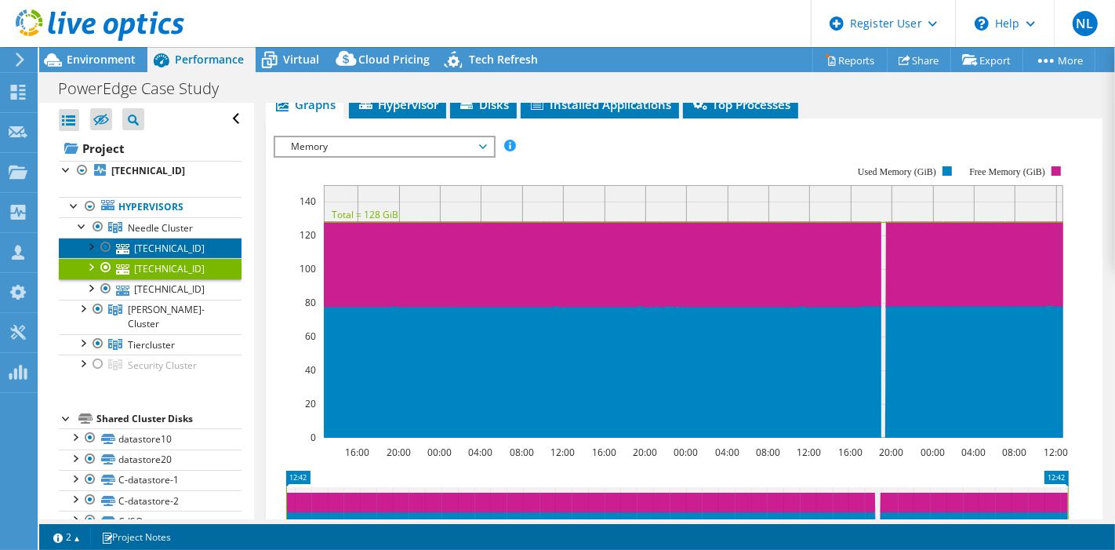
click at [156, 248] on link "[TECHNICAL_ID]" at bounding box center [150, 248] width 183 height 20
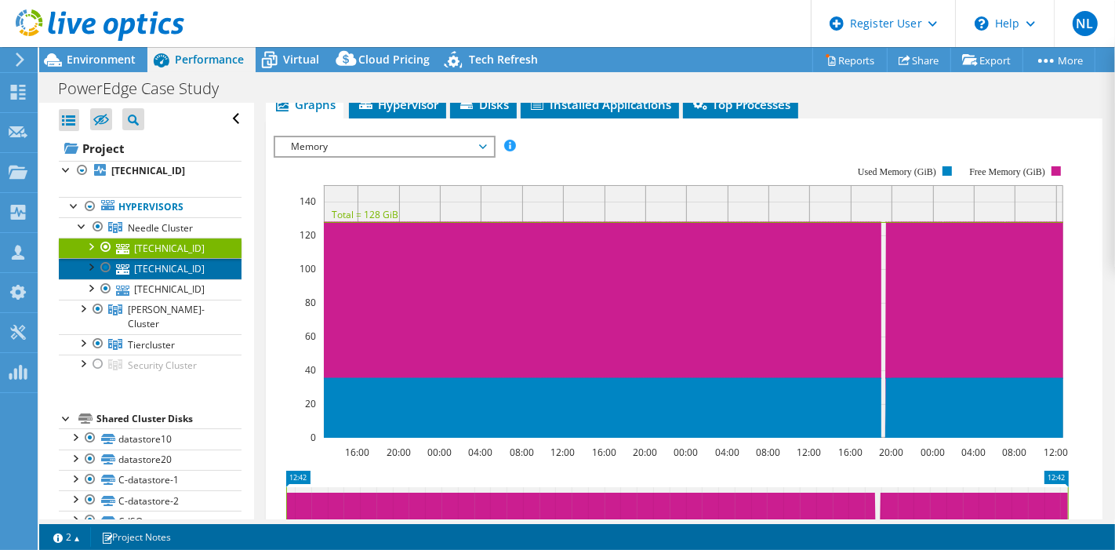
click at [172, 268] on link "[TECHNICAL_ID]" at bounding box center [150, 268] width 183 height 20
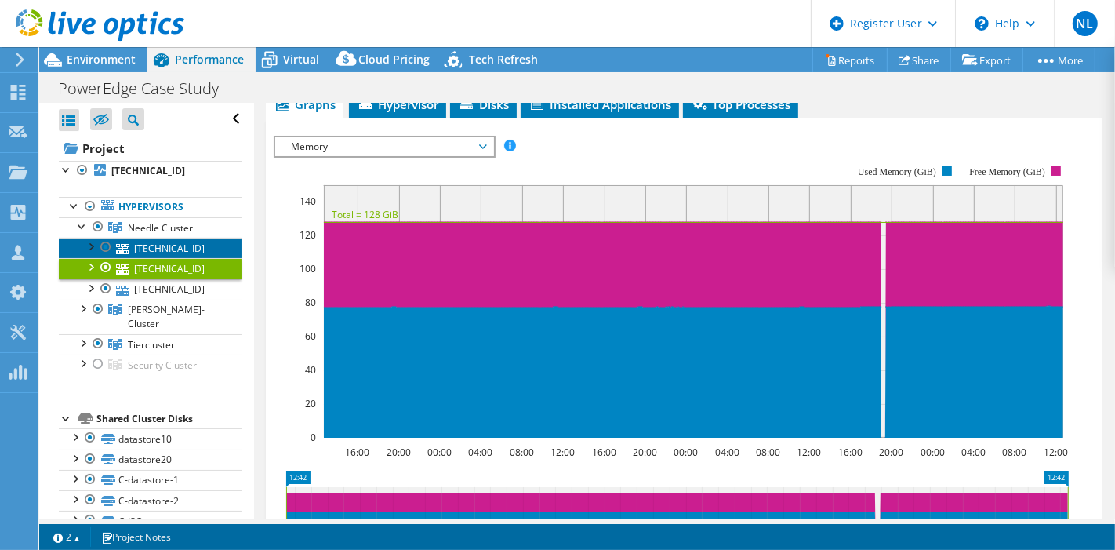
click at [158, 249] on link "[TECHNICAL_ID]" at bounding box center [150, 248] width 183 height 20
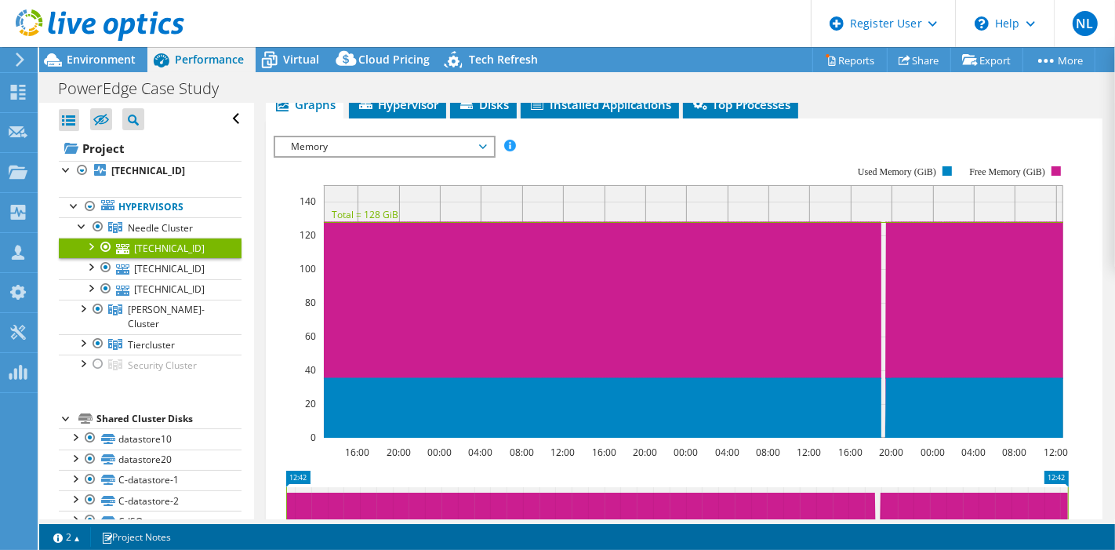
click at [392, 147] on span "Memory" at bounding box center [383, 146] width 201 height 19
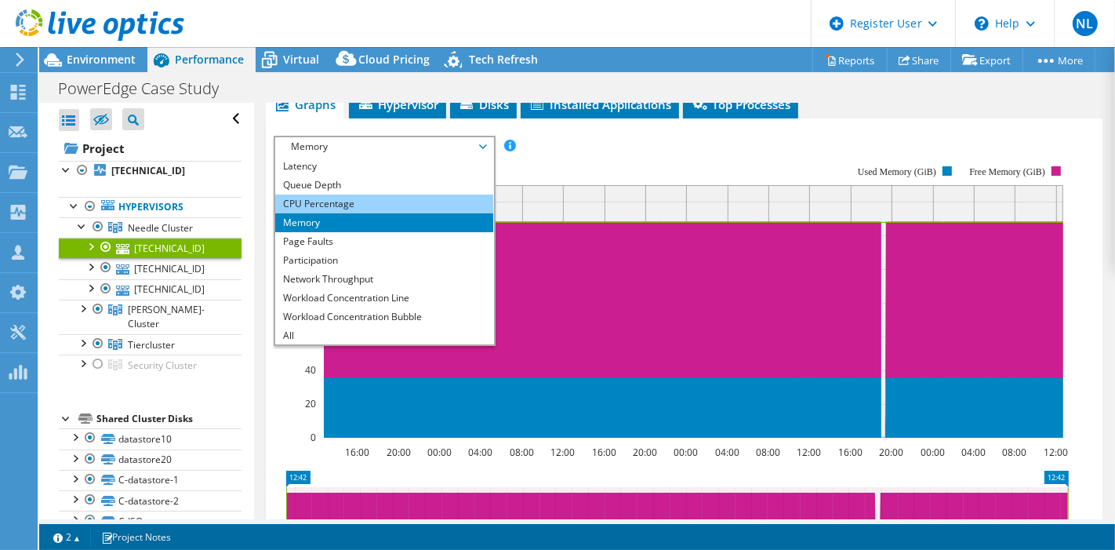
click at [342, 194] on li "CPU Percentage" at bounding box center [383, 203] width 217 height 19
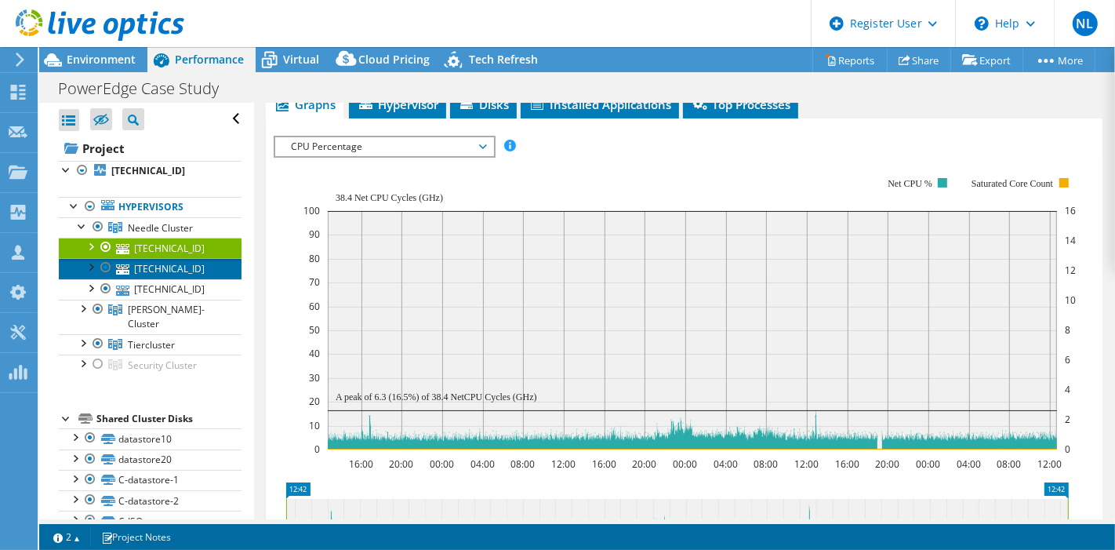
click at [168, 265] on link "[TECHNICAL_ID]" at bounding box center [150, 268] width 183 height 20
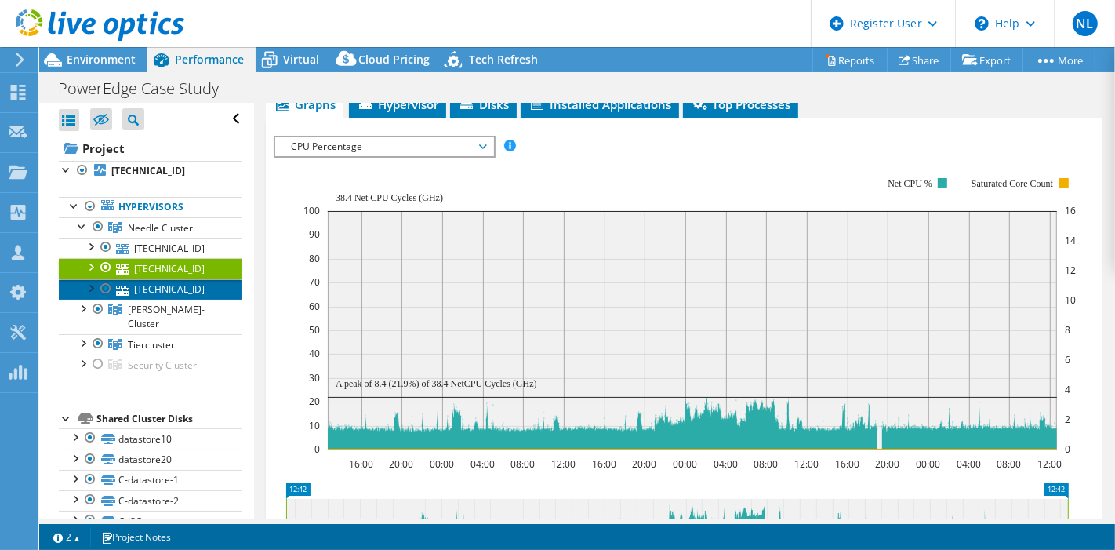
click at [171, 288] on link "[TECHNICAL_ID]" at bounding box center [150, 289] width 183 height 20
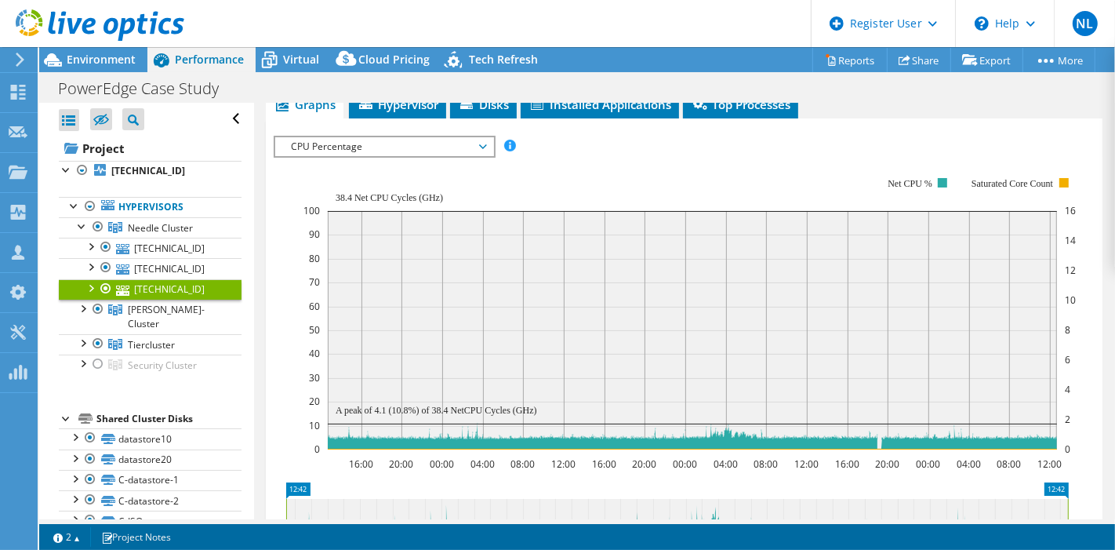
click at [412, 143] on span "CPU Percentage" at bounding box center [383, 146] width 201 height 19
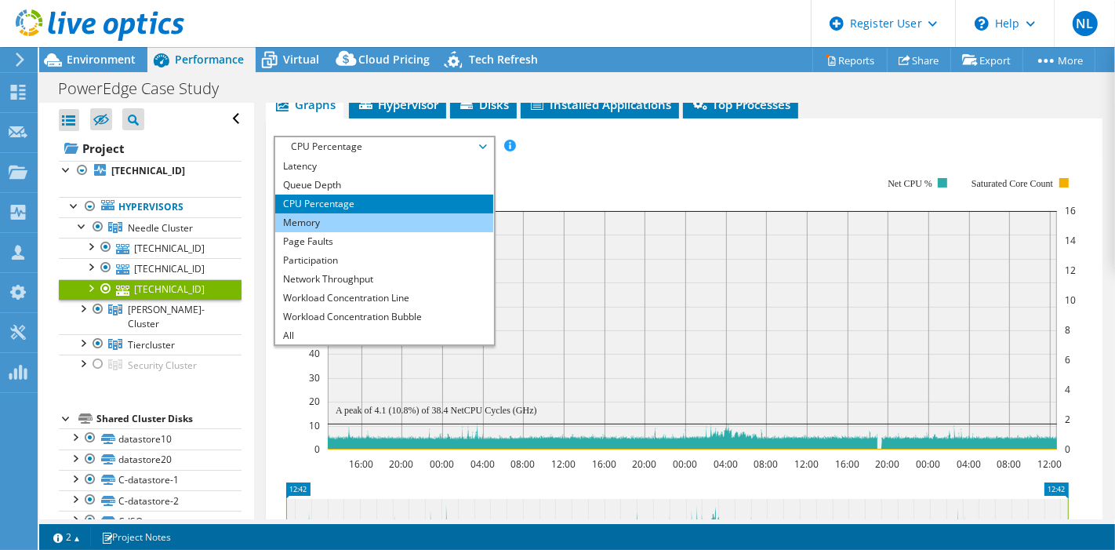
click at [396, 216] on li "Memory" at bounding box center [383, 222] width 217 height 19
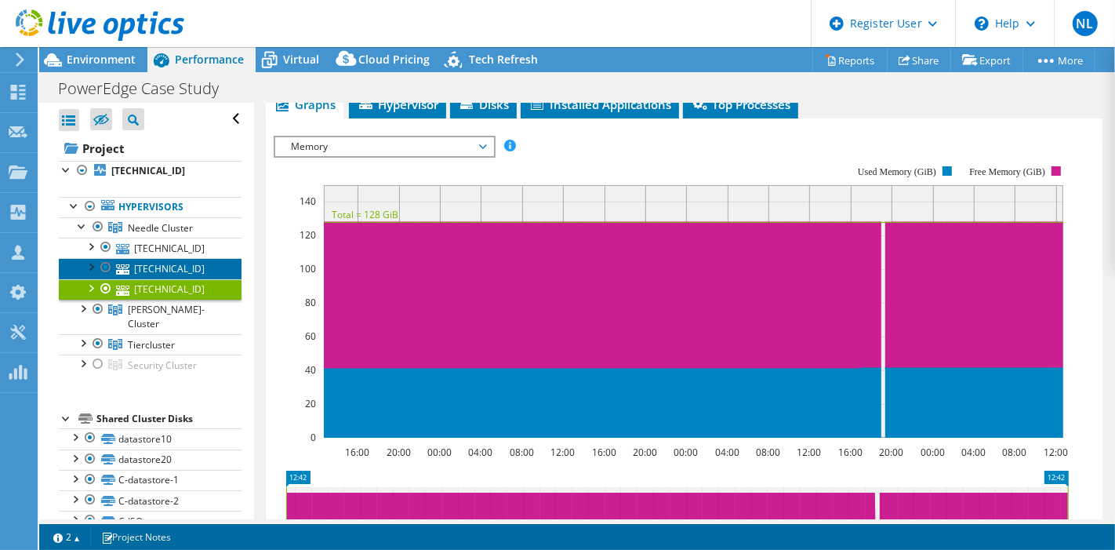
click at [176, 265] on link "[TECHNICAL_ID]" at bounding box center [150, 268] width 183 height 20
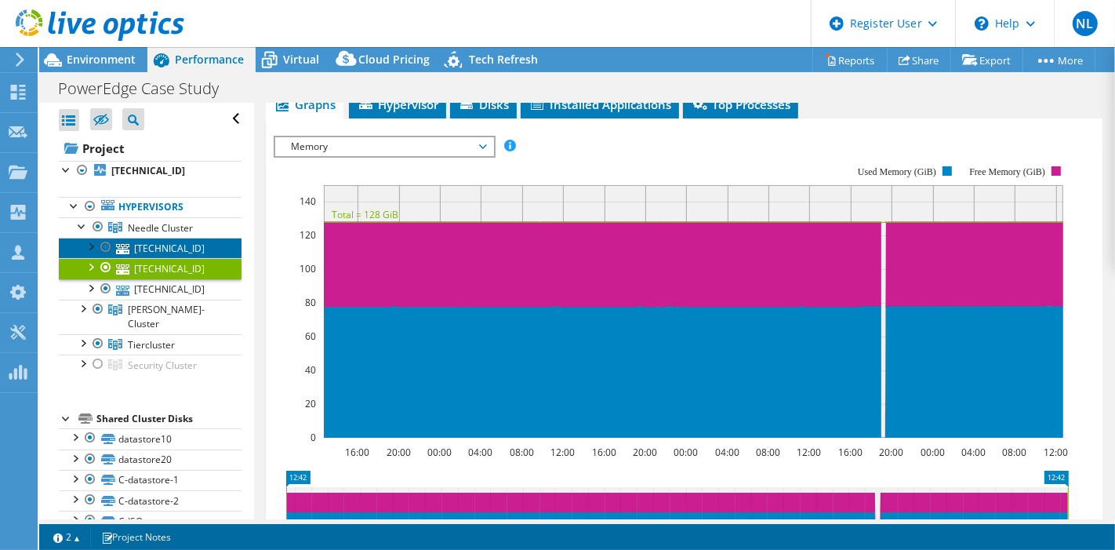
click at [194, 238] on link "[TECHNICAL_ID]" at bounding box center [150, 248] width 183 height 20
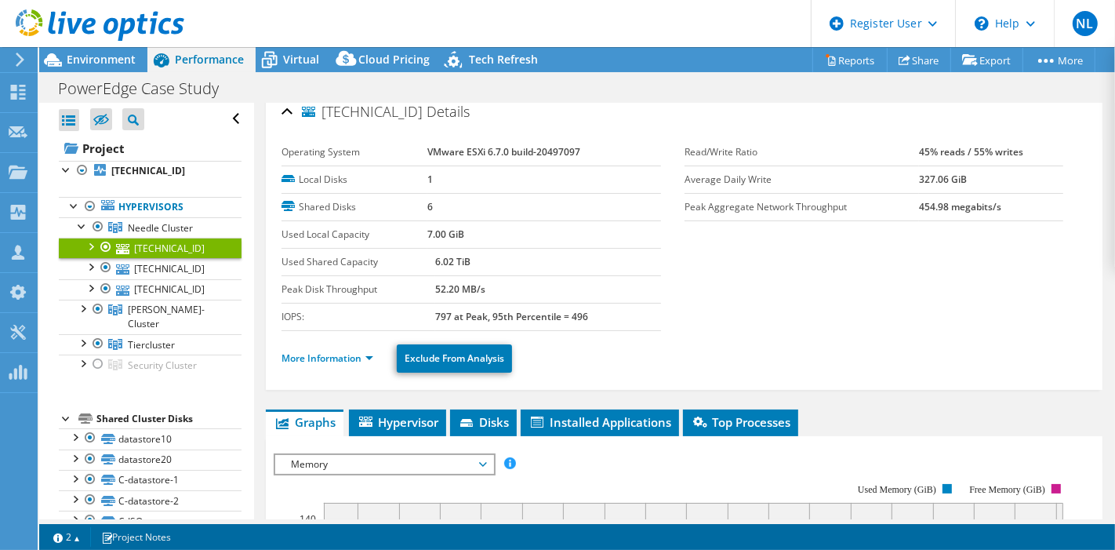
scroll to position [0, 0]
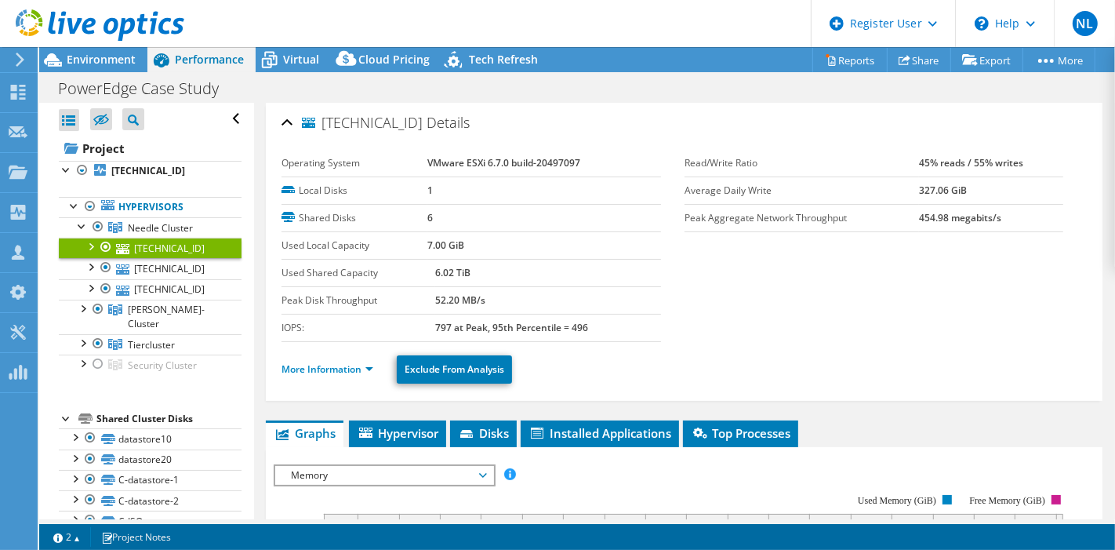
click at [93, 243] on div at bounding box center [90, 246] width 16 height 16
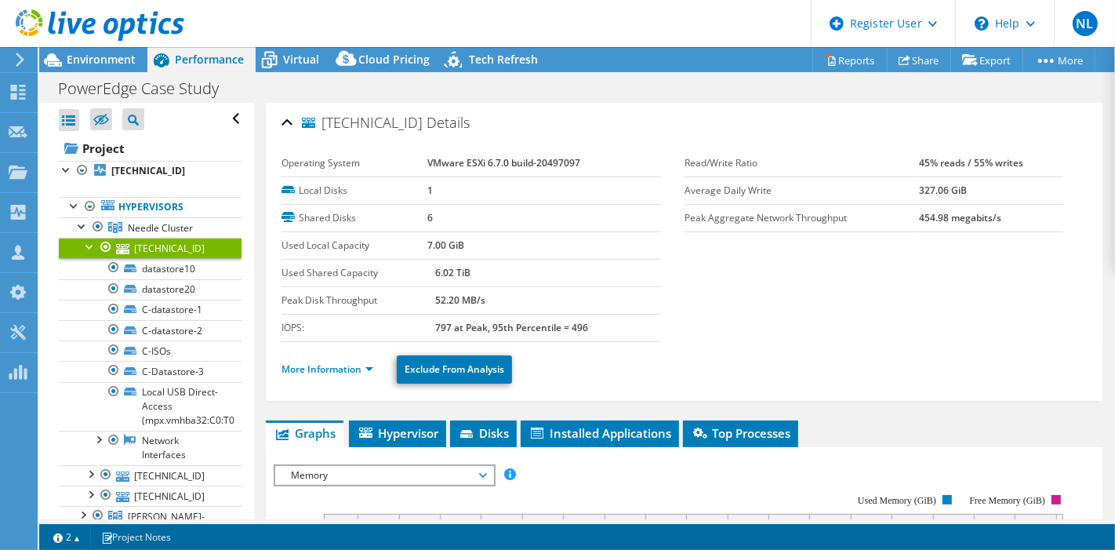
click at [93, 243] on div at bounding box center [90, 246] width 16 height 16
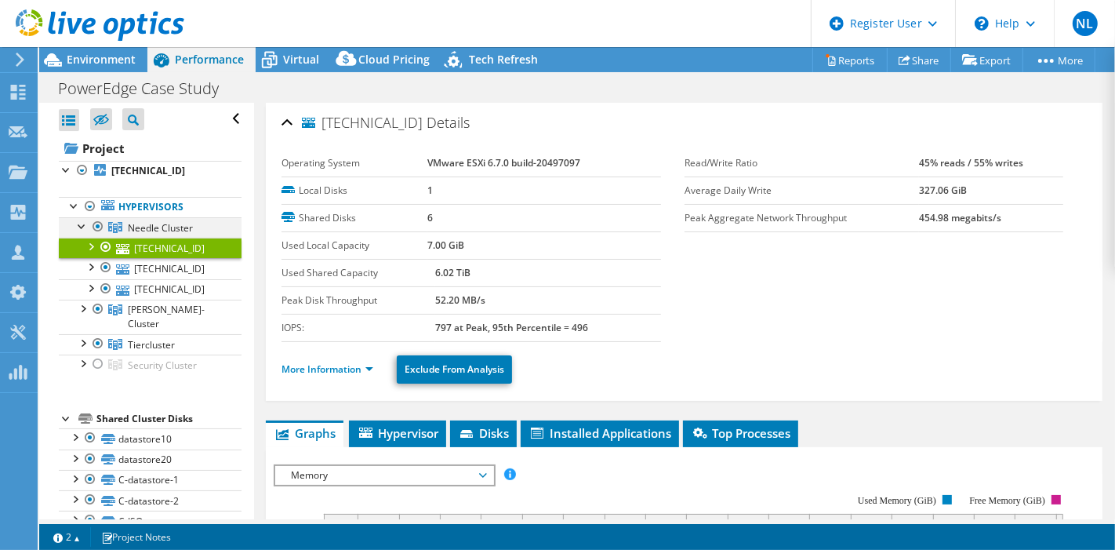
click at [83, 225] on div at bounding box center [82, 225] width 16 height 16
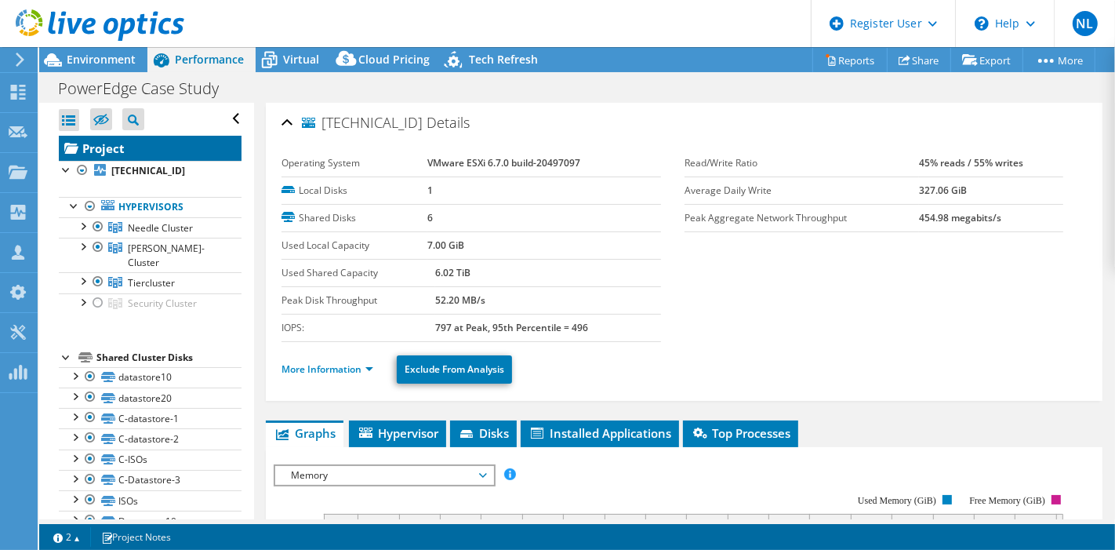
click at [152, 147] on link "Project" at bounding box center [150, 148] width 183 height 25
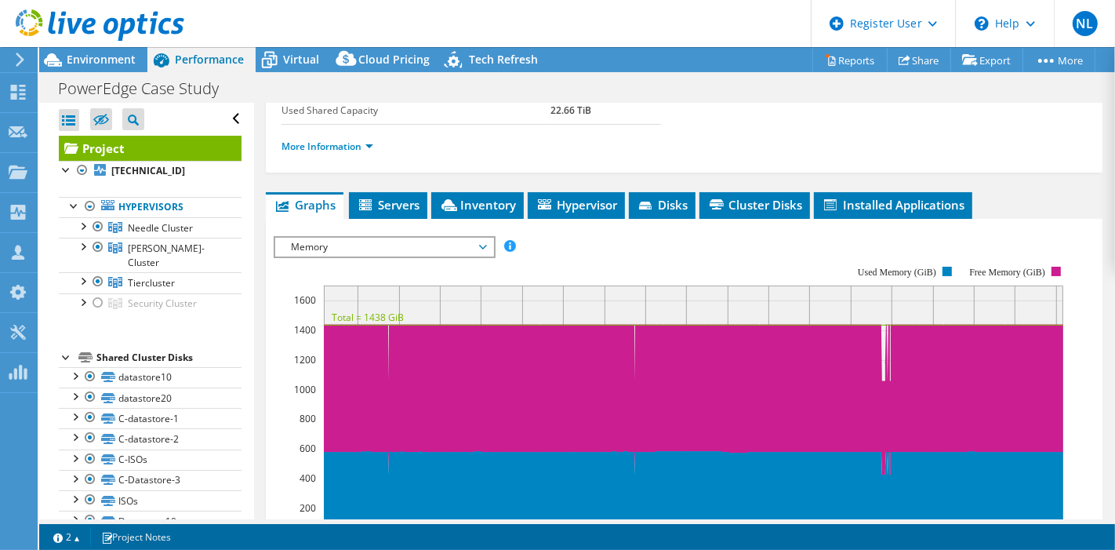
scroll to position [348, 0]
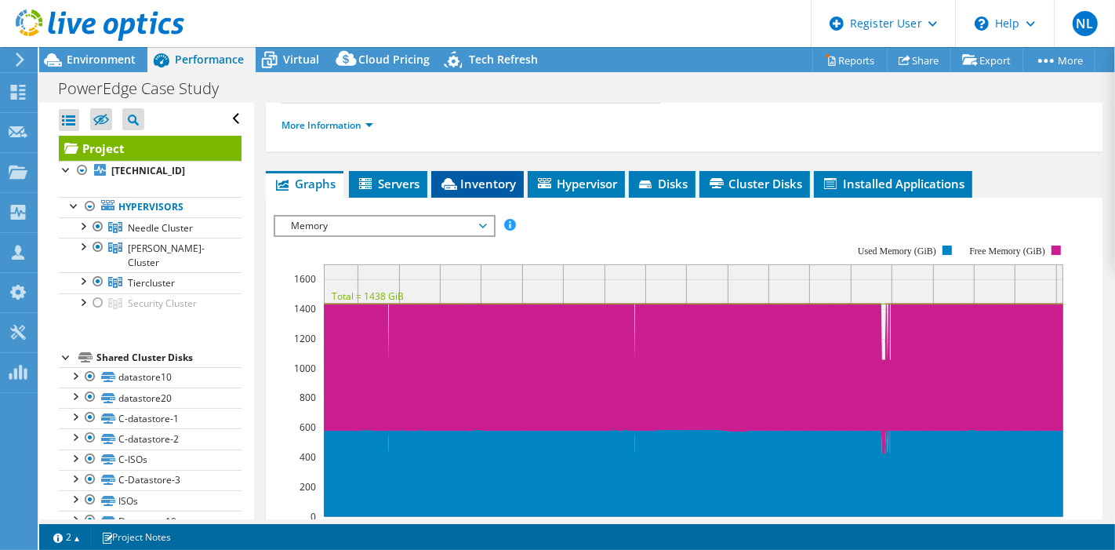
click at [463, 180] on span "Inventory" at bounding box center [477, 184] width 77 height 16
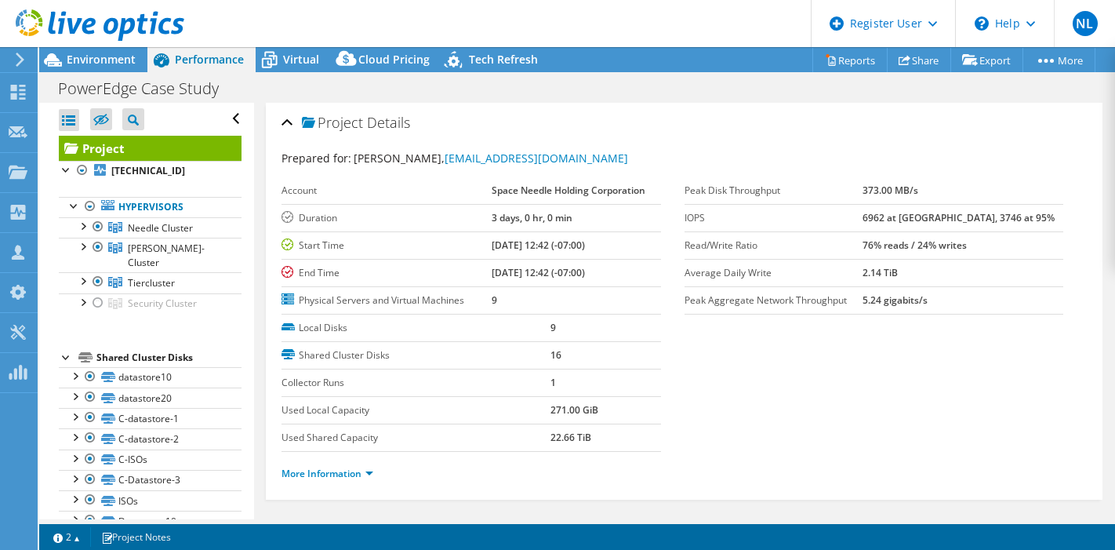
select select "USD"
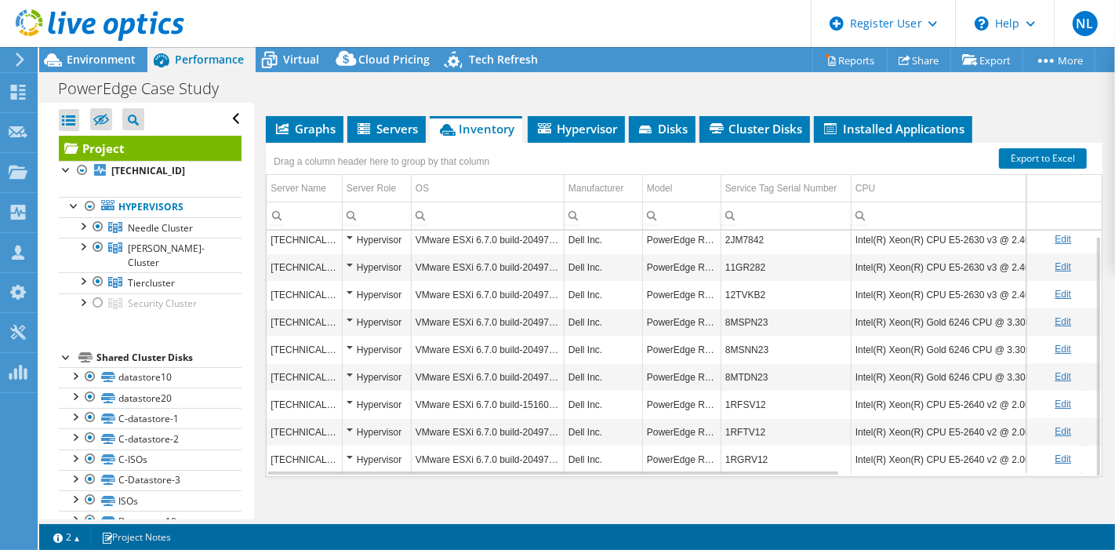
scroll to position [415, 0]
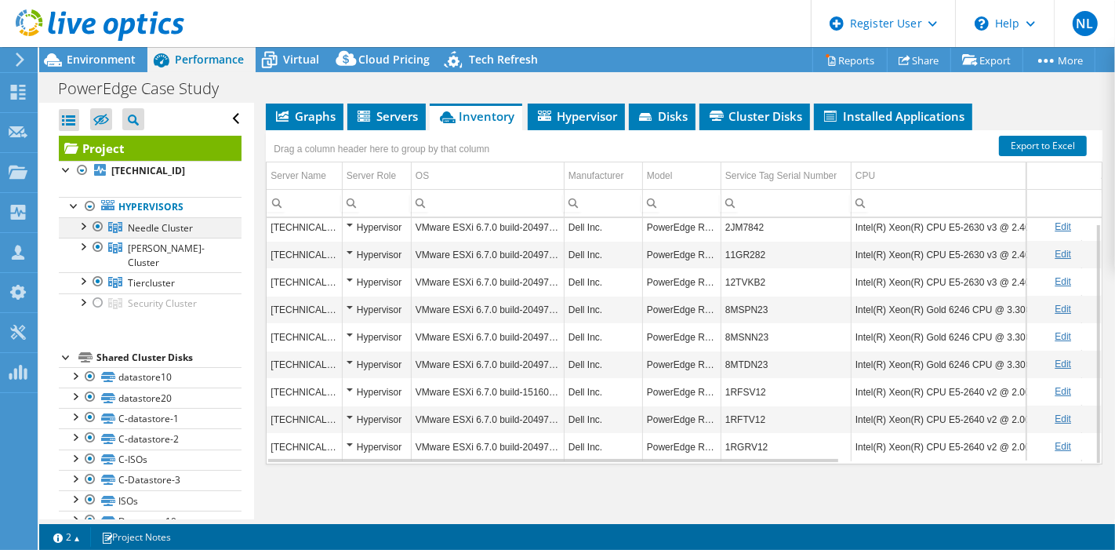
click at [78, 222] on div at bounding box center [82, 225] width 16 height 16
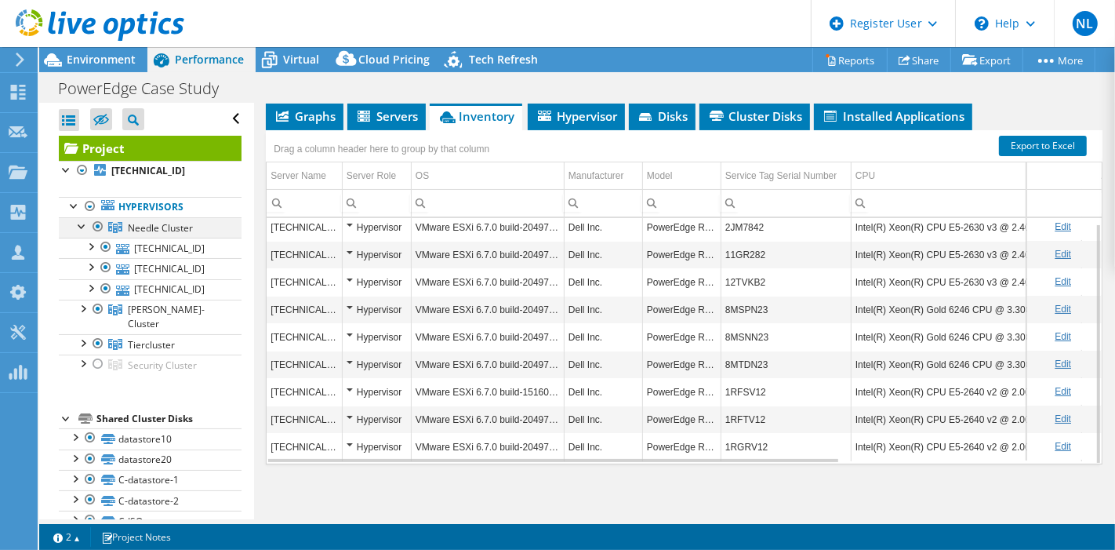
click at [82, 225] on div at bounding box center [82, 225] width 16 height 16
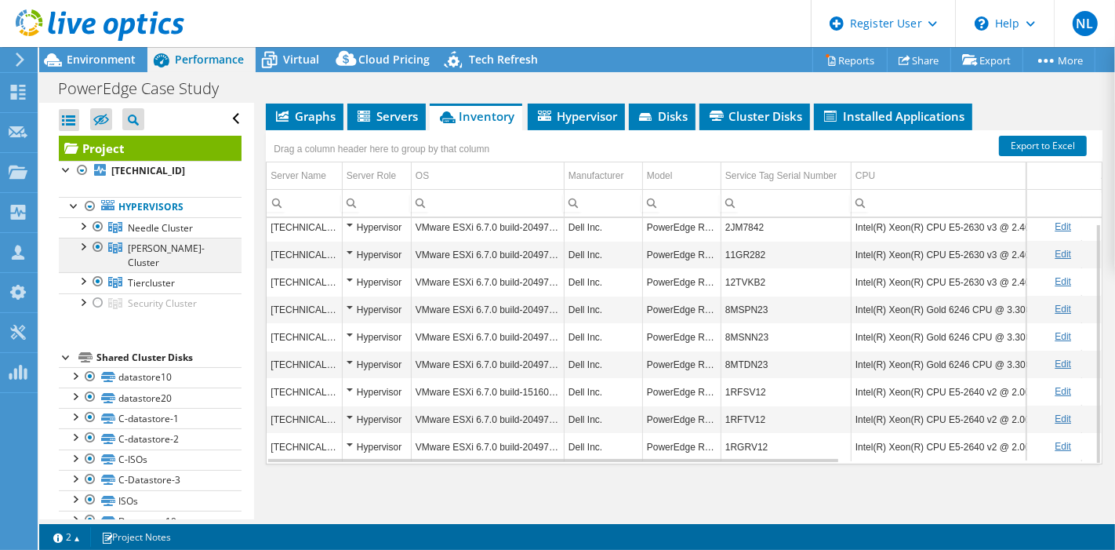
click at [83, 245] on div at bounding box center [82, 246] width 16 height 16
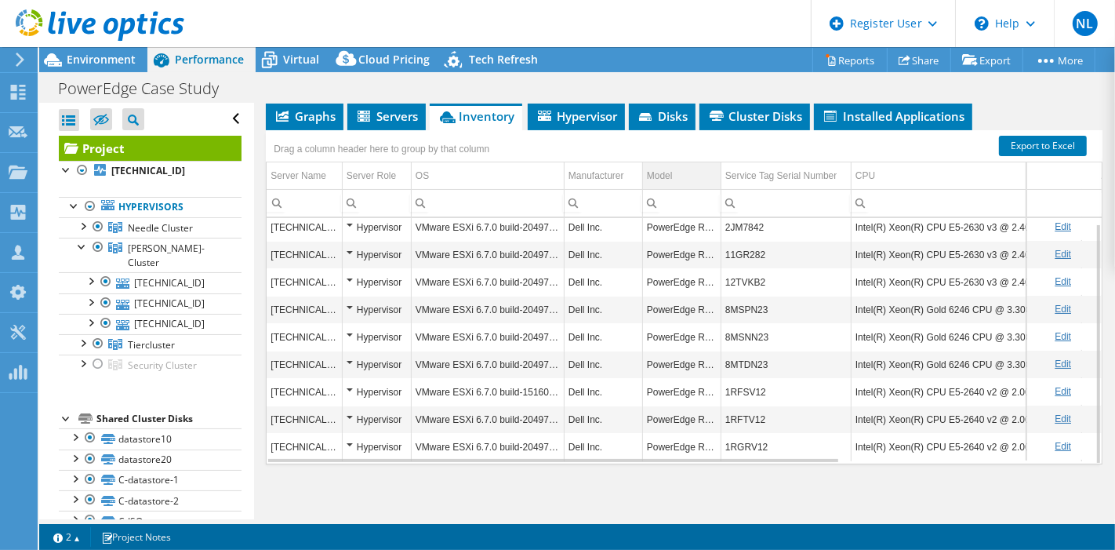
click at [696, 169] on td "Model" at bounding box center [681, 175] width 78 height 27
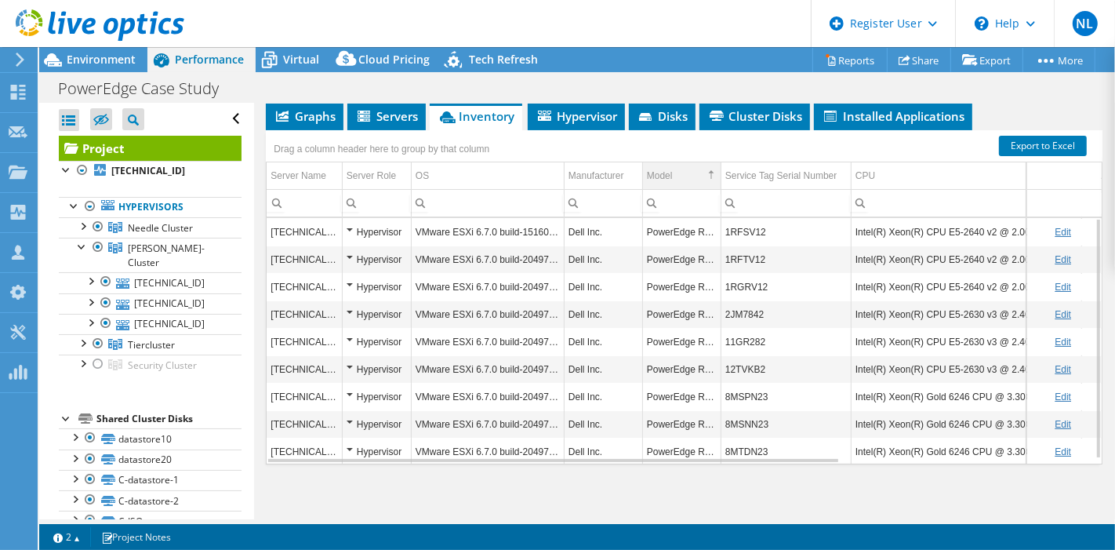
click at [696, 169] on td "Model" at bounding box center [681, 175] width 78 height 27
click at [79, 245] on div at bounding box center [82, 246] width 16 height 16
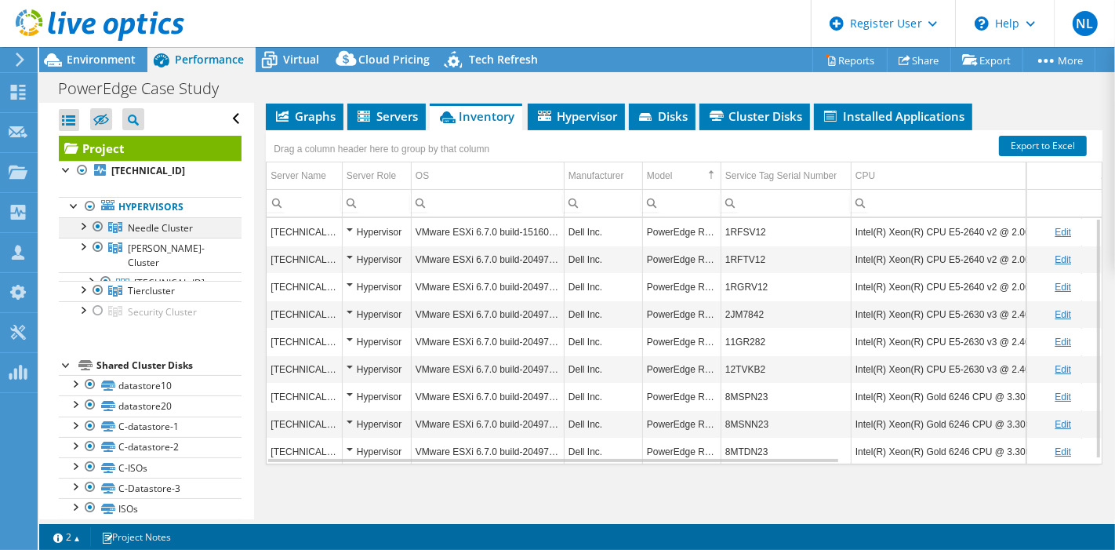
click at [88, 223] on div at bounding box center [82, 225] width 16 height 16
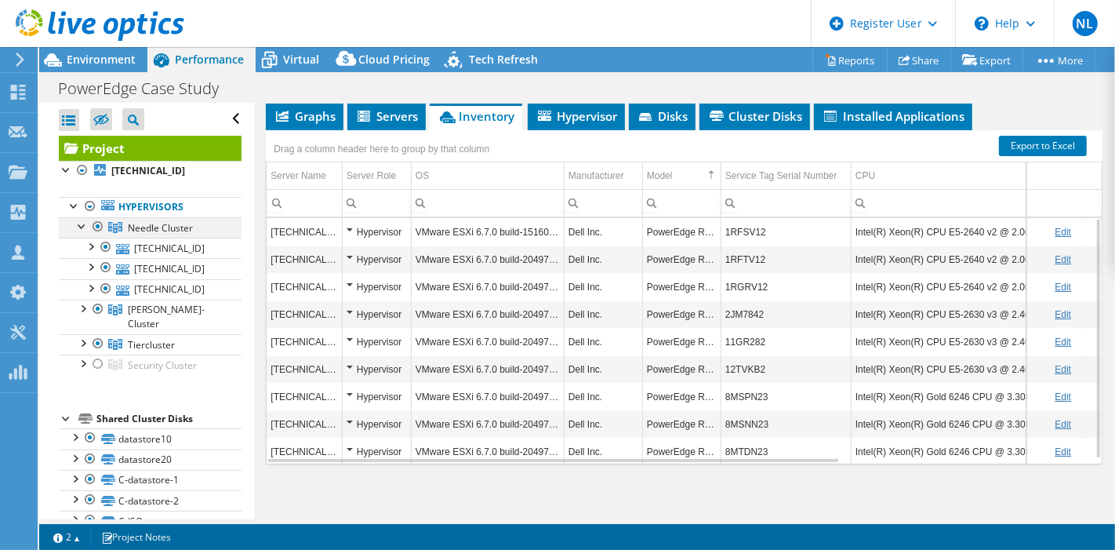
click at [78, 223] on div at bounding box center [82, 225] width 16 height 16
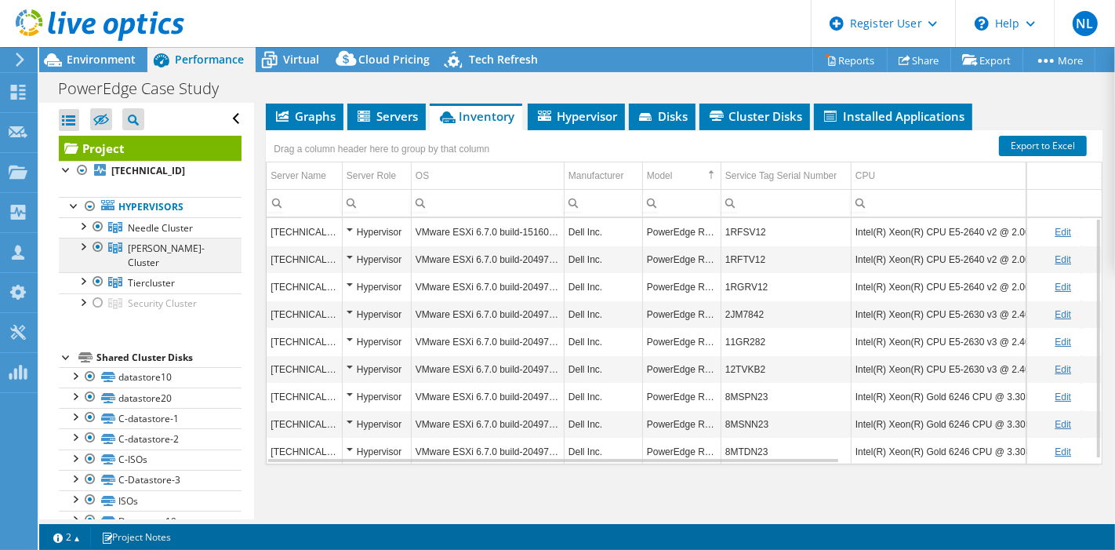
click at [85, 244] on div at bounding box center [82, 246] width 16 height 16
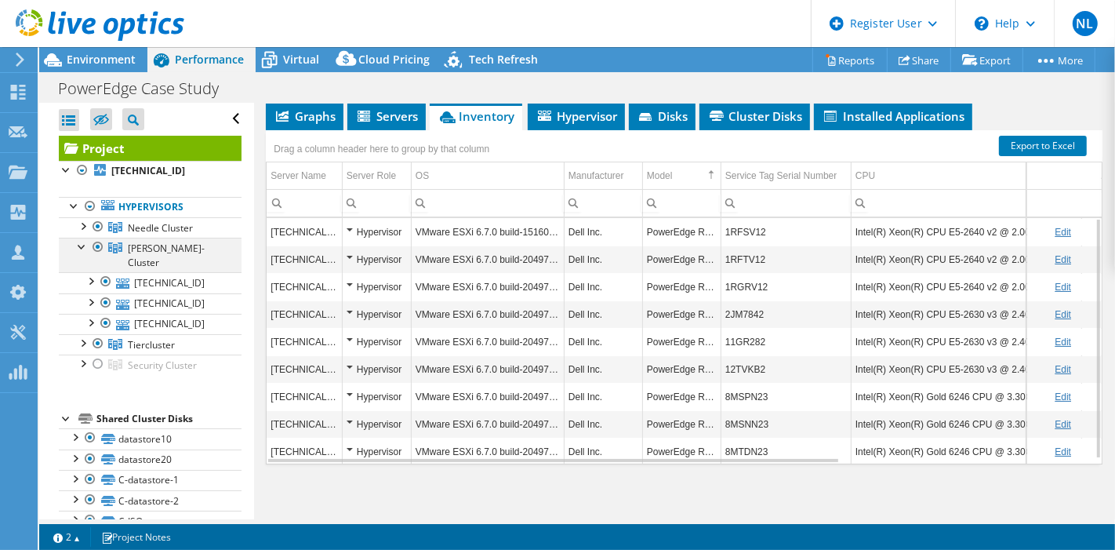
click at [78, 246] on div at bounding box center [82, 246] width 16 height 16
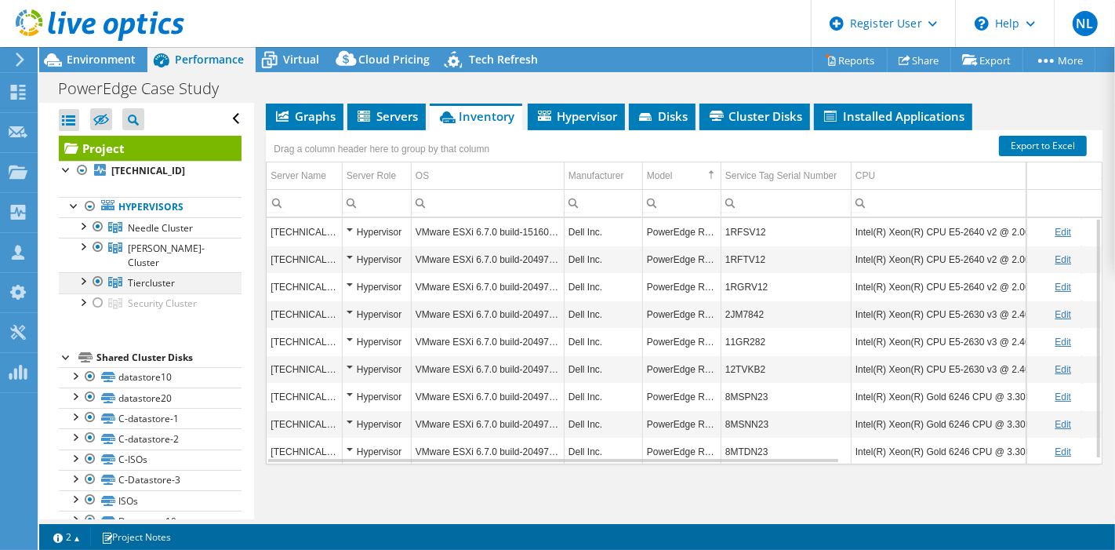
click at [79, 272] on div at bounding box center [82, 280] width 16 height 16
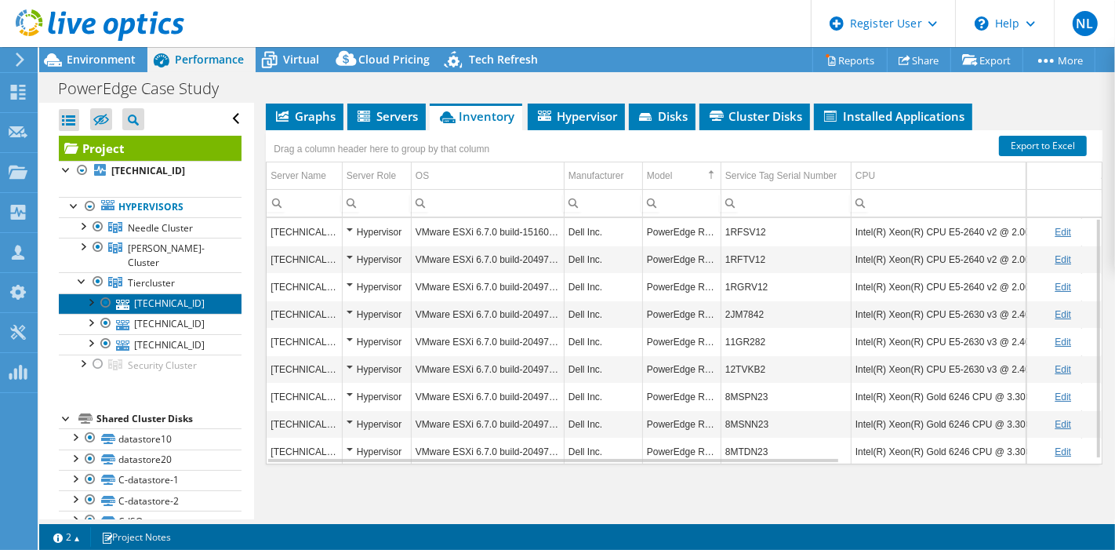
click at [127, 299] on icon at bounding box center [122, 304] width 13 height 10
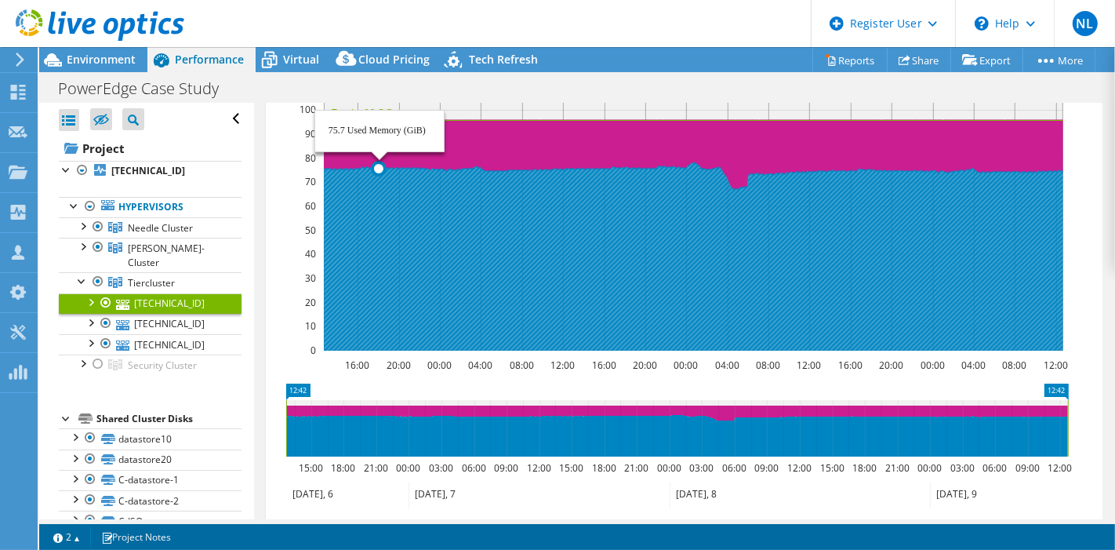
scroll to position [328, 0]
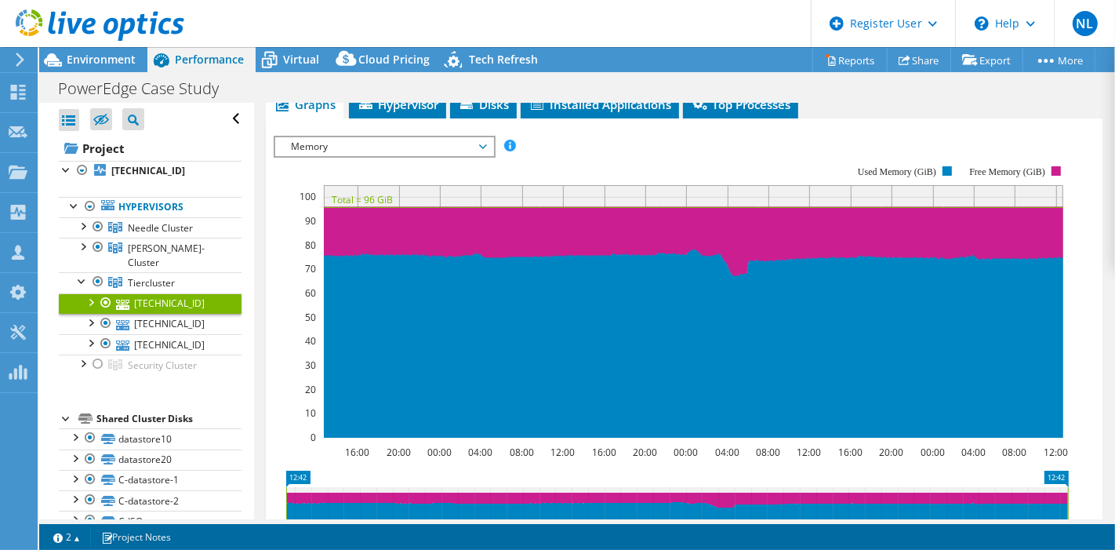
click at [317, 141] on span "Memory" at bounding box center [383, 146] width 201 height 19
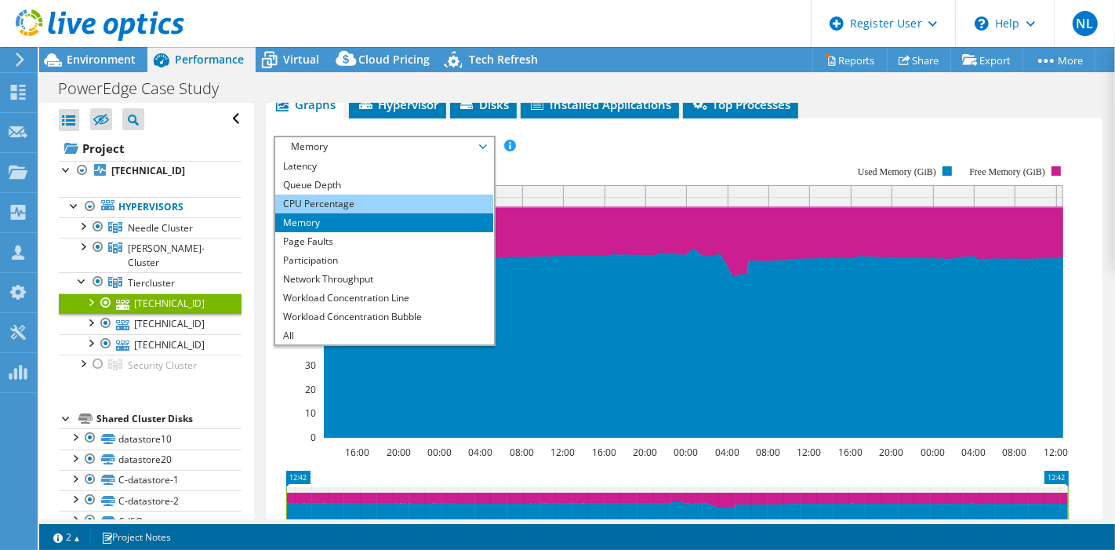
click at [320, 198] on li "CPU Percentage" at bounding box center [383, 203] width 217 height 19
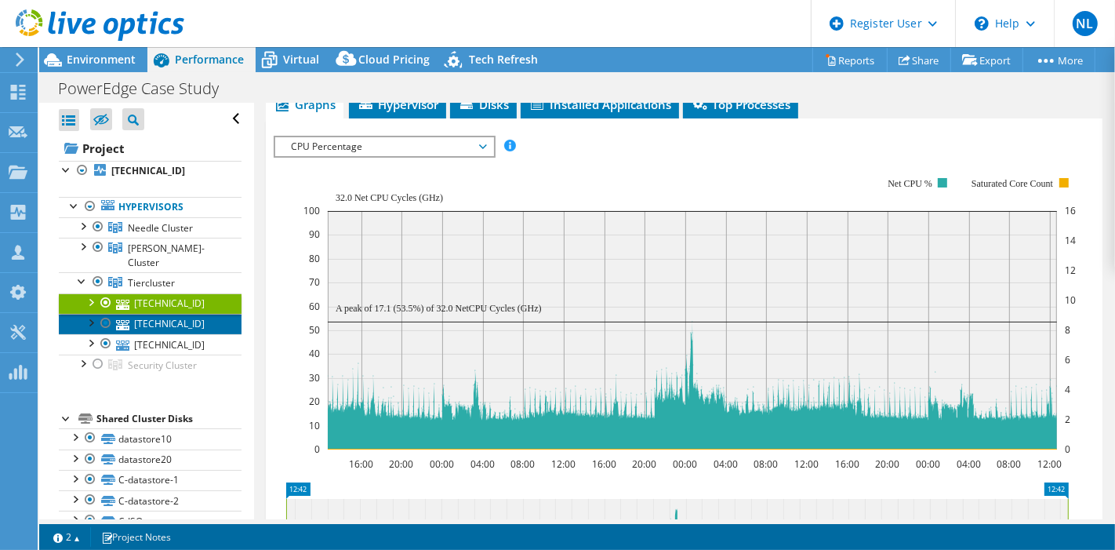
click at [167, 314] on link "[TECHNICAL_ID]" at bounding box center [150, 324] width 183 height 20
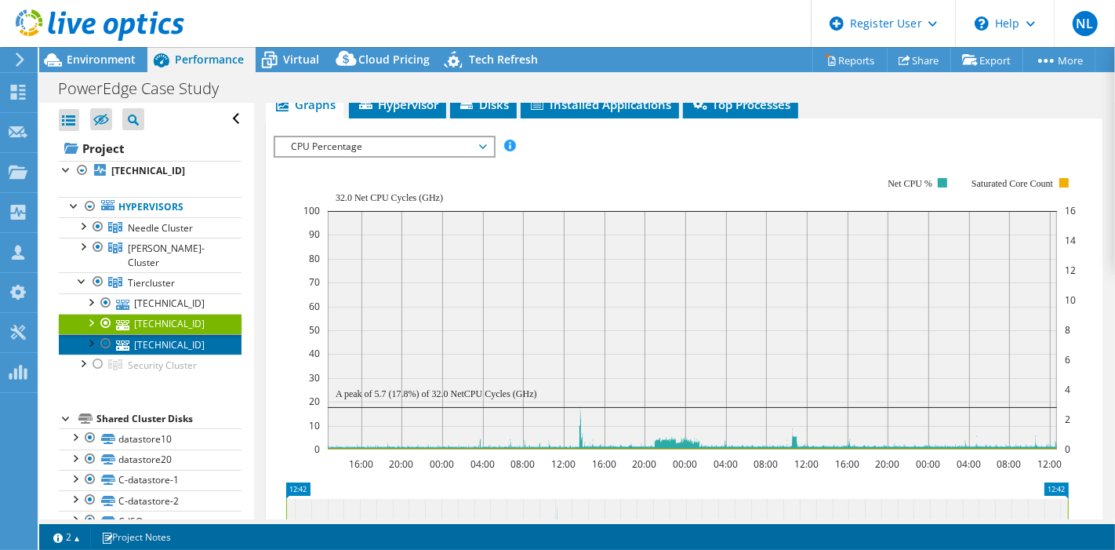
click at [180, 334] on link "[TECHNICAL_ID]" at bounding box center [150, 344] width 183 height 20
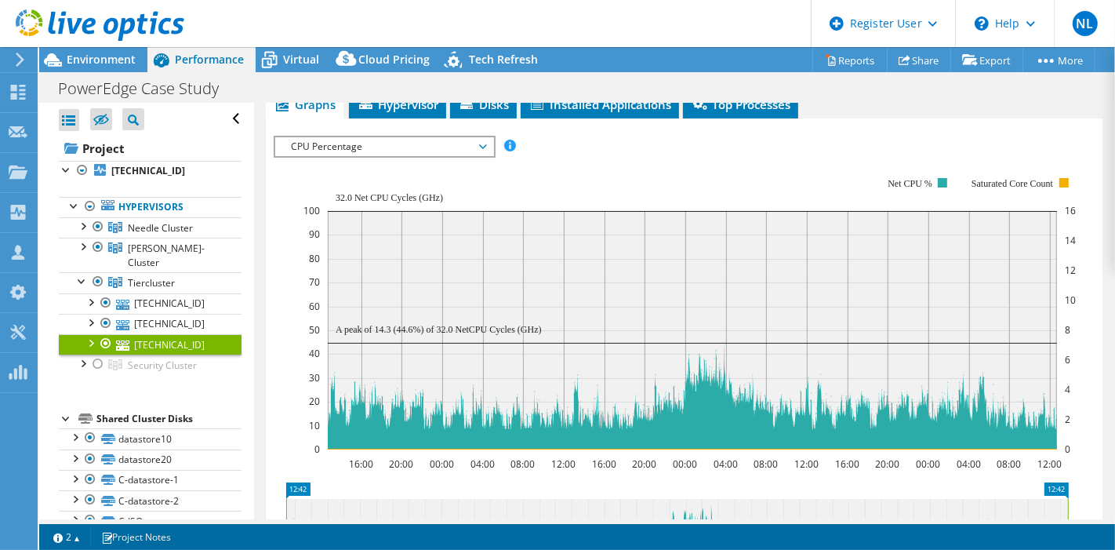
click at [340, 140] on span "CPU Percentage" at bounding box center [383, 146] width 201 height 19
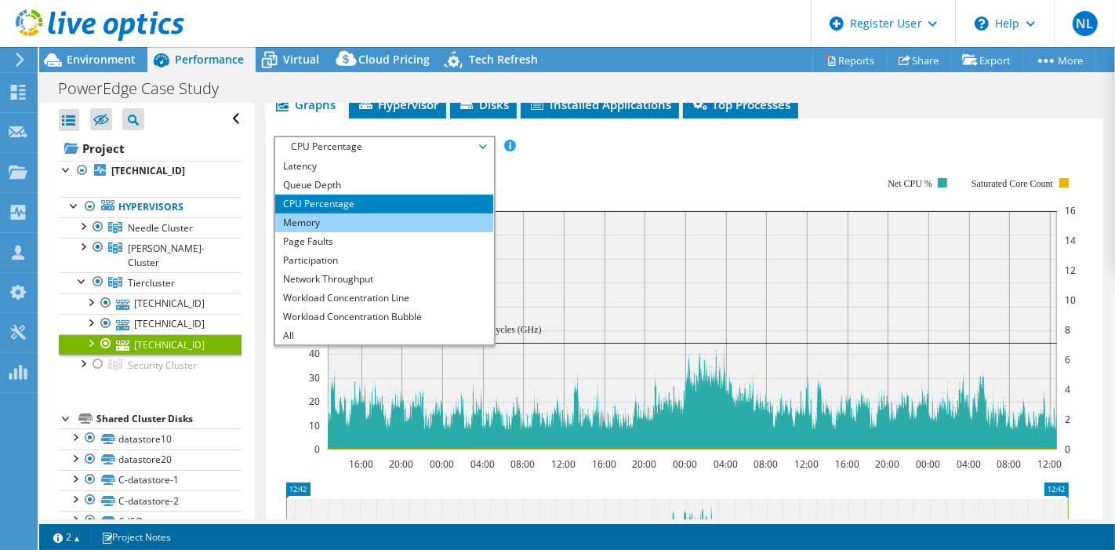
click at [365, 223] on li "Memory" at bounding box center [383, 222] width 217 height 19
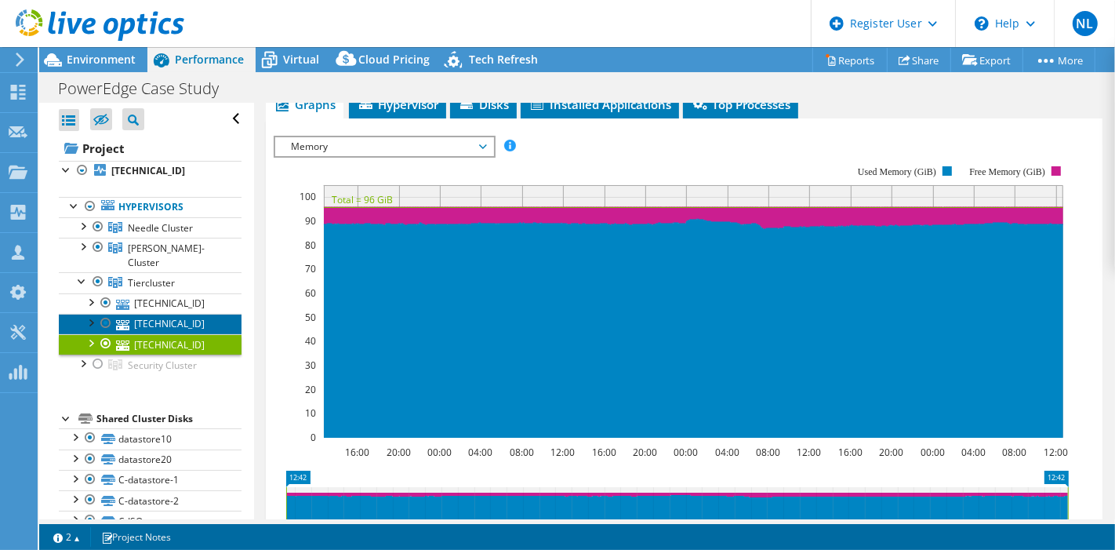
click at [172, 314] on link "[TECHNICAL_ID]" at bounding box center [150, 324] width 183 height 20
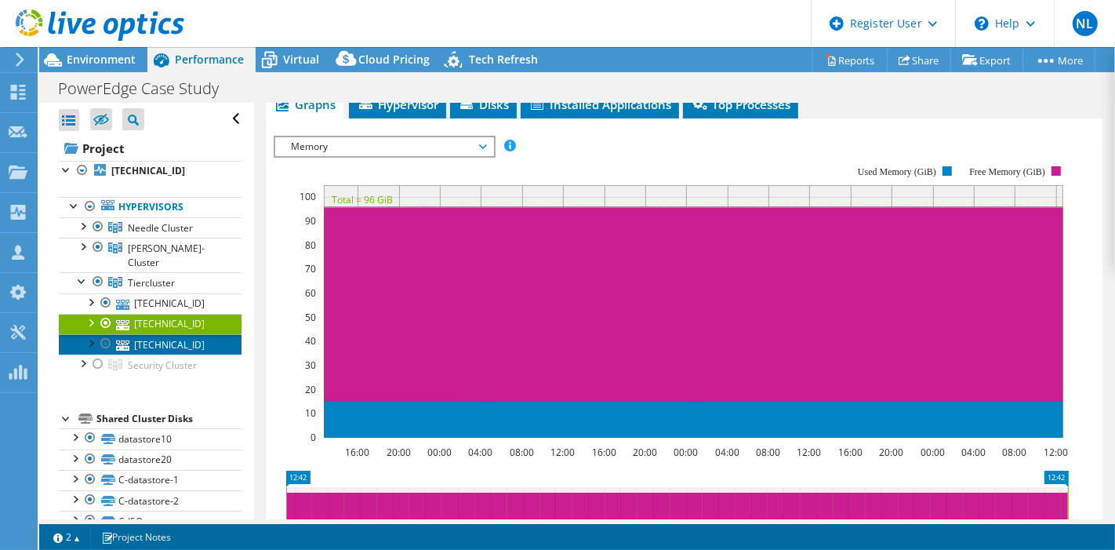
click at [170, 334] on link "[TECHNICAL_ID]" at bounding box center [150, 344] width 183 height 20
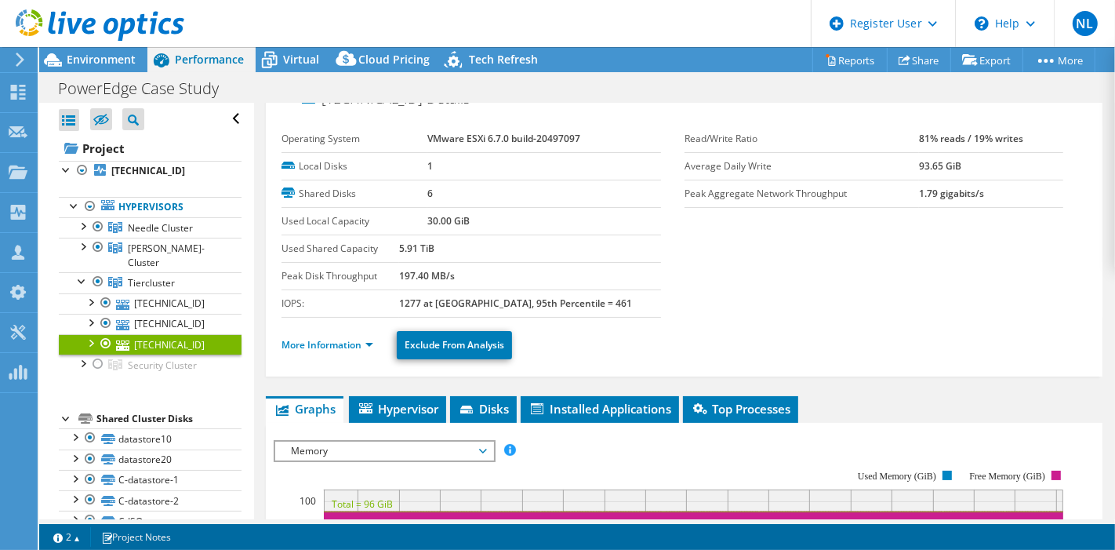
scroll to position [0, 0]
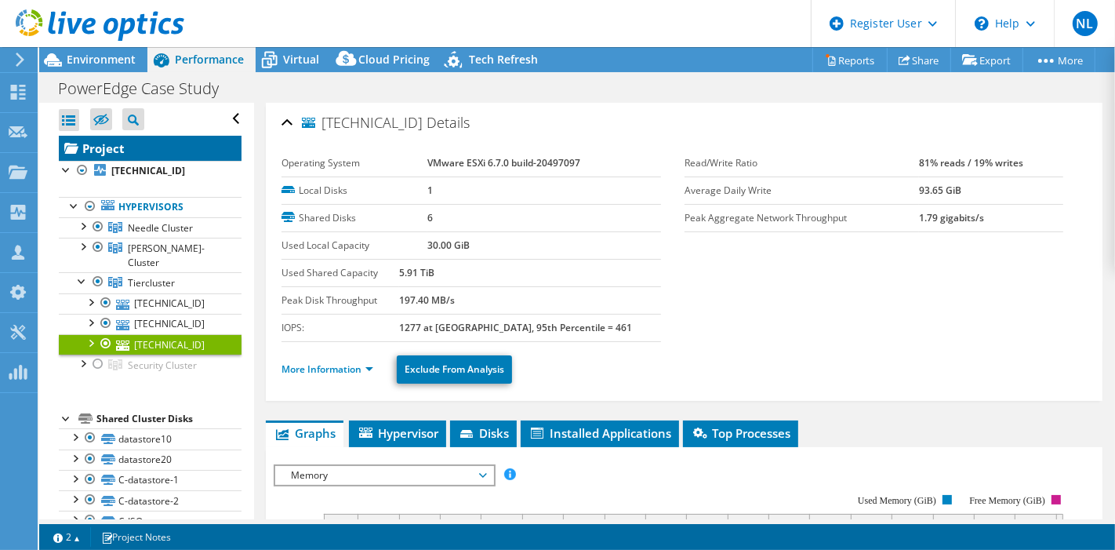
click at [106, 142] on link "Project" at bounding box center [150, 148] width 183 height 25
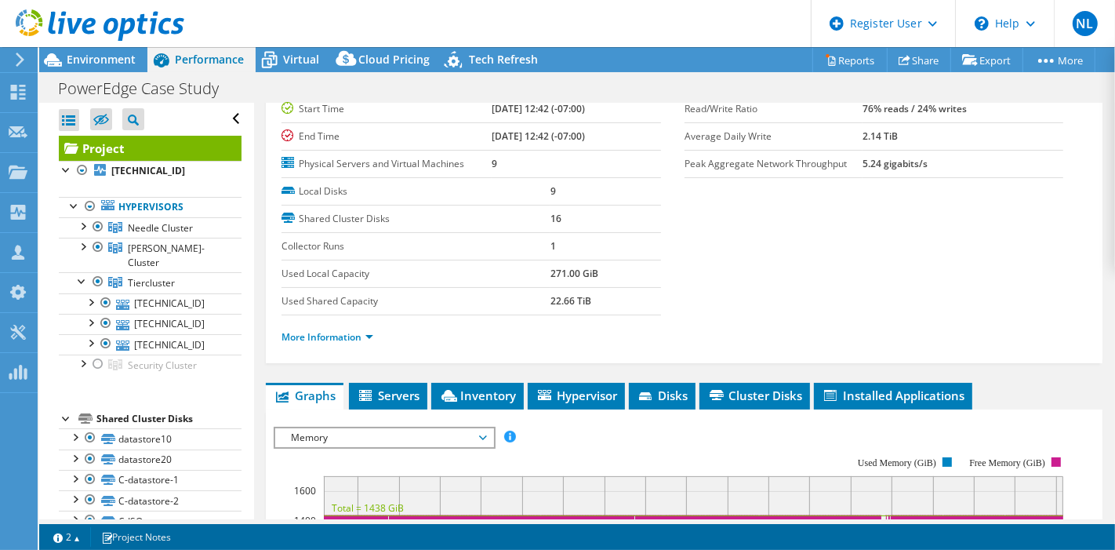
scroll to position [174, 0]
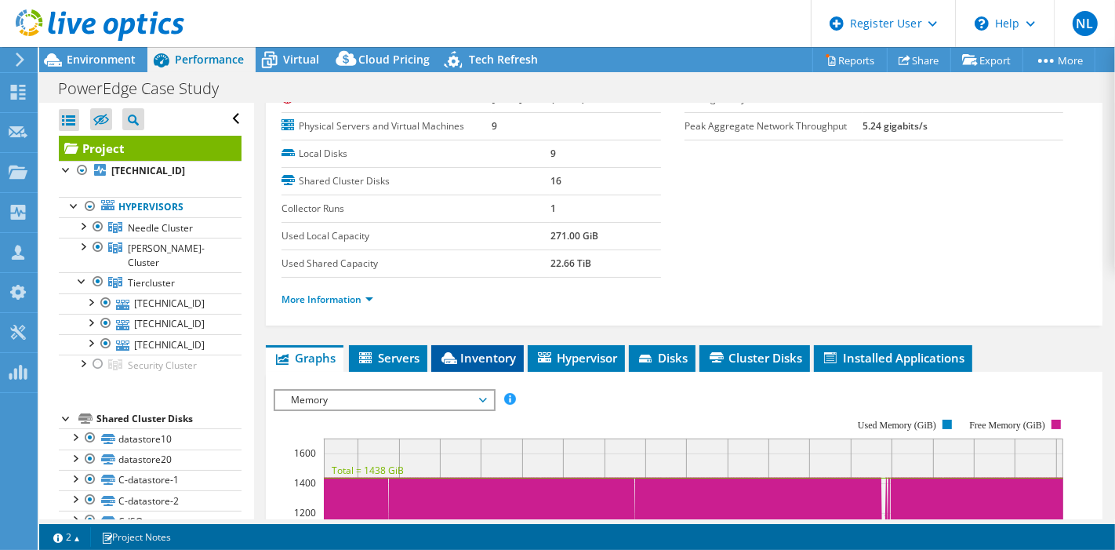
click at [499, 363] on li "Inventory" at bounding box center [477, 358] width 93 height 27
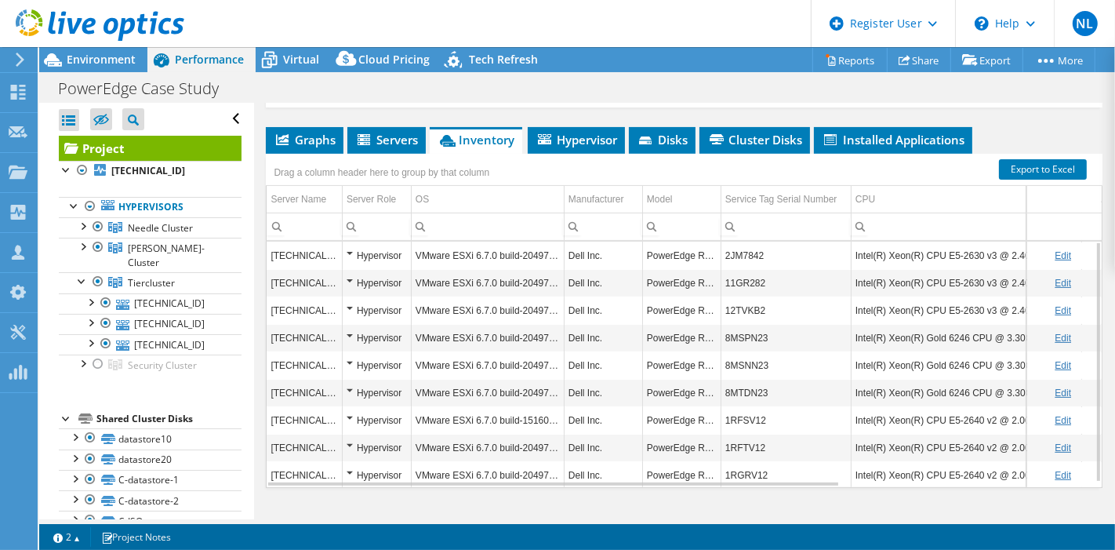
scroll to position [415, 0]
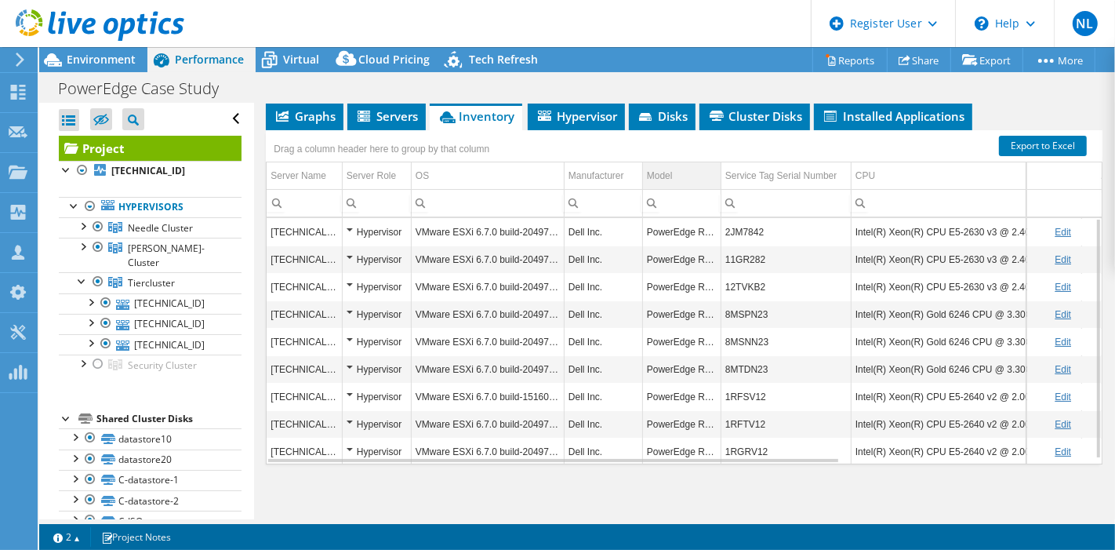
click at [673, 178] on div "Model" at bounding box center [660, 175] width 26 height 19
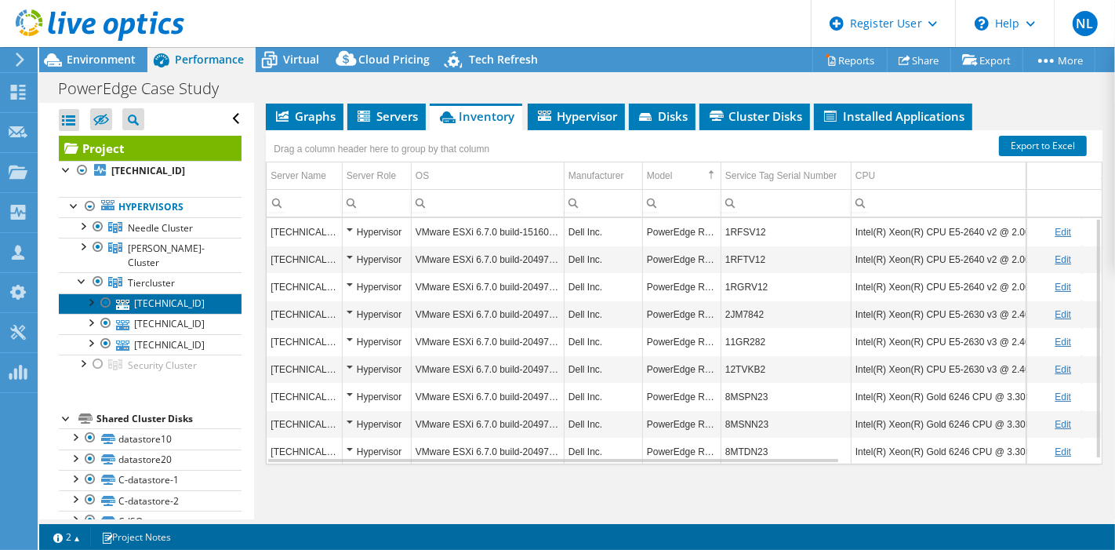
click at [154, 293] on link "[TECHNICAL_ID]" at bounding box center [150, 303] width 183 height 20
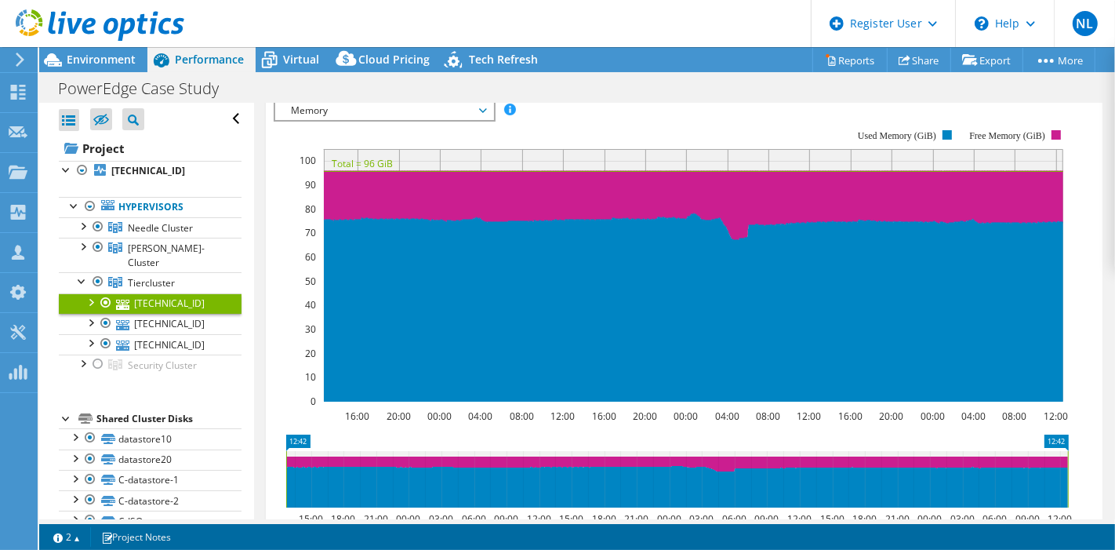
scroll to position [328, 0]
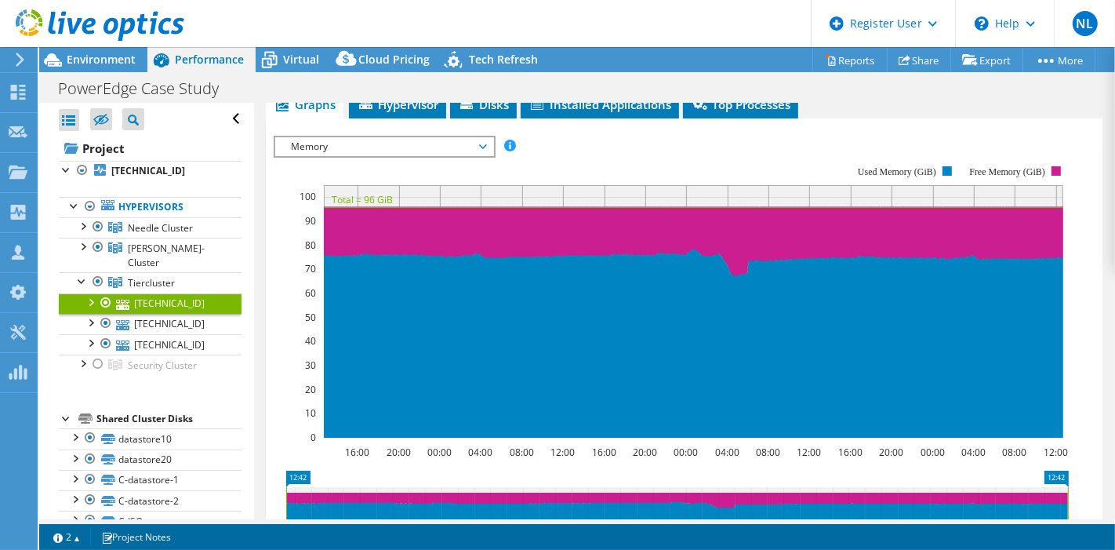
click at [383, 148] on span "Memory" at bounding box center [383, 146] width 201 height 19
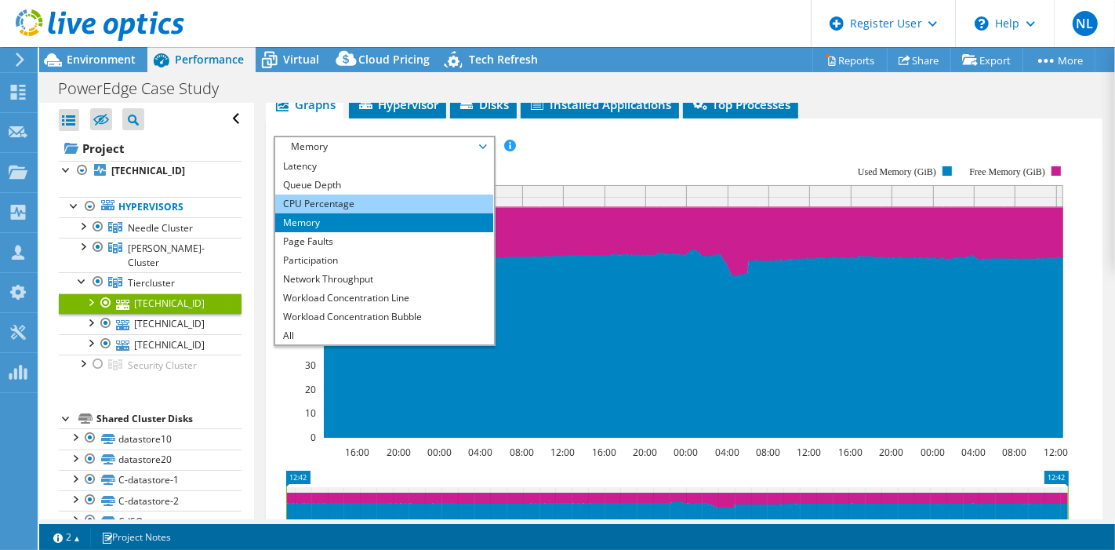
click at [361, 203] on li "CPU Percentage" at bounding box center [383, 203] width 217 height 19
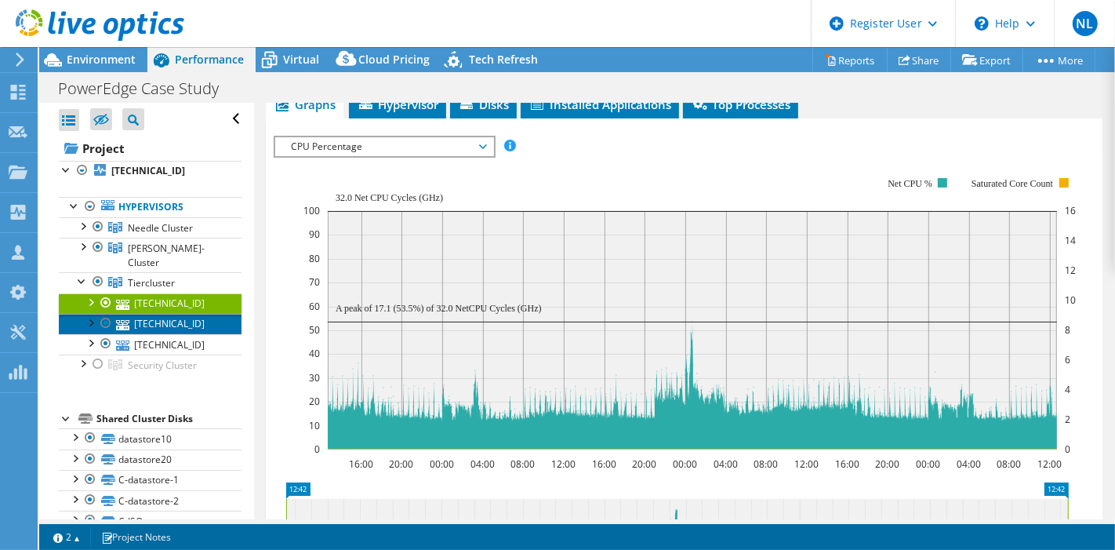
click at [183, 314] on link "[TECHNICAL_ID]" at bounding box center [150, 324] width 183 height 20
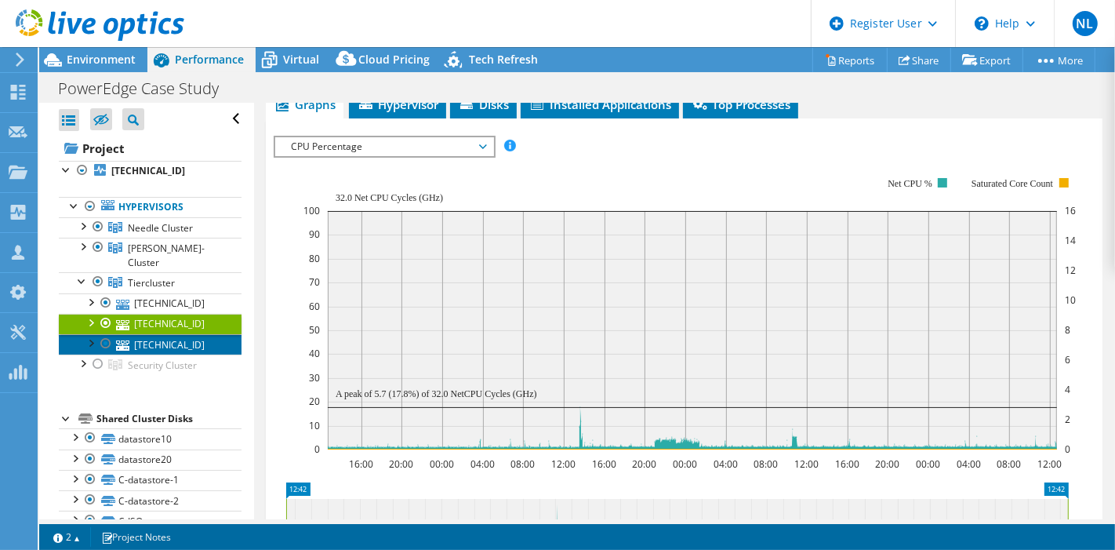
click at [183, 334] on link "[TECHNICAL_ID]" at bounding box center [150, 344] width 183 height 20
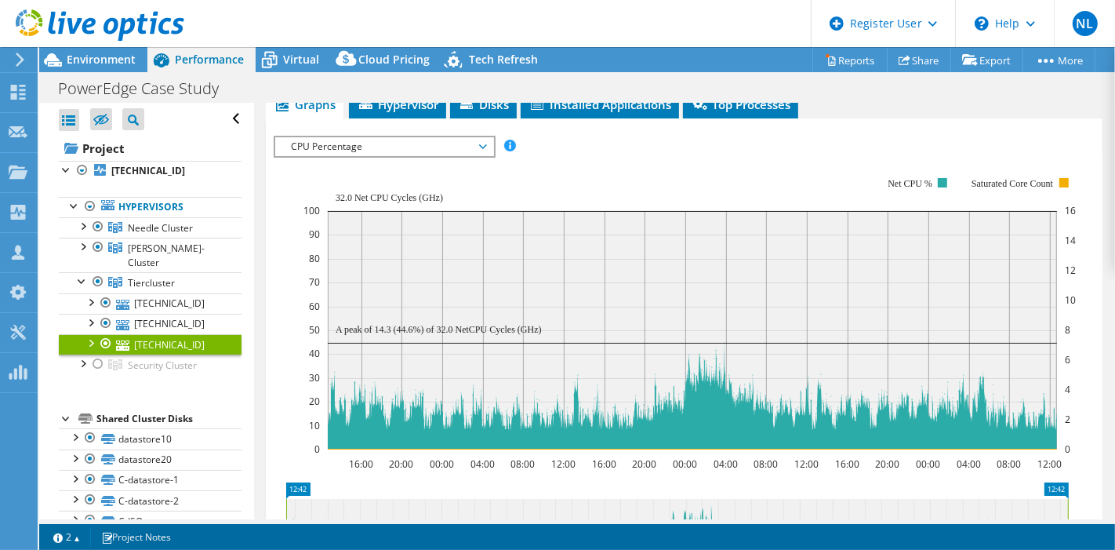
click at [339, 150] on span "CPU Percentage" at bounding box center [383, 146] width 201 height 19
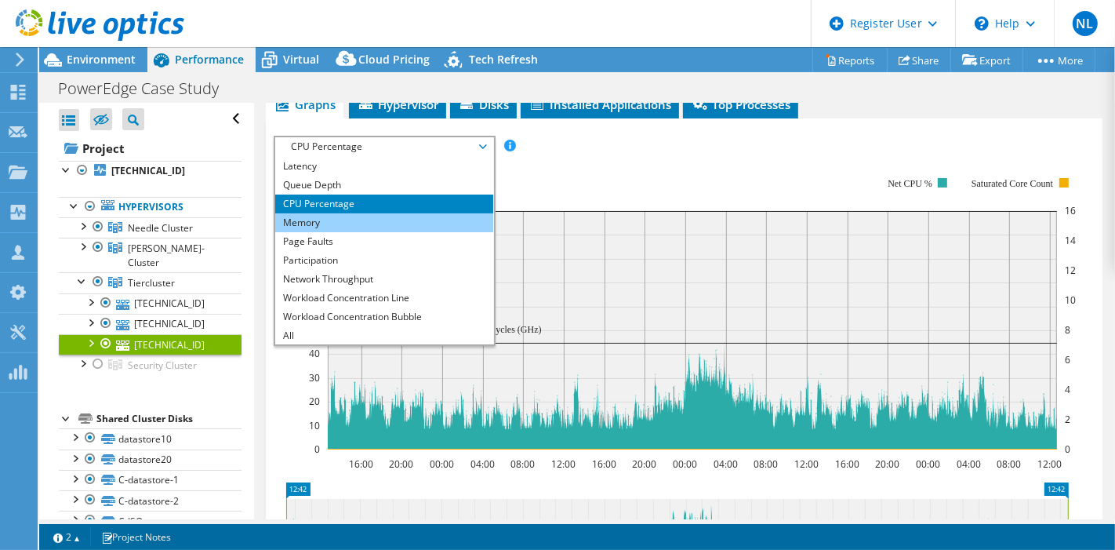
click at [334, 213] on li "Memory" at bounding box center [383, 222] width 217 height 19
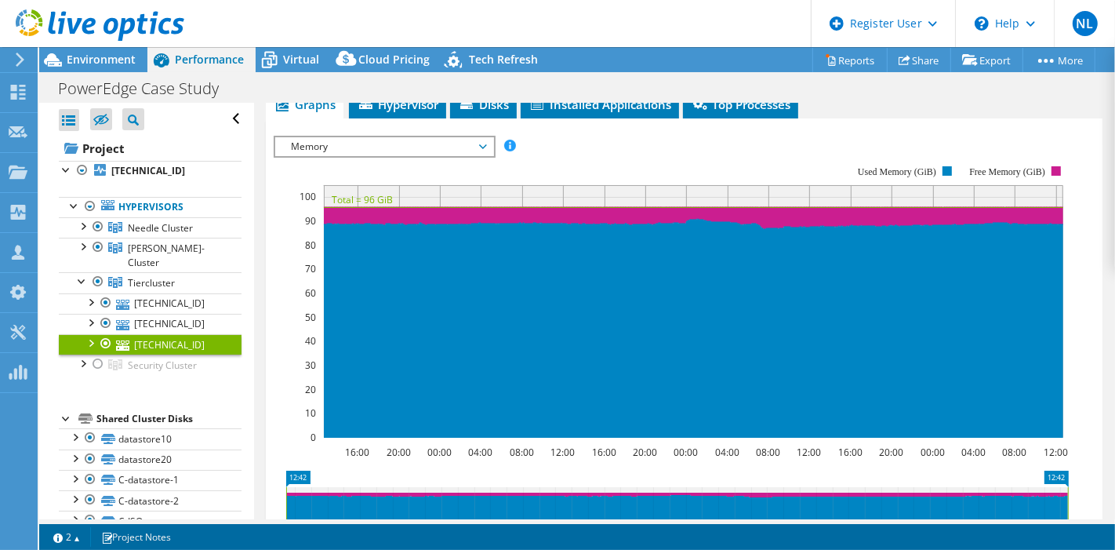
click at [186, 334] on link "[TECHNICAL_ID]" at bounding box center [150, 344] width 183 height 20
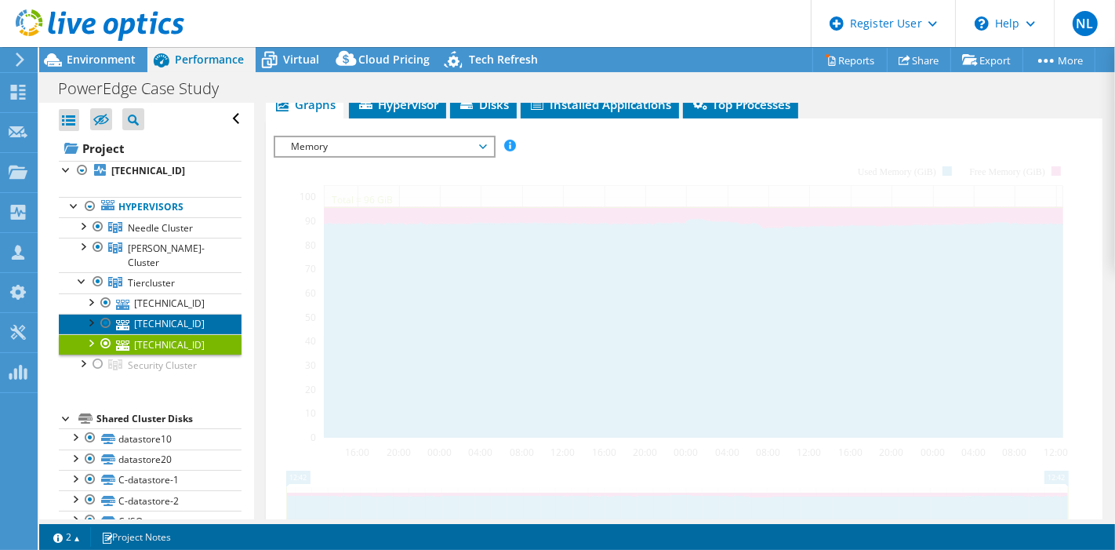
click at [186, 314] on link "[TECHNICAL_ID]" at bounding box center [150, 324] width 183 height 20
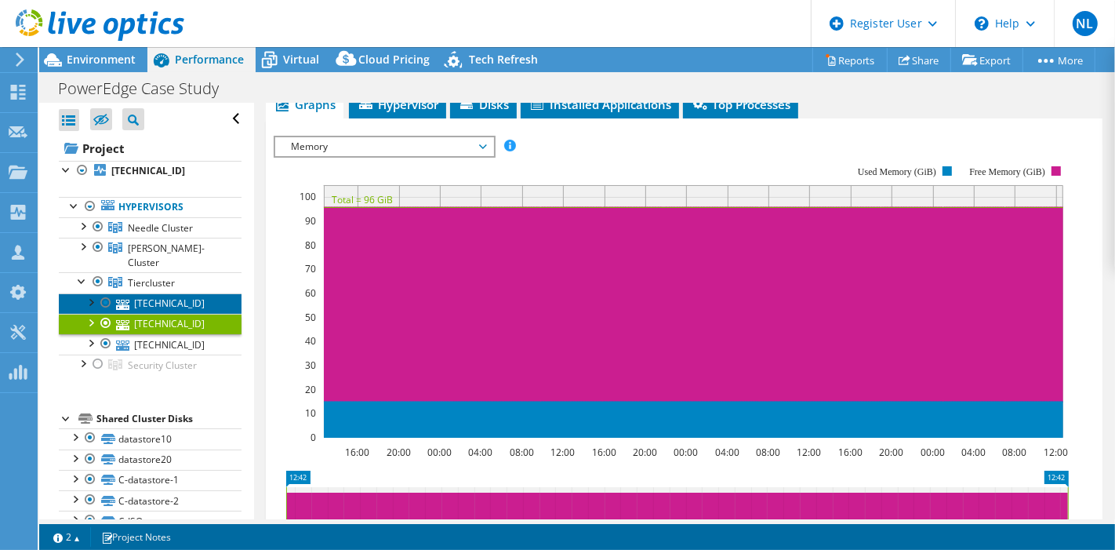
click at [150, 293] on link "[TECHNICAL_ID]" at bounding box center [150, 303] width 183 height 20
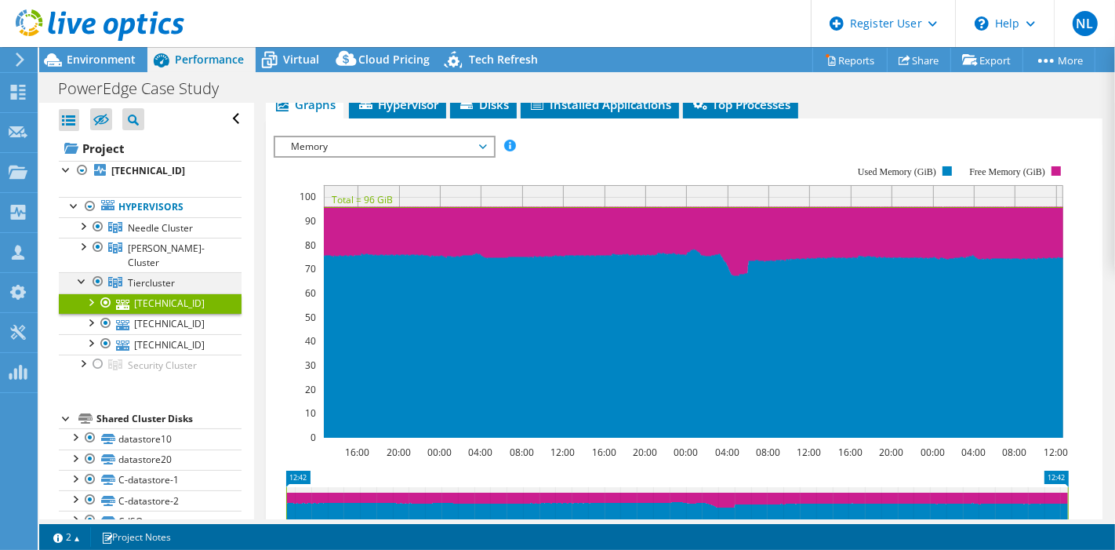
click at [84, 272] on div at bounding box center [82, 280] width 16 height 16
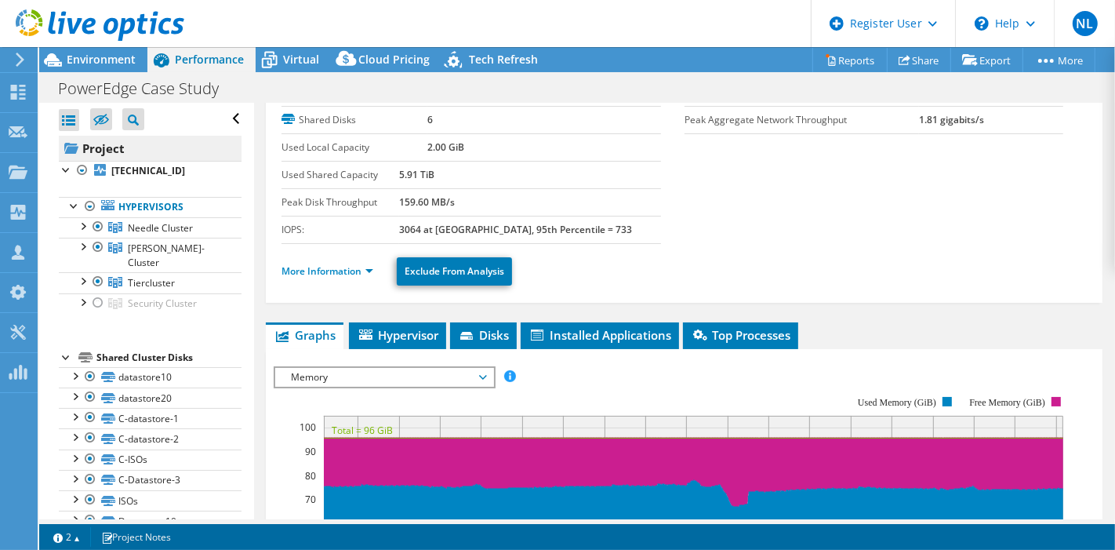
scroll to position [0, 0]
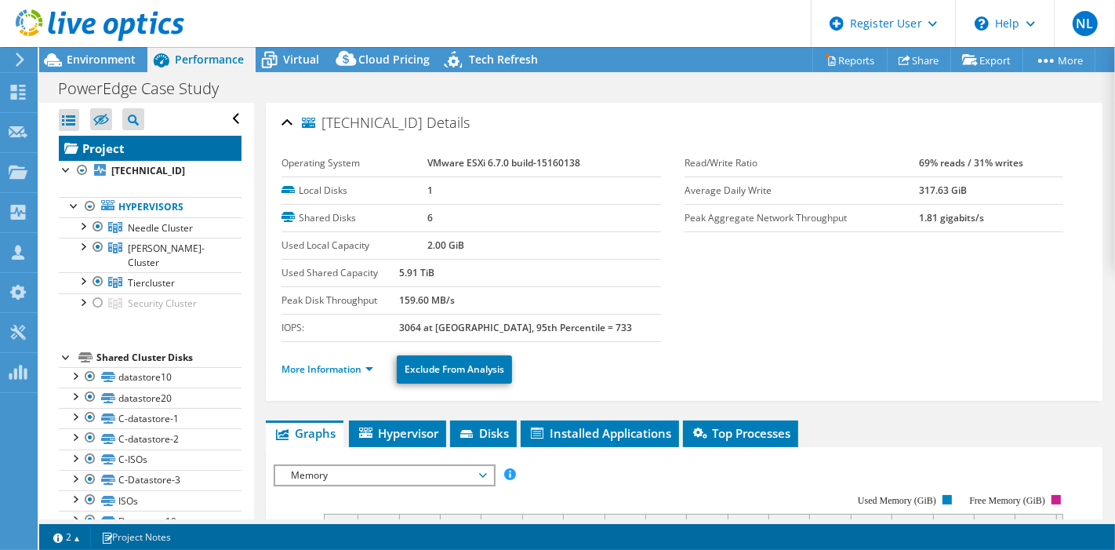
click at [163, 149] on link "Project" at bounding box center [150, 148] width 183 height 25
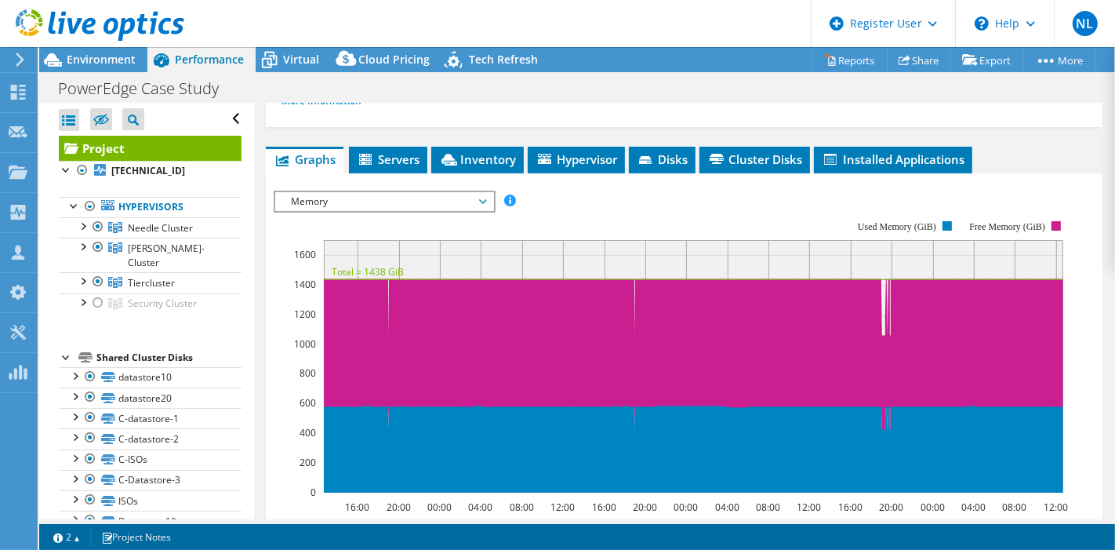
scroll to position [348, 0]
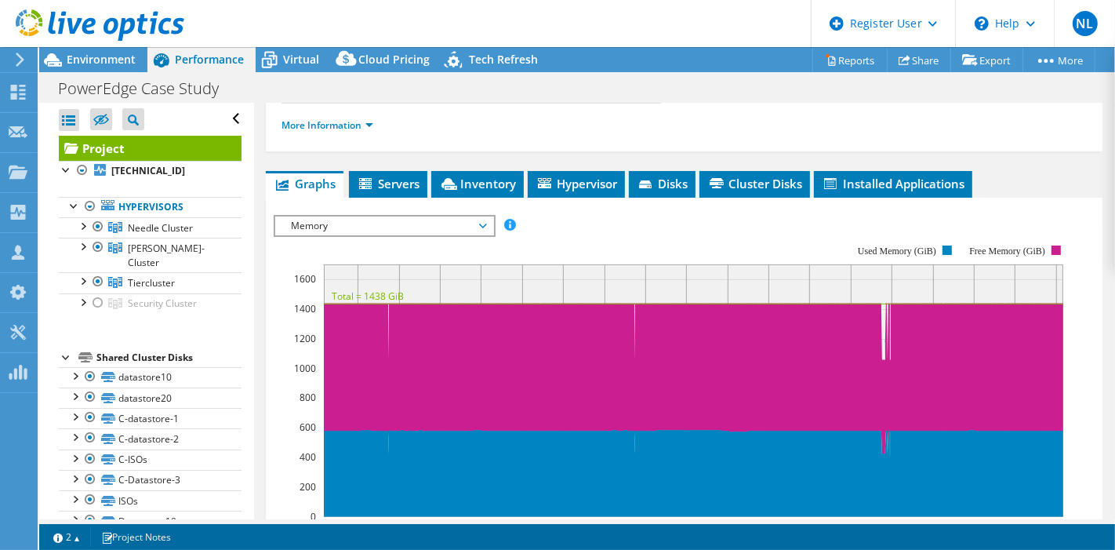
click at [448, 216] on span "Memory" at bounding box center [383, 225] width 201 height 19
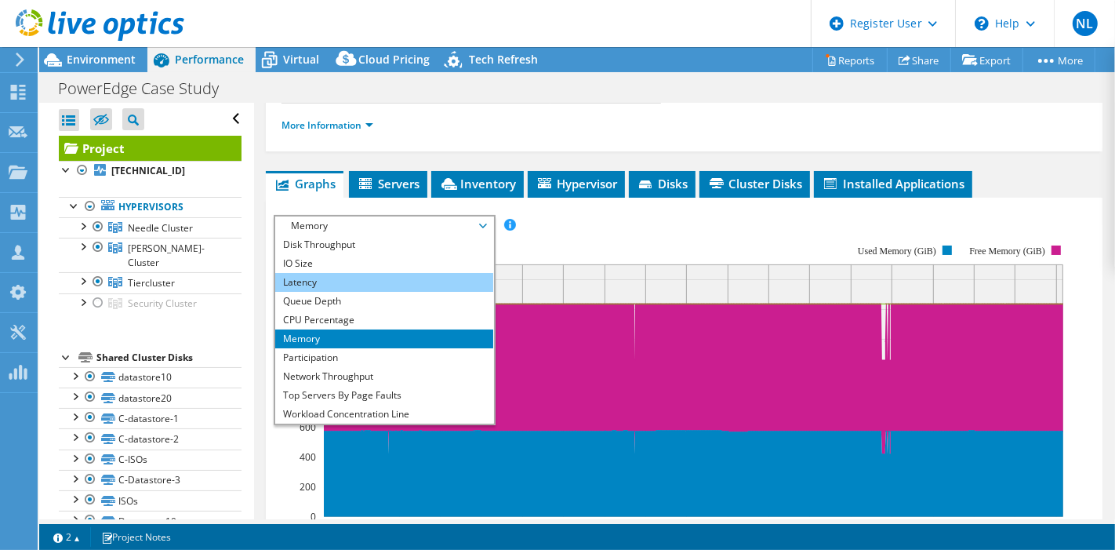
scroll to position [0, 0]
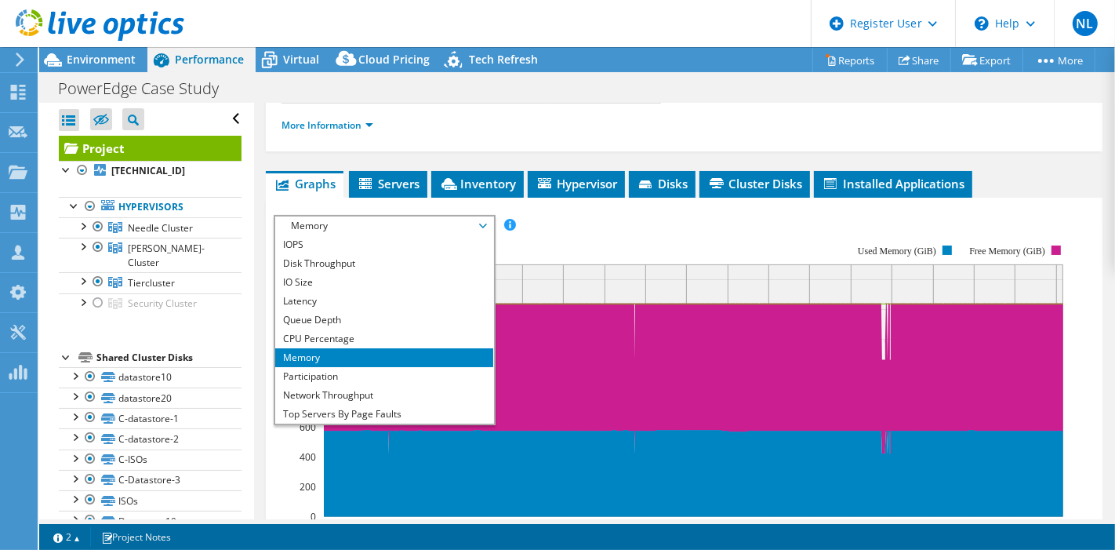
click at [625, 227] on rect at bounding box center [671, 381] width 795 height 314
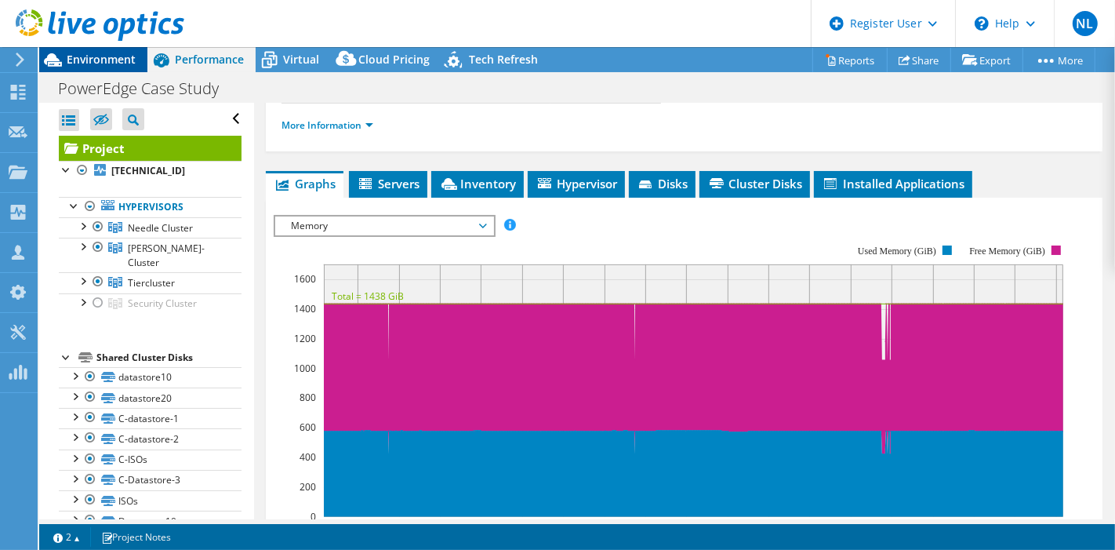
click at [83, 58] on span "Environment" at bounding box center [101, 59] width 69 height 15
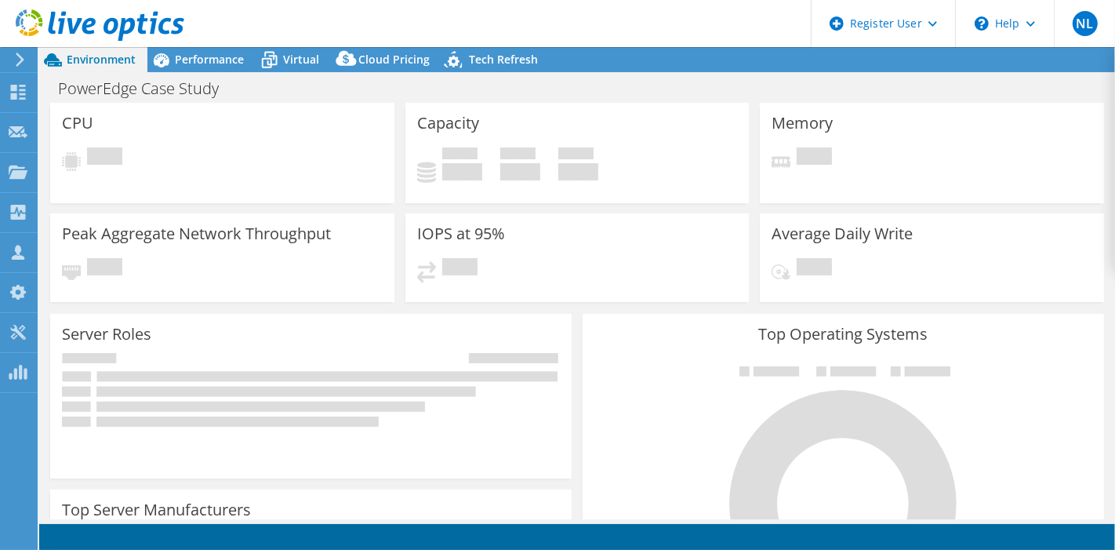
select select "USD"
